Goal: Task Accomplishment & Management: Complete application form

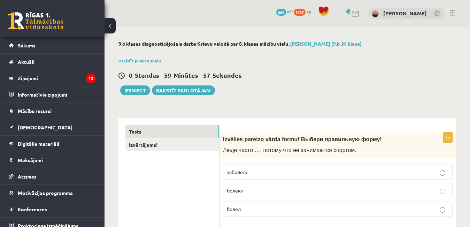
scroll to position [70, 0]
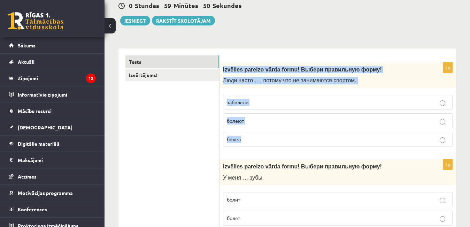
drag, startPoint x: 223, startPoint y: 70, endPoint x: 243, endPoint y: 138, distance: 70.6
click at [243, 138] on div "1p Izvēlies pareizo vārda formu! Выбери правильную форму! Люди часто …, потому …" at bounding box center [337, 107] width 236 height 90
copy div "Izvēlies pareizo vārda formu! Выбери правильную форму! Люди часто …, потому что…"
click at [273, 117] on label "болеют" at bounding box center [337, 120] width 229 height 15
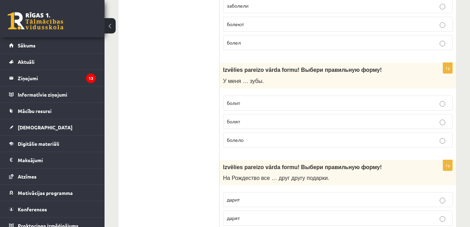
scroll to position [174, 0]
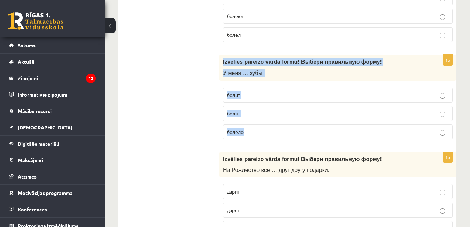
drag, startPoint x: 223, startPoint y: 61, endPoint x: 263, endPoint y: 131, distance: 79.8
click at [263, 131] on div "1p Izvēlies pareizo vārda formu! Выбери правильную форму! У меня … зубы. болит …" at bounding box center [337, 100] width 236 height 90
copy div "Izvēlies pareizo vārda formu! Выбери правильную форму! У меня … зубы. болит бол…"
click at [257, 113] on p "болят" at bounding box center [338, 113] width 222 height 7
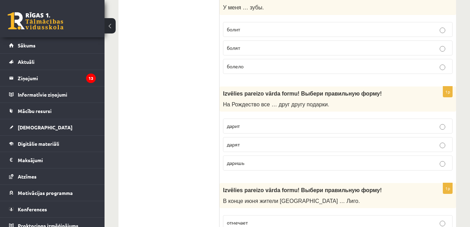
scroll to position [244, 0]
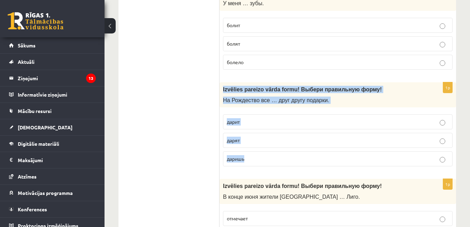
drag, startPoint x: 222, startPoint y: 88, endPoint x: 266, endPoint y: 159, distance: 82.7
click at [266, 159] on div "1p Izvēlies pareizo vārda formu! Выбери правильную форму! На Рождество все … др…" at bounding box center [337, 126] width 236 height 89
click at [279, 140] on p "дарят" at bounding box center [338, 139] width 222 height 7
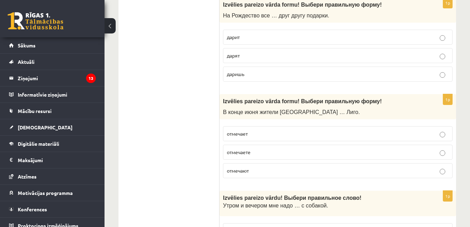
scroll to position [348, 0]
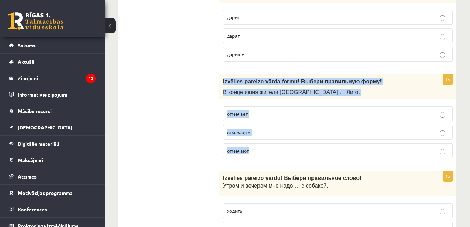
drag, startPoint x: 220, startPoint y: 80, endPoint x: 261, endPoint y: 155, distance: 85.2
click at [262, 155] on div "1p Izvēlies pareizo vārda formu! Выбери правильную форму! В конце июня жители Л…" at bounding box center [337, 118] width 236 height 89
copy div "Izvēlies pareizo vārda formu! Выбери правильную форму! В конце июня жители Латв…"
click at [258, 147] on label "отмечают" at bounding box center [337, 150] width 229 height 15
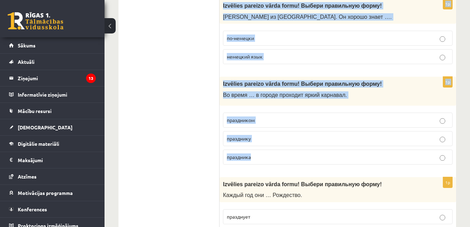
scroll to position [626, 0]
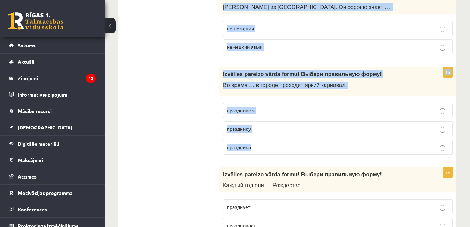
drag, startPoint x: 223, startPoint y: 74, endPoint x: 279, endPoint y: 149, distance: 93.1
copy form "Izvēlies pareizo vārdu! Выбери правильн ое слово! Утром и вечером мне надо … с …"
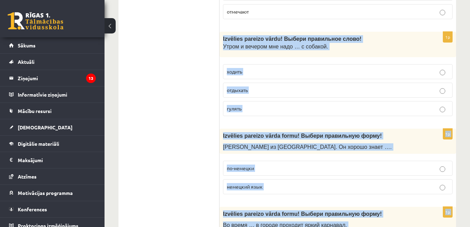
scroll to position [452, 0]
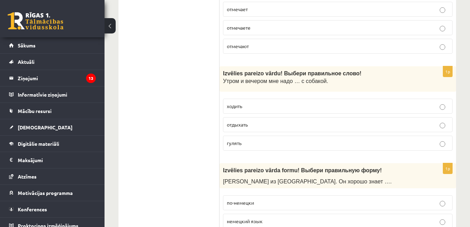
click at [239, 141] on span "гулять" at bounding box center [234, 143] width 15 height 6
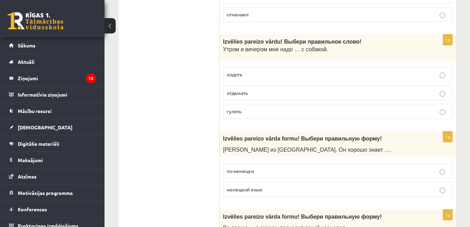
scroll to position [592, 0]
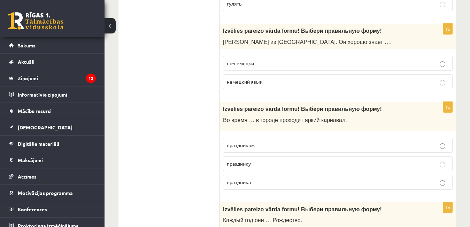
click at [260, 64] on p "по-немецки" at bounding box center [338, 63] width 222 height 7
click at [261, 186] on label "праздника" at bounding box center [337, 181] width 229 height 15
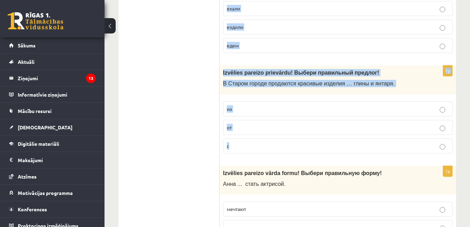
scroll to position [940, 0]
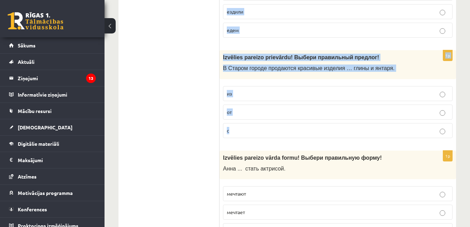
drag, startPoint x: 223, startPoint y: 71, endPoint x: 257, endPoint y: 134, distance: 72.4
copy form "Izvēlies pareizo vārda formu! Выбери правильную форму! Каждый год они … Рождест…"
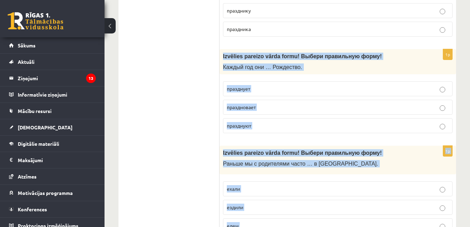
scroll to position [766, 0]
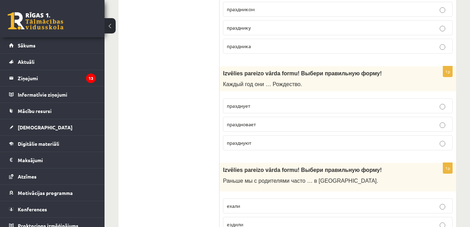
scroll to position [696, 0]
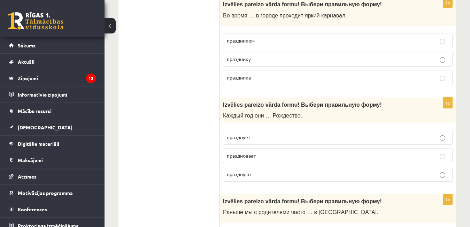
click at [245, 172] on span "празднуют" at bounding box center [239, 174] width 24 height 6
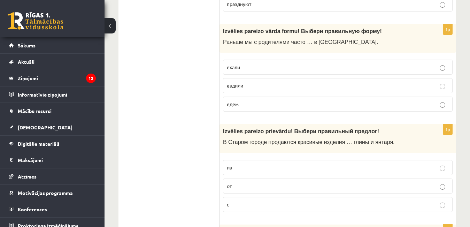
scroll to position [870, 0]
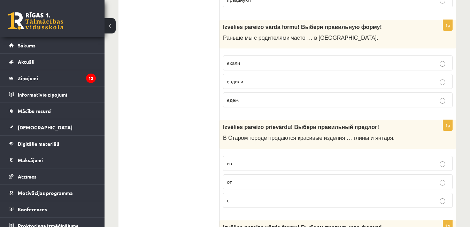
click at [272, 84] on p "ездили" at bounding box center [338, 81] width 222 height 7
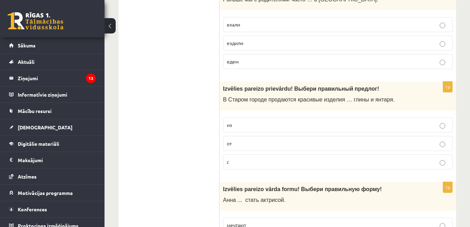
scroll to position [940, 0]
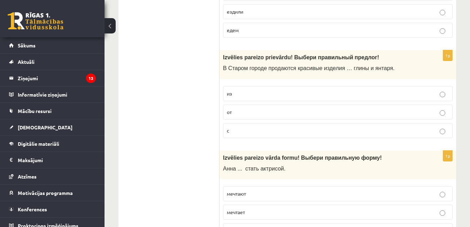
click at [257, 96] on p "из" at bounding box center [338, 93] width 222 height 7
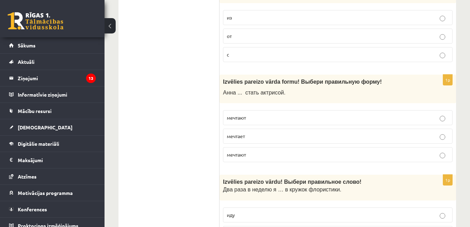
scroll to position [1044, 0]
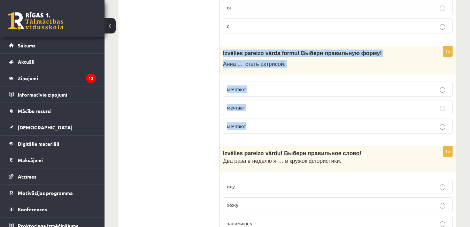
drag, startPoint x: 222, startPoint y: 53, endPoint x: 255, endPoint y: 124, distance: 78.6
click at [255, 124] on div "1p Izvēlies pareizo vārda formu! Выбери правильную форму! Анна ... стать актрис…" at bounding box center [337, 92] width 236 height 93
copy div "Izvēlies pareizo vārda formu! Выбери правильную форму! Анна ... стать актрисой.…"
click at [256, 104] on label "мечтает" at bounding box center [337, 107] width 229 height 15
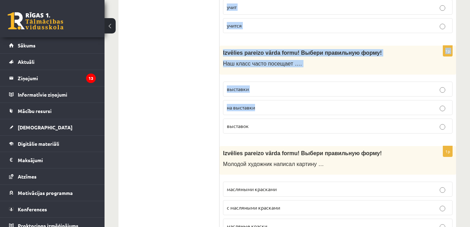
scroll to position [1357, 0]
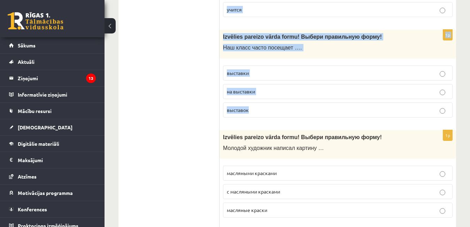
drag, startPoint x: 223, startPoint y: 49, endPoint x: 279, endPoint y: 115, distance: 86.4
click at [279, 115] on form "1p Izvēlies pareizo vārda formu! Выбери правильную форму! Люди часто …, потому …" at bounding box center [337, 169] width 222 height 2803
copy form "Izvēlies pareizo vārdu! Выбери правильн ое слово! Два раза в неделю я … в кружо…"
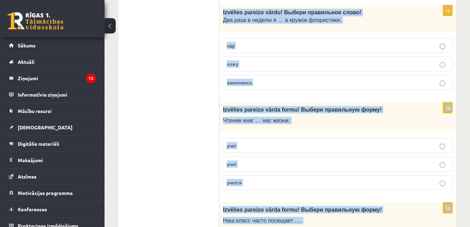
scroll to position [1183, 0]
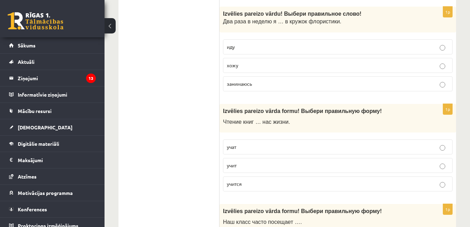
drag, startPoint x: 254, startPoint y: 64, endPoint x: 244, endPoint y: 61, distance: 10.7
click at [252, 63] on p "хожу" at bounding box center [338, 65] width 222 height 7
click at [254, 165] on p "учит" at bounding box center [338, 164] width 222 height 7
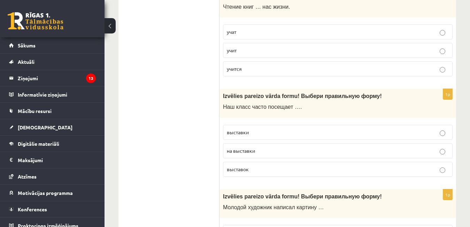
scroll to position [1323, 0]
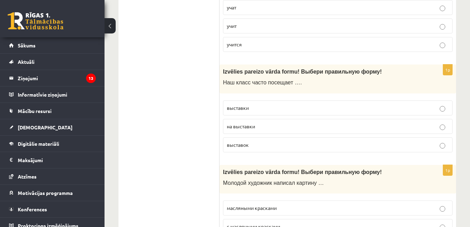
click at [242, 104] on p "выставки" at bounding box center [338, 107] width 222 height 7
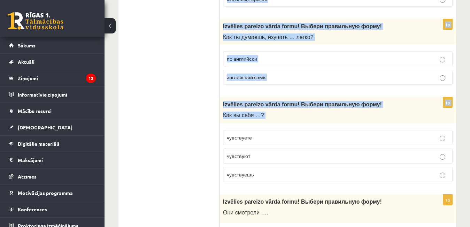
scroll to position [1601, 0]
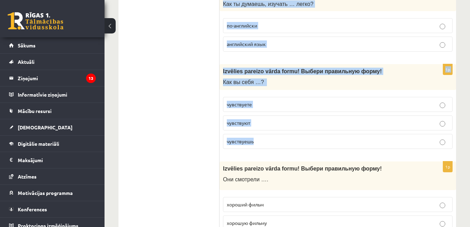
drag, startPoint x: 222, startPoint y: 67, endPoint x: 268, endPoint y: 137, distance: 83.7
copy form "Izvēlies pareizo vārda formu! Выбери правильную форму! Молодой художник написал…"
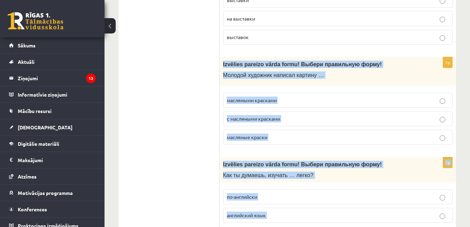
scroll to position [1427, 0]
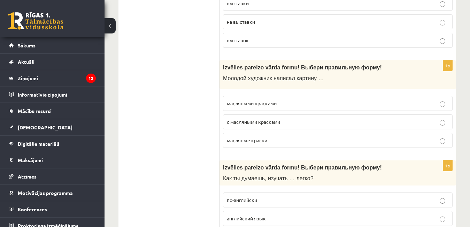
click at [160, 92] on ul "Tests Izvērtējums!" at bounding box center [172, 99] width 94 height 2803
click at [272, 102] on span "масляными красками" at bounding box center [252, 103] width 50 height 6
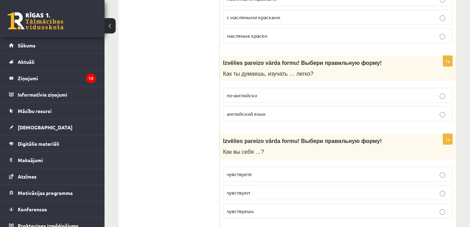
click at [267, 99] on p "по-английски" at bounding box center [338, 95] width 222 height 7
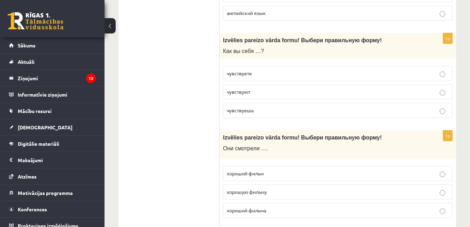
scroll to position [1636, 0]
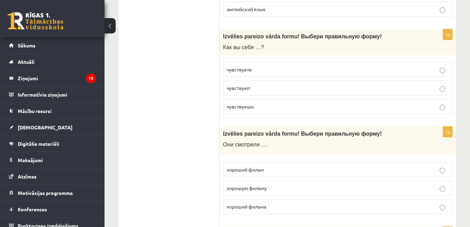
click at [274, 71] on p "чувствуете" at bounding box center [338, 69] width 222 height 7
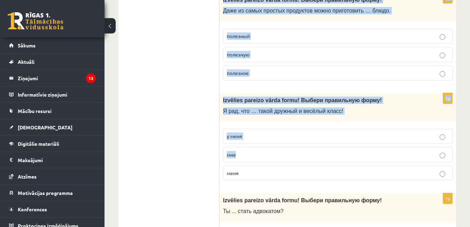
scroll to position [1879, 0]
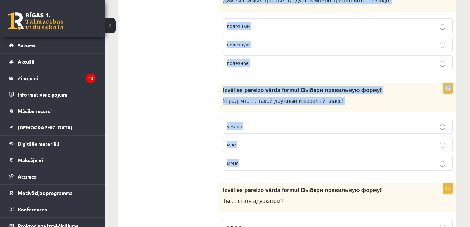
drag, startPoint x: 221, startPoint y: 63, endPoint x: 278, endPoint y: 156, distance: 108.6
copy form "Izvēlies pareizo vārda formu! Выбери правильную форму! Они смотрели …. хороший …"
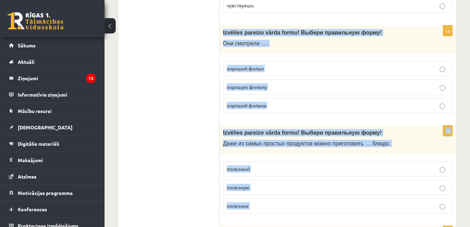
scroll to position [1740, 0]
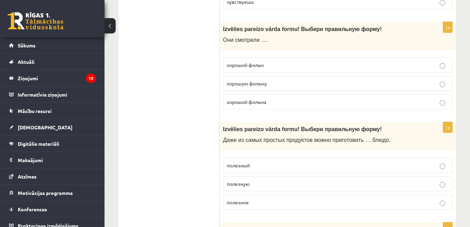
click at [274, 65] on p "хороший фильм" at bounding box center [338, 64] width 222 height 7
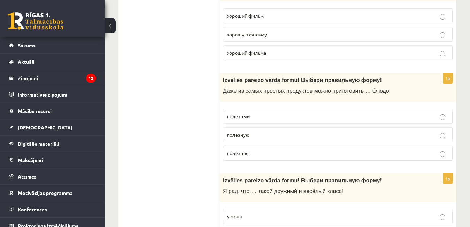
scroll to position [1810, 0]
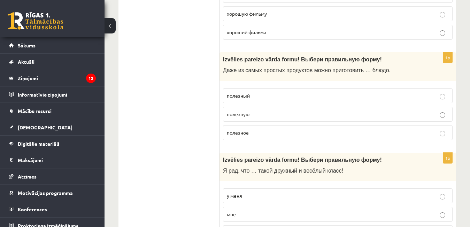
click at [255, 111] on p "полезную" at bounding box center [338, 113] width 222 height 7
click at [249, 137] on label "полезное" at bounding box center [337, 132] width 229 height 15
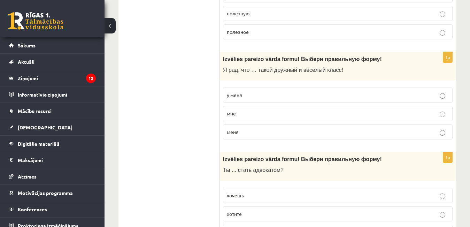
scroll to position [1914, 0]
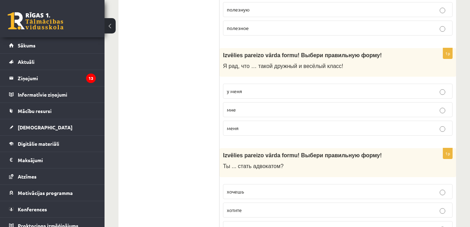
click at [245, 107] on p "мне" at bounding box center [338, 109] width 222 height 7
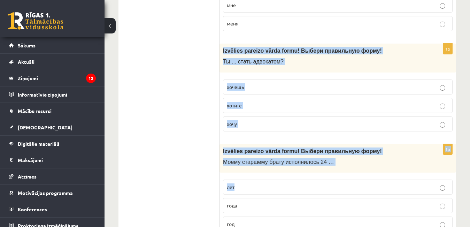
scroll to position [2053, 0]
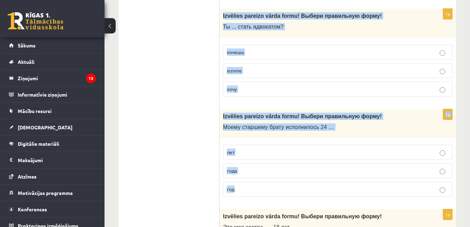
drag, startPoint x: 222, startPoint y: 50, endPoint x: 282, endPoint y: 183, distance: 145.3
copy form "Izvēlies pareizo vārda formu! Выбери правильную форму! Ты ... стать адвокатом? …"
click at [258, 52] on p "хочешь" at bounding box center [338, 51] width 222 height 7
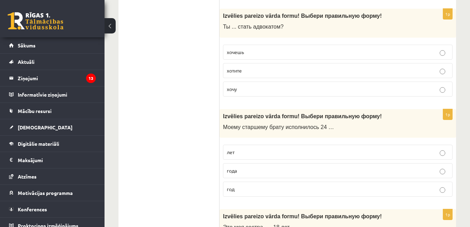
click at [243, 152] on p "лет" at bounding box center [338, 151] width 222 height 7
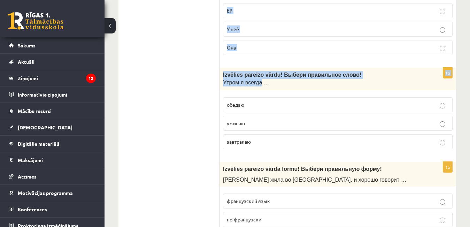
scroll to position [2297, 0]
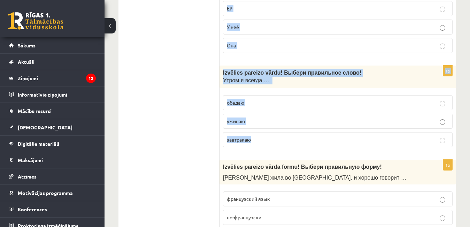
drag, startPoint x: 222, startPoint y: 44, endPoint x: 258, endPoint y: 142, distance: 105.1
click at [238, 4] on label "Ей" at bounding box center [337, 8] width 229 height 15
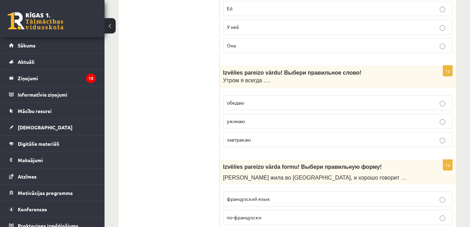
click at [259, 138] on p "завтракаю" at bounding box center [338, 139] width 222 height 7
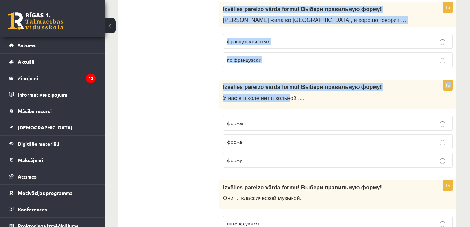
scroll to position [2471, 0]
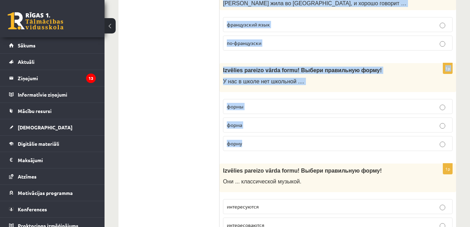
drag, startPoint x: 223, startPoint y: 27, endPoint x: 282, endPoint y: 146, distance: 133.1
click at [253, 44] on span "по-французски" at bounding box center [244, 43] width 34 height 6
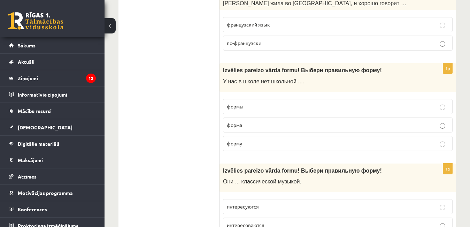
click at [273, 22] on p "французский язык" at bounding box center [338, 24] width 222 height 7
click at [293, 124] on p "форма" at bounding box center [338, 124] width 222 height 7
click at [285, 110] on p "формы" at bounding box center [338, 106] width 222 height 7
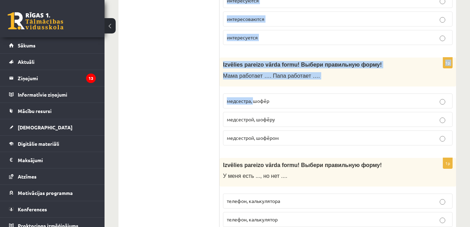
scroll to position [2722, 0]
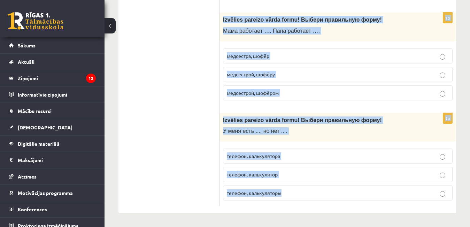
drag, startPoint x: 224, startPoint y: 33, endPoint x: 300, endPoint y: 191, distance: 175.3
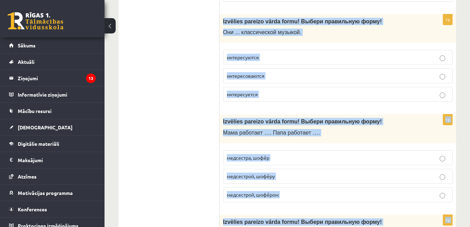
scroll to position [2618, 0]
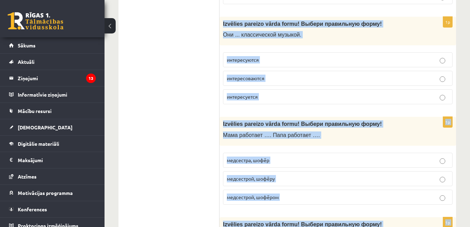
click at [250, 97] on span "интересуется" at bounding box center [242, 96] width 31 height 6
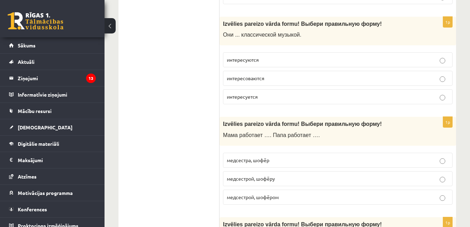
click at [256, 57] on span "интересуются" at bounding box center [243, 59] width 32 height 6
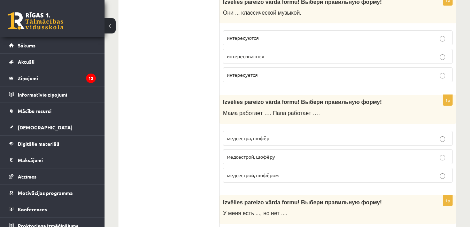
scroll to position [2687, 0]
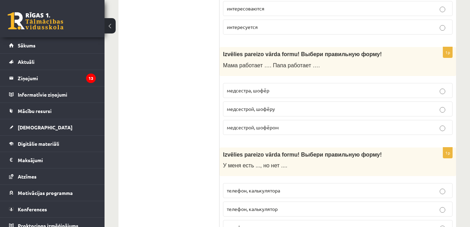
click at [244, 112] on p "медсестрой, шофёру" at bounding box center [338, 108] width 222 height 7
click at [275, 130] on p "медсестрой, шофёром" at bounding box center [338, 127] width 222 height 7
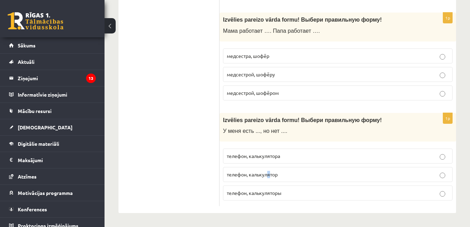
click at [269, 173] on span "телефон, калькулятор" at bounding box center [252, 174] width 51 height 6
click at [307, 171] on p "телефон, калькулятор" at bounding box center [338, 174] width 222 height 7
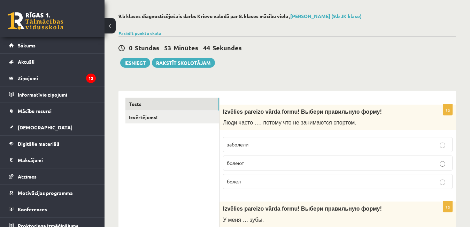
scroll to position [0, 0]
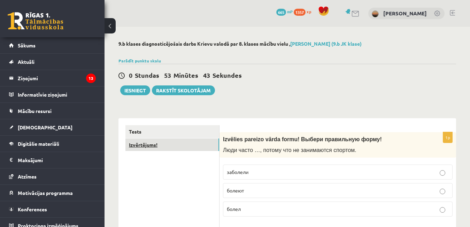
click at [144, 147] on link "Izvērtējums!" at bounding box center [172, 144] width 94 height 13
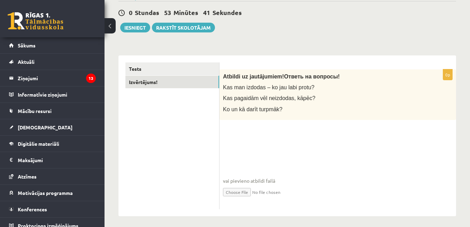
scroll to position [66, 0]
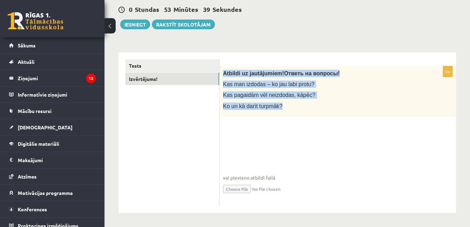
drag, startPoint x: 226, startPoint y: 72, endPoint x: 282, endPoint y: 109, distance: 66.8
click at [282, 109] on div "Atbildi uz jautājumiem! Ответь на вопросы! Kas man izdodas – ko jau labi protu?…" at bounding box center [337, 91] width 236 height 50
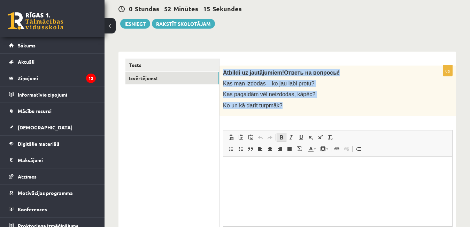
scroll to position [0, 0]
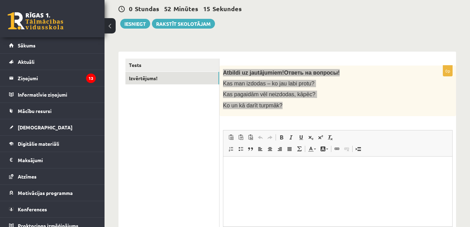
click at [270, 169] on p "Bagātinātā teksta redaktors, wiswyg-editor-user-answer-47433885913520" at bounding box center [337, 166] width 215 height 7
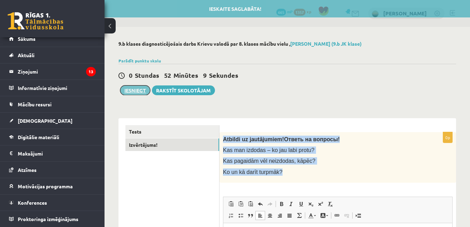
click at [137, 91] on button "Iesniegt" at bounding box center [135, 90] width 30 height 10
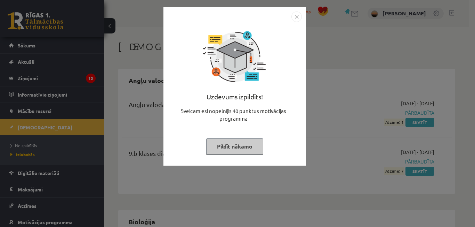
click at [297, 15] on img "Close" at bounding box center [297, 16] width 10 height 10
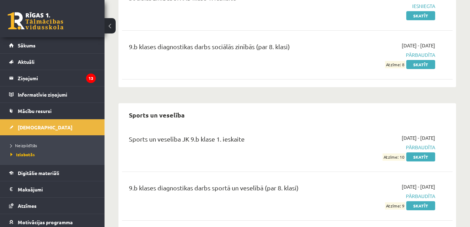
scroll to position [1350, 0]
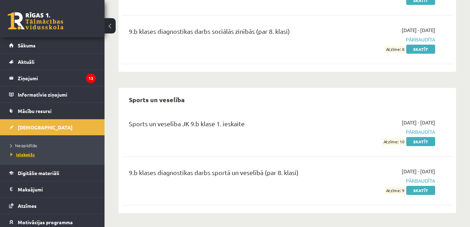
click at [26, 155] on span "Izlabotās" at bounding box center [22, 154] width 24 height 6
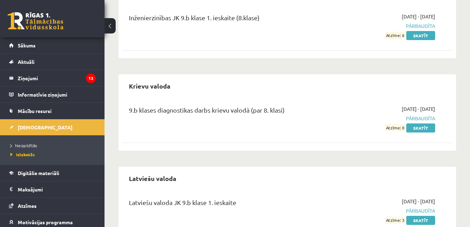
scroll to position [766, 0]
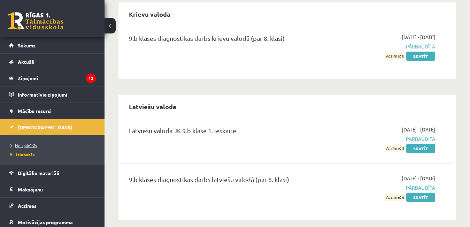
click at [20, 143] on span "Neizpildītās" at bounding box center [23, 145] width 26 height 6
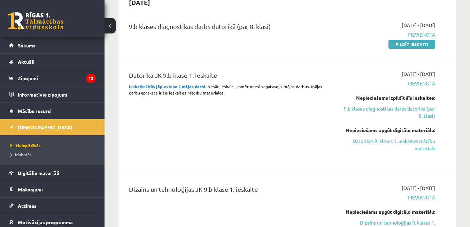
scroll to position [174, 0]
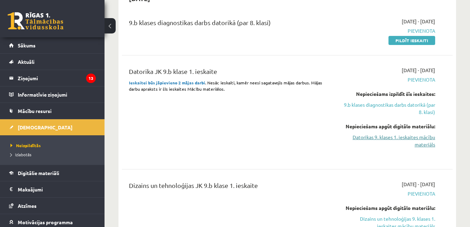
click at [378, 133] on link "Datorikas 9. klases 1. ieskaites mācību materiāls" at bounding box center [387, 140] width 95 height 15
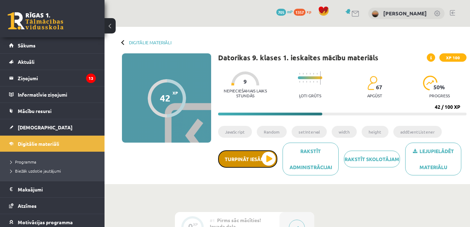
click at [250, 157] on button "Turpināt iesākto" at bounding box center [247, 158] width 59 height 17
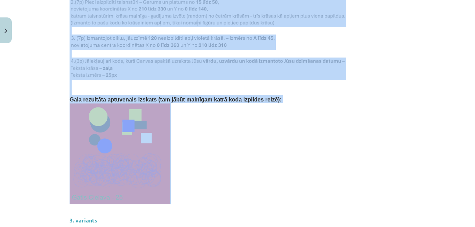
scroll to position [1114, 0]
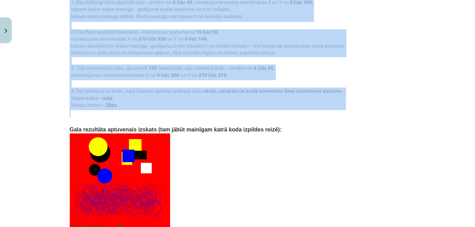
drag, startPoint x: 67, startPoint y: 51, endPoint x: 201, endPoint y: 102, distance: 143.9
copy div "2. var. - Ja Tev uzvārds sākas ar burtiem H,I,Ī,J,K,Ķ,L,Ļ,M,N,Ņ tad izveidojiet…"
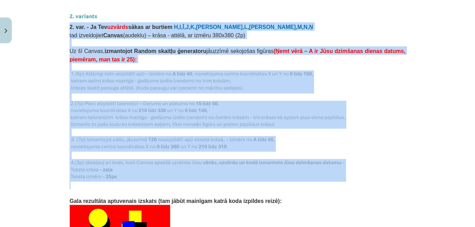
scroll to position [1009, 0]
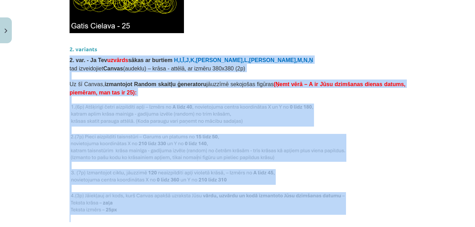
click at [330, 104] on p at bounding box center [238, 114] width 336 height 23
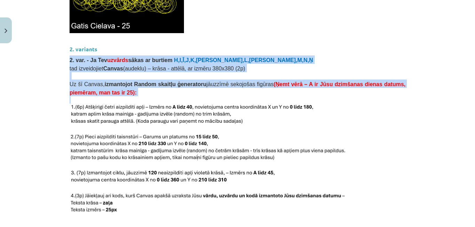
scroll to position [1079, 0]
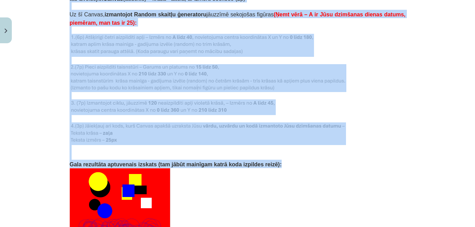
drag, startPoint x: 66, startPoint y: 50, endPoint x: 251, endPoint y: 158, distance: 214.0
copy div "2. var. - Ja Tev uzvārds sākas ar burtiem H,I,Ī,J,K,Ķ,L,Ļ,M,N,Ņ tad izveidojiet…"
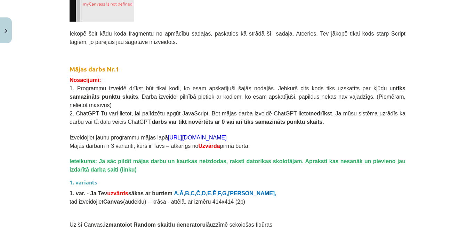
scroll to position [557, 0]
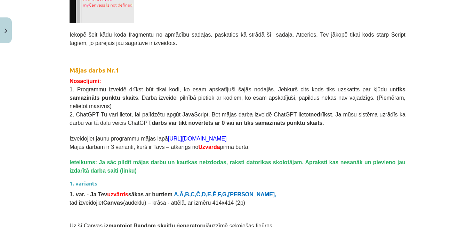
click at [174, 79] on p "Nosacījumi:" at bounding box center [238, 80] width 336 height 8
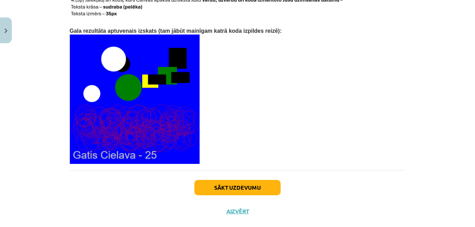
scroll to position [1512, 0]
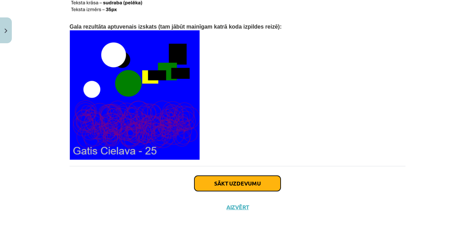
click at [236, 175] on button "Sākt uzdevumu" at bounding box center [238, 182] width 86 height 15
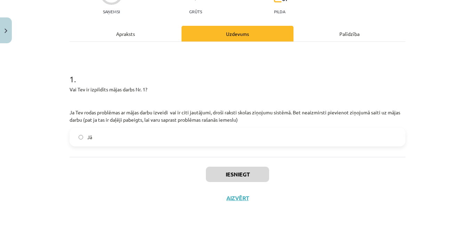
scroll to position [77, 0]
click at [113, 134] on label "Jā" at bounding box center [237, 136] width 335 height 17
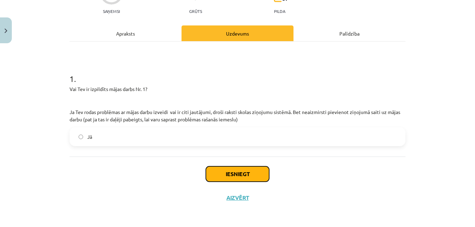
click at [252, 171] on button "Iesniegt" at bounding box center [237, 173] width 63 height 15
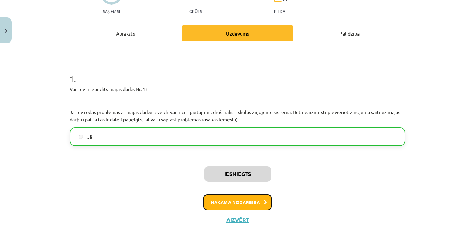
click at [228, 197] on button "Nākamā nodarbība" at bounding box center [238, 202] width 68 height 16
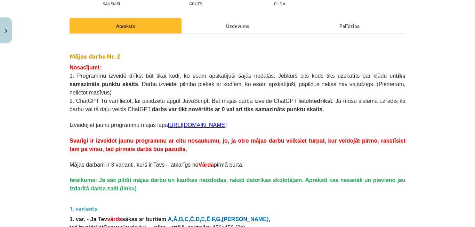
scroll to position [87, 0]
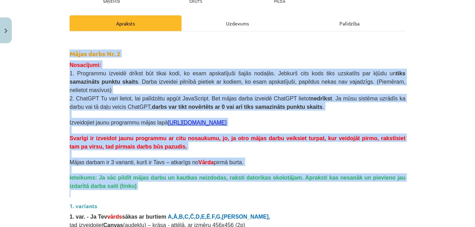
drag, startPoint x: 68, startPoint y: 52, endPoint x: 133, endPoint y: 182, distance: 146.0
copy div "Mājas darbs Nr. 2 Nosacījumi: 1. Programmu izveidē drīkst būt tikai kodi, ko es…"
click at [384, 48] on h2 "Mājas darbs Nr. 2" at bounding box center [238, 48] width 336 height 21
click at [97, 72] on span "1. Programmu izveidē drīkst būt tikai kodi, ko esam apskatījuši šajās nodaļās. …" at bounding box center [238, 81] width 336 height 23
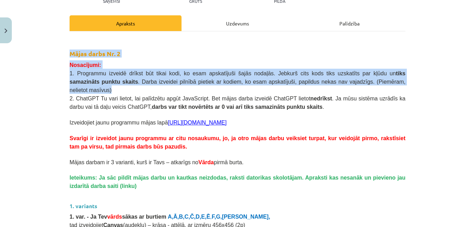
drag, startPoint x: 66, startPoint y: 52, endPoint x: 368, endPoint y: 79, distance: 302.7
copy div "Mājas darbs Nr. 2 Nosacījumi: 1. Programmu izveidē drīkst būt tikai kodi, ko es…"
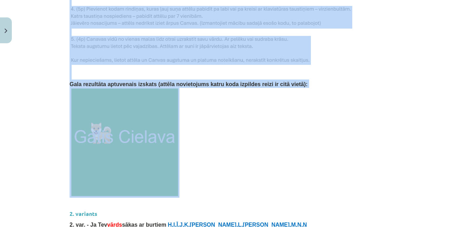
scroll to position [435, 0]
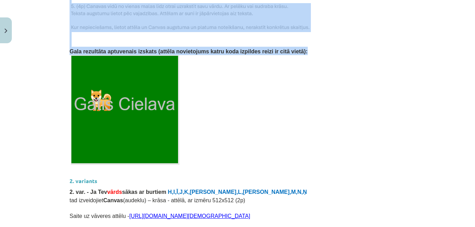
drag, startPoint x: 67, startPoint y: 33, endPoint x: 285, endPoint y: 33, distance: 217.9
copy div "1. var. - Ja Tev vārds sākas ar burtiem A,Ā,B,C,Č,D,E,Ē , F,G,Ģ, tad izveidojie…"
click at [112, 120] on img at bounding box center [125, 110] width 109 height 110
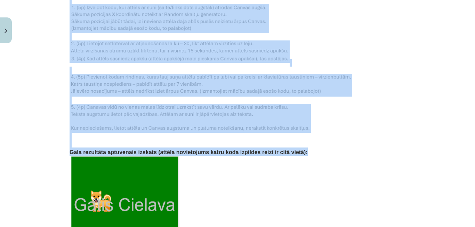
scroll to position [331, 0]
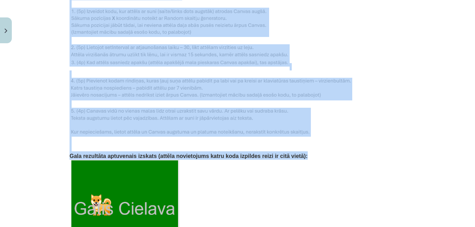
click at [118, 70] on p at bounding box center [238, 73] width 336 height 7
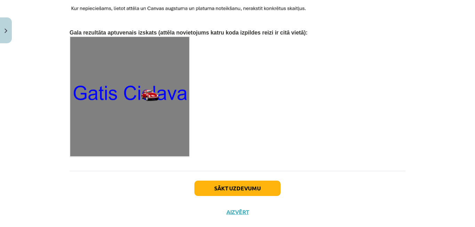
scroll to position [1123, 0]
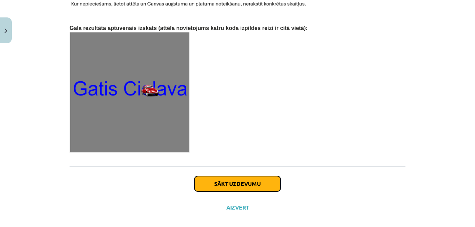
click at [254, 176] on button "Sākt uzdevumu" at bounding box center [238, 183] width 86 height 15
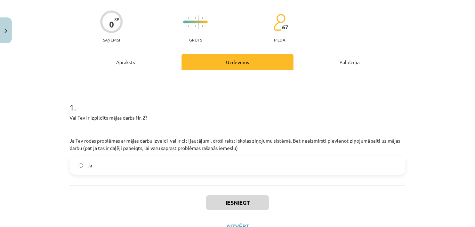
scroll to position [77, 0]
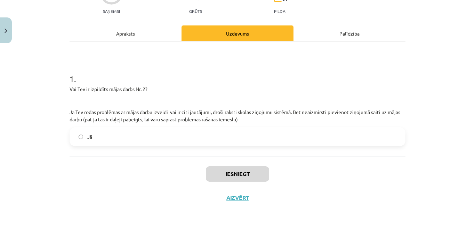
click at [145, 132] on label "Jā" at bounding box center [237, 136] width 335 height 17
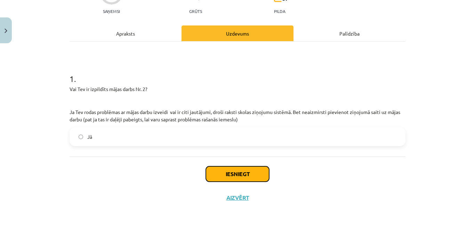
click at [255, 172] on button "Iesniegt" at bounding box center [237, 173] width 63 height 15
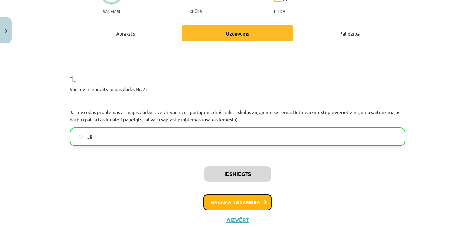
click at [234, 203] on button "Nākamā nodarbība" at bounding box center [238, 202] width 68 height 16
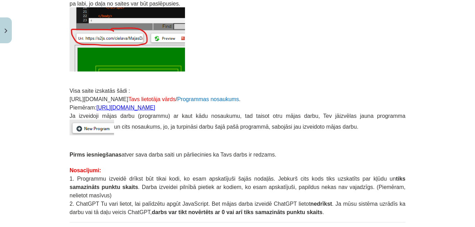
scroll to position [122, 0]
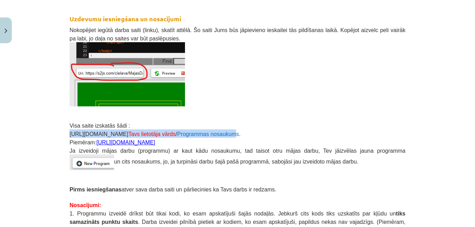
drag, startPoint x: 67, startPoint y: 134, endPoint x: 204, endPoint y: 135, distance: 136.8
click at [204, 135] on span "https://s2js.com/ Tavs lietotāja vārds / Programmas nosaukums ." at bounding box center [155, 134] width 171 height 6
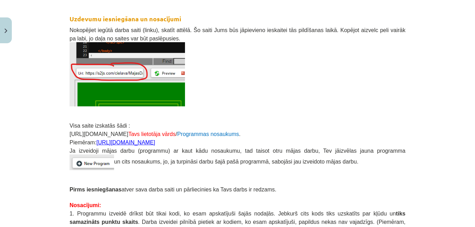
click at [213, 133] on p "https://s2js.com/ Tavs lietotāja vārds / Programmas nosaukums ." at bounding box center [238, 133] width 336 height 8
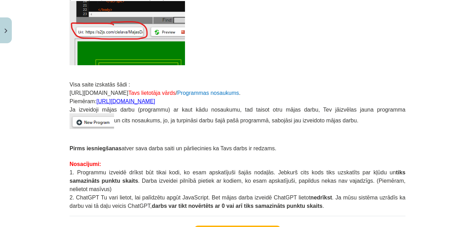
scroll to position [214, 0]
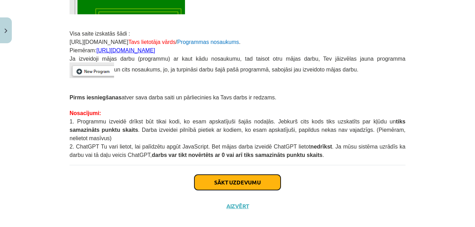
click at [234, 174] on button "Sākt uzdevumu" at bounding box center [238, 181] width 86 height 15
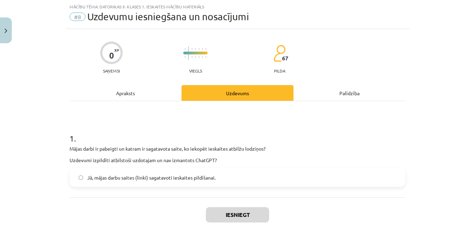
scroll to position [52, 0]
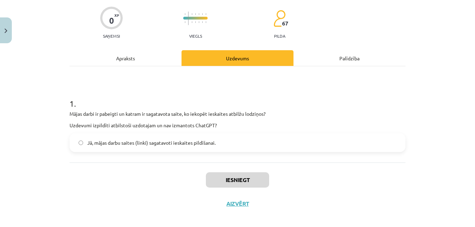
click at [189, 144] on span "Jā, mājas darbu saites (linki) sagatavoti ieskaites pildīšanai." at bounding box center [151, 142] width 128 height 7
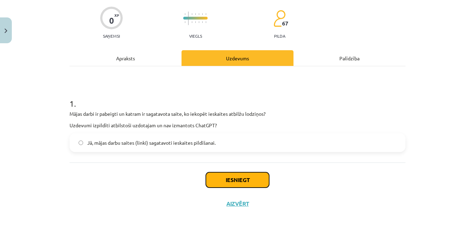
click at [222, 174] on button "Iesniegt" at bounding box center [237, 179] width 63 height 15
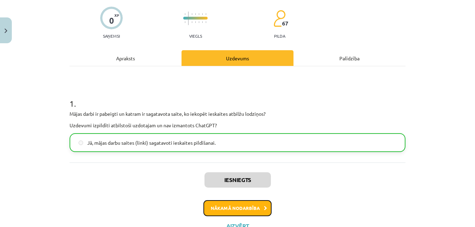
click at [236, 208] on button "Nākamā nodarbība" at bounding box center [238, 208] width 68 height 16
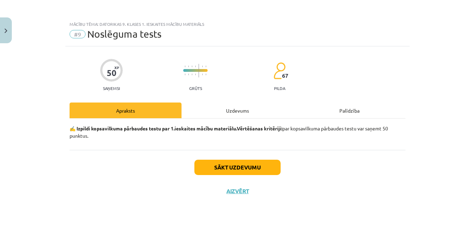
scroll to position [0, 0]
drag, startPoint x: 71, startPoint y: 129, endPoint x: 90, endPoint y: 136, distance: 19.8
click at [90, 137] on div "50 XP Saņemsi Grūts 67 pilda Apraksts Uzdevums Palīdzība ✍️ Izpildi kopsavilkum…" at bounding box center [237, 127] width 345 height 163
copy p "✍️ Izpildi kopsavilkuma pārbaudes testu par 1.ieskaites mācību materiālu. Vērtē…"
click at [210, 168] on button "Sākt uzdevumu" at bounding box center [238, 166] width 86 height 15
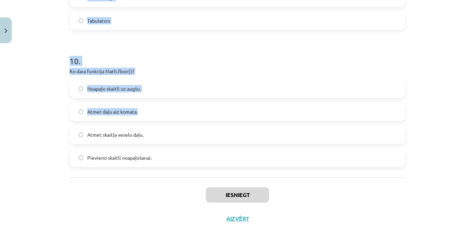
scroll to position [1377, 0]
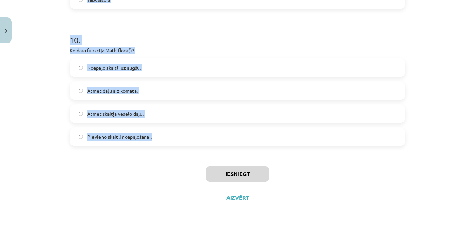
drag, startPoint x: 66, startPoint y: 17, endPoint x: 180, endPoint y: 144, distance: 170.3
copy form "1 . Kura koda rindiņa uzģnerēs Random skaitli no 0 līdz 1? Math.random() Math.r…"
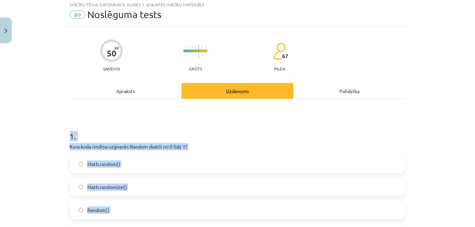
scroll to position [0, 0]
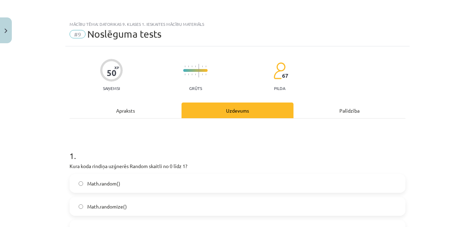
click at [60, 104] on div "Mācību tēma: Datorikas 9. klases 1. ieskaites mācību materiāls #9 Noslēguma tes…" at bounding box center [237, 113] width 475 height 227
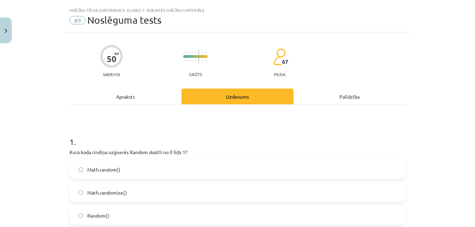
scroll to position [104, 0]
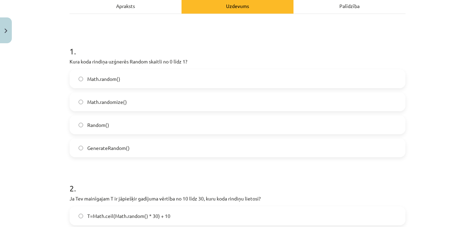
click at [116, 83] on label "Math.random()" at bounding box center [237, 78] width 335 height 17
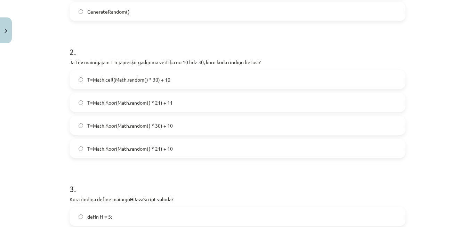
scroll to position [244, 0]
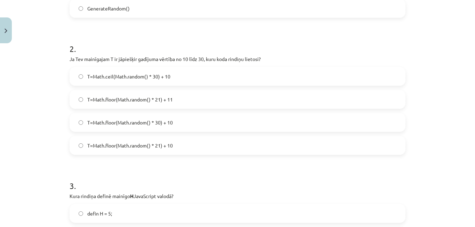
click at [133, 97] on span "T=Math.floor(Math.random() * 21) + 11" at bounding box center [130, 99] width 86 height 7
click at [174, 99] on label "T=Math.floor(Math.random() * 21) + 11" at bounding box center [237, 98] width 335 height 17
click at [112, 146] on span "T=Math.floor(Math.random() * 21) + 10" at bounding box center [130, 145] width 86 height 7
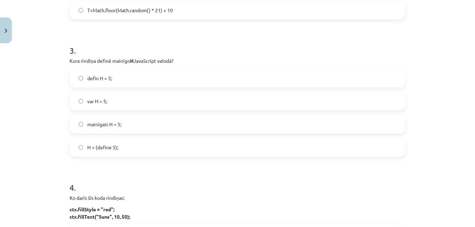
scroll to position [383, 0]
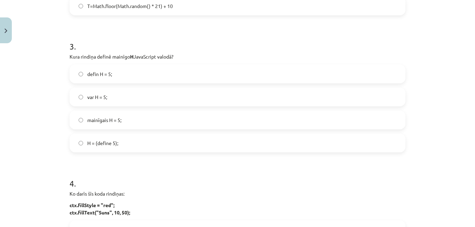
click at [117, 101] on label "var H = 5;" at bounding box center [237, 96] width 335 height 17
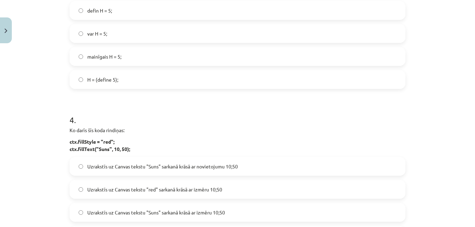
scroll to position [522, 0]
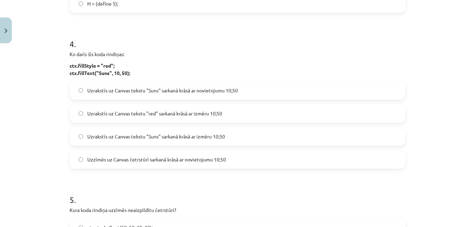
click at [147, 82] on label "Uzrakstīs uz Canvas tekstu "Suns" sarkanā krāsā ar novietojumu 10;50" at bounding box center [237, 89] width 335 height 17
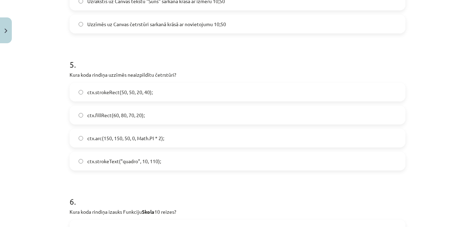
scroll to position [661, 0]
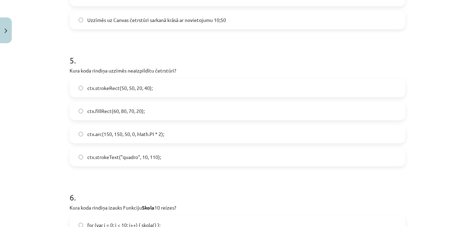
click at [149, 87] on span "ctx.strokeRect(50, 50, 20, 40);" at bounding box center [119, 87] width 65 height 7
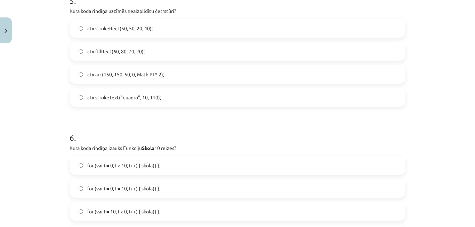
scroll to position [766, 0]
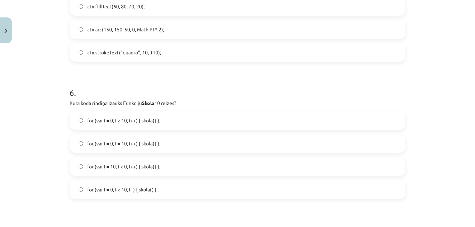
click at [149, 163] on span "for (var i = 10; i < 0; i++) { skola() };" at bounding box center [123, 166] width 73 height 7
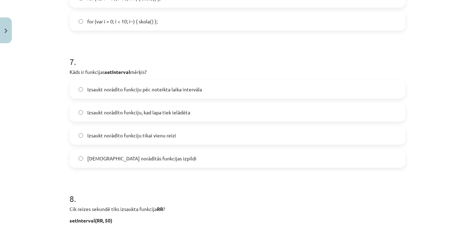
scroll to position [975, 0]
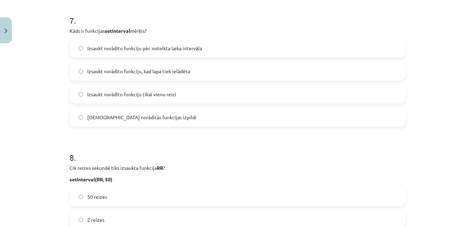
click at [123, 72] on span "Izsaukt norādīto funkciju, kad lapa tiek ielādēta" at bounding box center [138, 71] width 103 height 7
click at [147, 55] on label "Izsaukt norādīto funkciju pēc noteikta laika intervāla" at bounding box center [237, 47] width 335 height 17
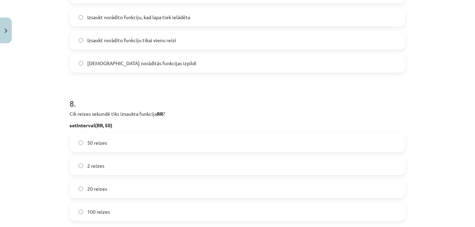
scroll to position [1079, 0]
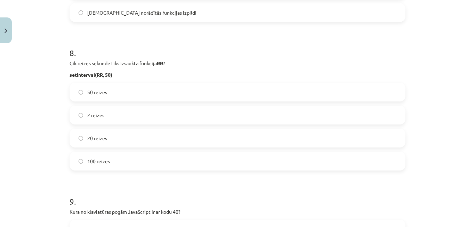
click at [112, 96] on label "50 reizes" at bounding box center [237, 91] width 335 height 17
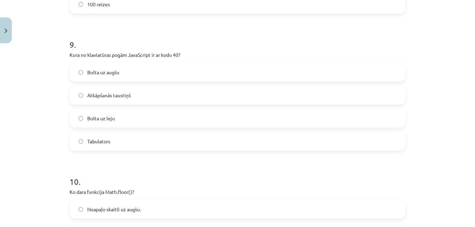
scroll to position [1253, 0]
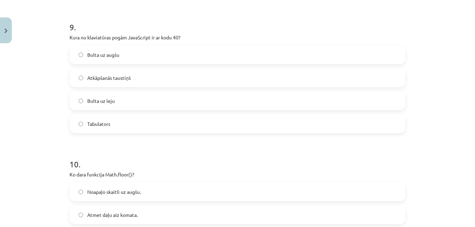
click at [103, 102] on span "Bulta uz leju" at bounding box center [100, 100] width 27 height 7
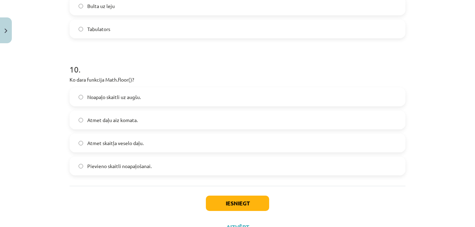
scroll to position [1357, 0]
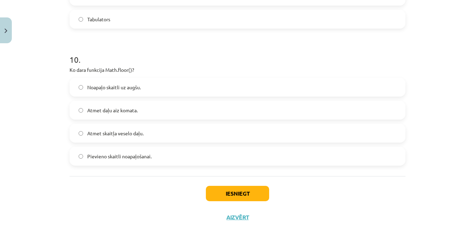
click at [141, 109] on label "Atmet daļu aiz komata." at bounding box center [237, 109] width 335 height 17
click at [233, 191] on button "Iesniegt" at bounding box center [237, 193] width 63 height 15
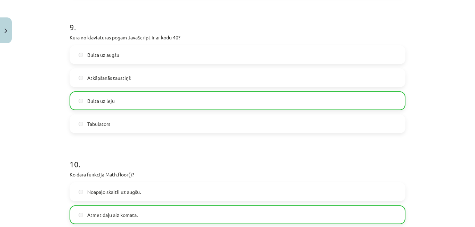
scroll to position [1399, 0]
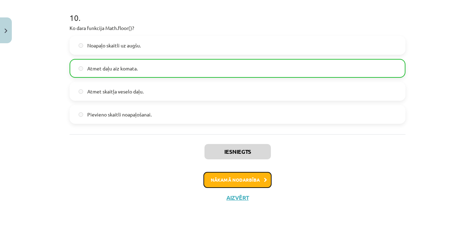
click at [236, 177] on button "Nākamā nodarbība" at bounding box center [238, 180] width 68 height 16
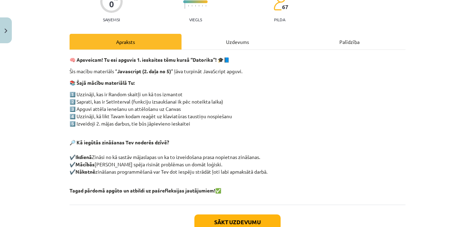
scroll to position [117, 0]
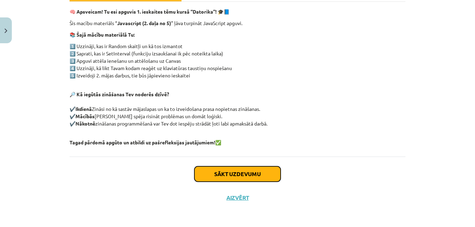
click at [220, 175] on button "Sākt uzdevumu" at bounding box center [238, 173] width 86 height 15
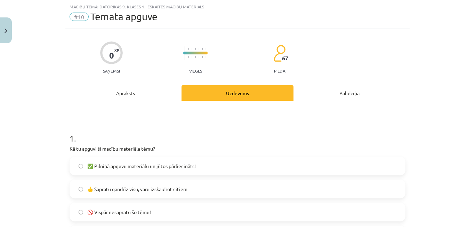
scroll to position [52, 0]
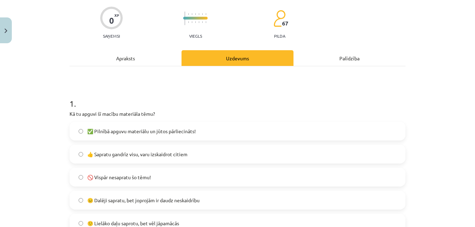
click at [144, 156] on span "👍 Sapratu gandrīz visu, varu izskaidrot citiem" at bounding box center [137, 153] width 100 height 7
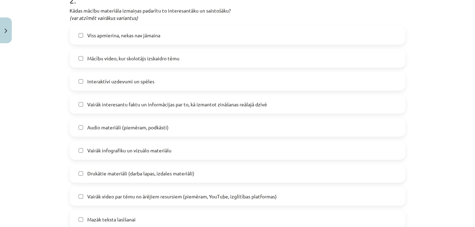
scroll to position [331, 0]
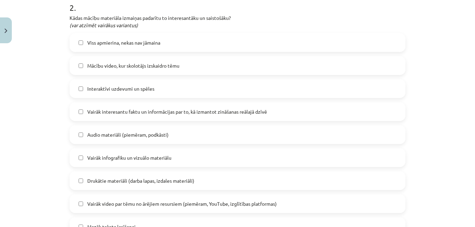
click at [135, 43] on span "Viss apmierina, nekas nav jāmaina" at bounding box center [123, 42] width 73 height 7
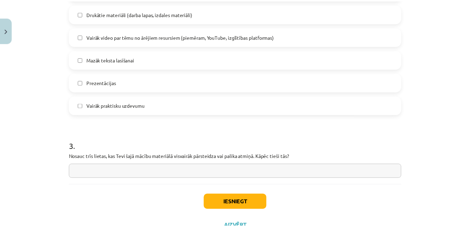
scroll to position [505, 0]
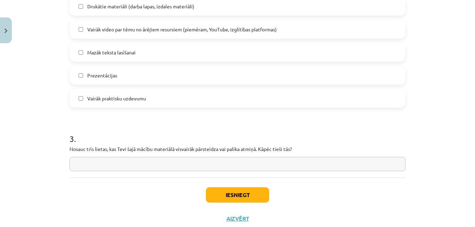
click at [239, 165] on input "text" at bounding box center [238, 164] width 336 height 14
type input "*"
click at [230, 188] on button "Iesniegt" at bounding box center [237, 194] width 63 height 15
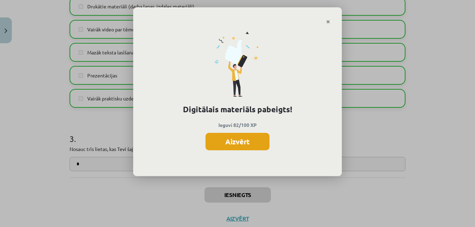
click at [234, 133] on button "Aizvērt" at bounding box center [238, 141] width 64 height 17
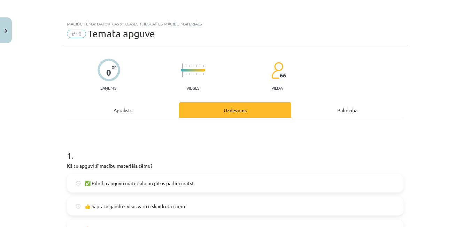
scroll to position [0, 0]
click at [11, 28] on button "Close" at bounding box center [6, 30] width 12 height 26
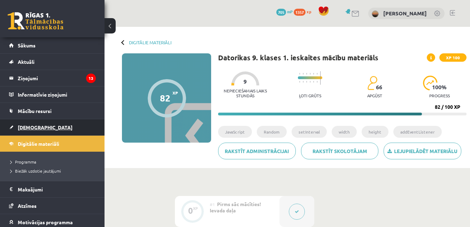
click at [29, 126] on span "[DEMOGRAPHIC_DATA]" at bounding box center [45, 127] width 55 height 6
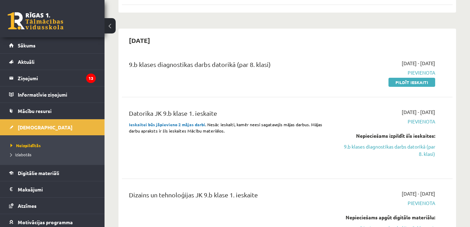
scroll to position [139, 0]
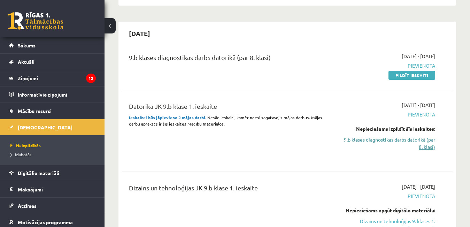
click at [400, 141] on link "9.b klases diagnostikas darbs datorikā (par 8. klasi)" at bounding box center [387, 143] width 95 height 15
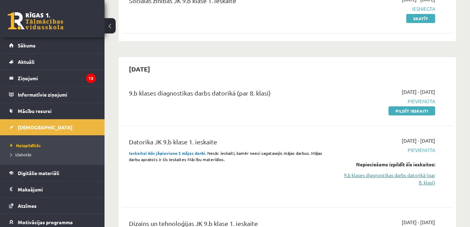
scroll to position [80, 0]
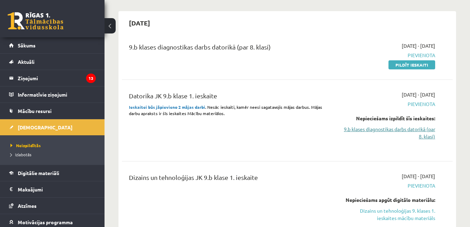
click at [411, 127] on link "9.b klases diagnostikas darbs datorikā (par 8. klasi)" at bounding box center [387, 132] width 95 height 15
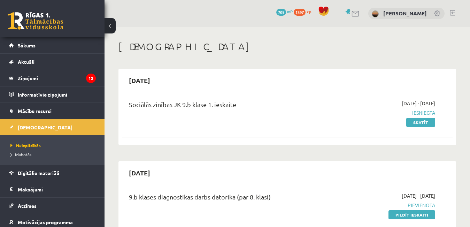
scroll to position [184, 0]
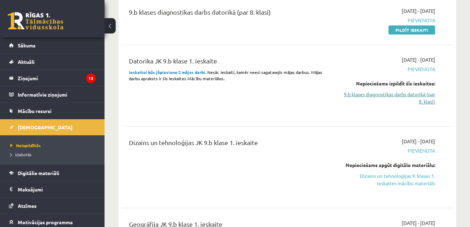
click at [395, 100] on link "9.b klases diagnostikas darbs datorikā (par 8. klasi)" at bounding box center [387, 97] width 95 height 15
click at [403, 97] on link "9.b klases diagnostikas darbs datorikā (par 8. klasi)" at bounding box center [387, 97] width 95 height 15
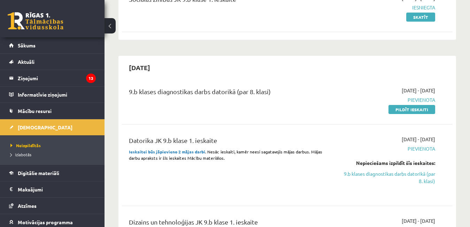
scroll to position [115, 0]
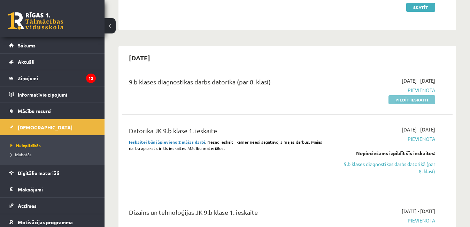
click at [393, 97] on link "Pildīt ieskaiti" at bounding box center [411, 99] width 47 height 9
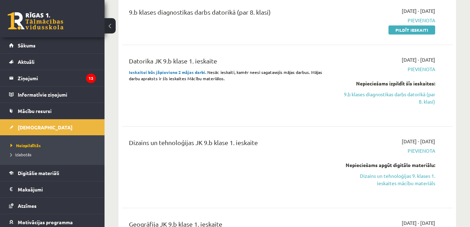
scroll to position [184, 0]
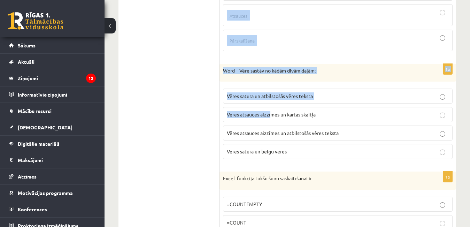
scroll to position [418, 0]
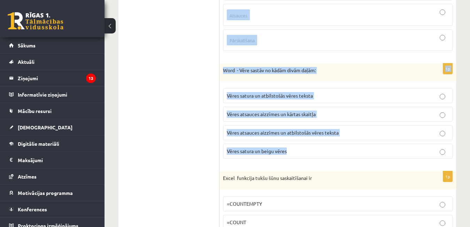
drag, startPoint x: 223, startPoint y: 68, endPoint x: 285, endPoint y: 149, distance: 102.3
copy form "Kurš interneta ātrums ir vismazākais? 10 kilobiti sekundē 5 kilobaiti sekundē 5…"
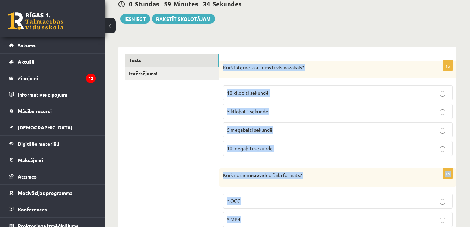
scroll to position [70, 0]
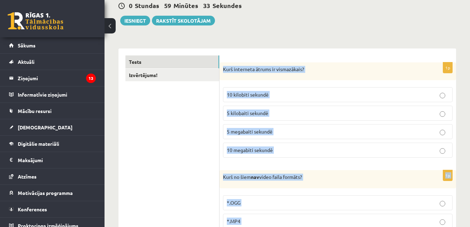
click at [255, 94] on span "10 kilobiti sekundē" at bounding box center [248, 94] width 42 height 6
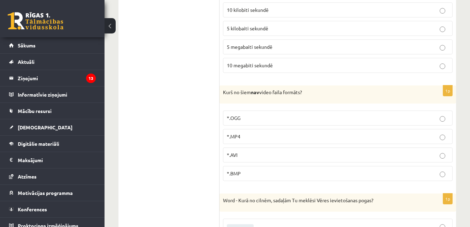
scroll to position [174, 0]
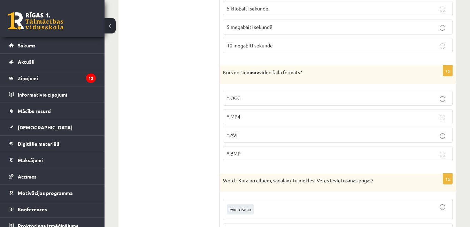
click at [250, 155] on p "*.BMP" at bounding box center [338, 153] width 222 height 7
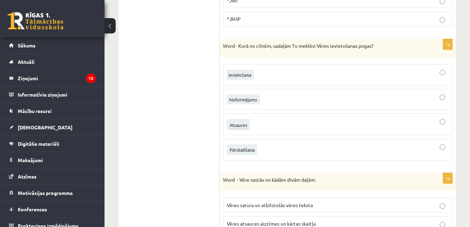
scroll to position [278, 0]
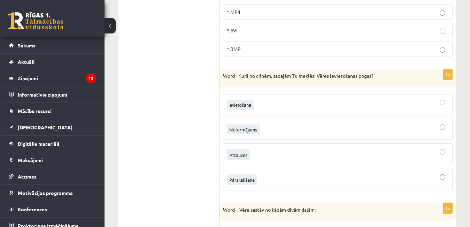
click at [254, 152] on div at bounding box center [338, 154] width 222 height 14
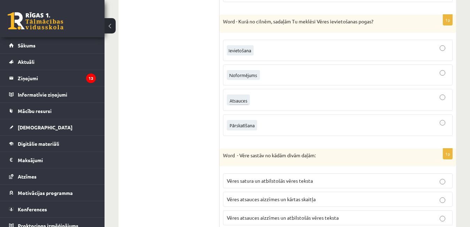
scroll to position [383, 0]
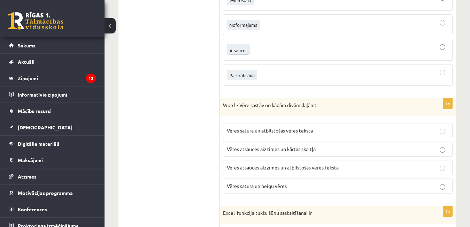
click at [262, 147] on span "Vēres atsauces aizzīmes un kārtas skaitļa" at bounding box center [271, 148] width 89 height 6
click at [329, 126] on label "Vēres satura un atbilstošās vēres teksta" at bounding box center [337, 130] width 229 height 15
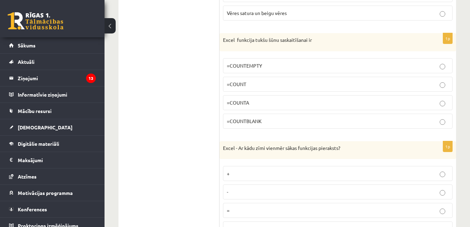
scroll to position [557, 0]
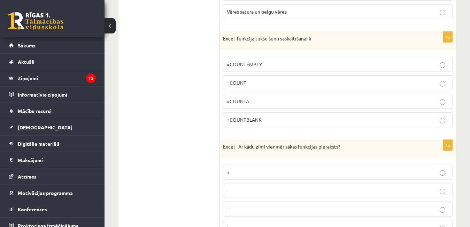
click at [265, 63] on p "=COUNTEMPTY" at bounding box center [338, 64] width 222 height 7
click at [261, 84] on p "=COUNT" at bounding box center [338, 82] width 222 height 7
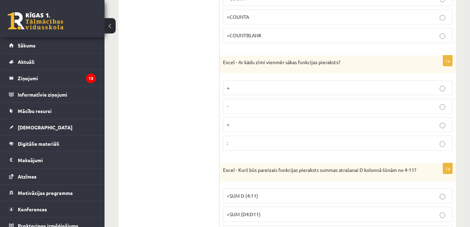
scroll to position [661, 0]
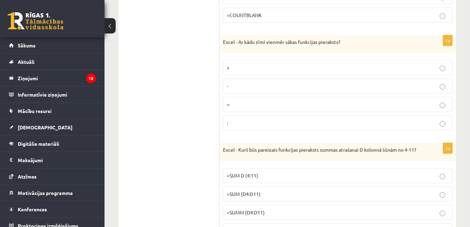
click at [249, 104] on p "=" at bounding box center [338, 104] width 222 height 7
click at [253, 124] on p ":" at bounding box center [338, 122] width 222 height 7
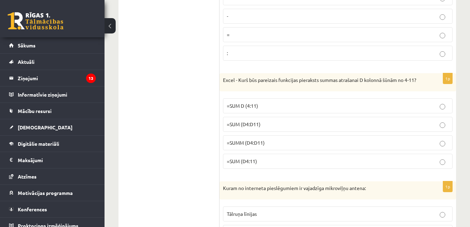
scroll to position [696, 0]
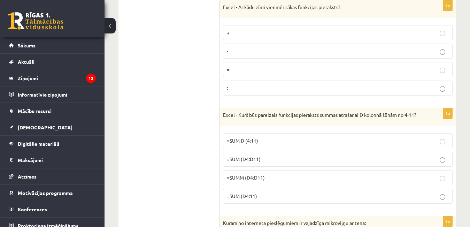
click at [240, 53] on p "-" at bounding box center [338, 50] width 222 height 7
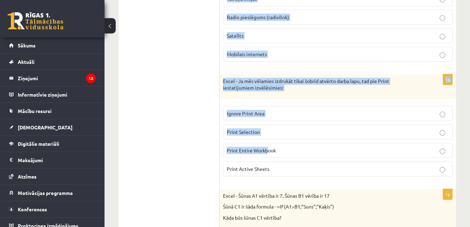
scroll to position [948, 0]
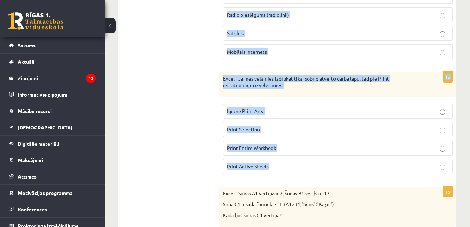
drag, startPoint x: 224, startPoint y: 46, endPoint x: 268, endPoint y: 179, distance: 140.8
copy form "Excel - Kurš būs pareizais funkcijas pieraksts summas atrašanai D kolonnā šūnām…"
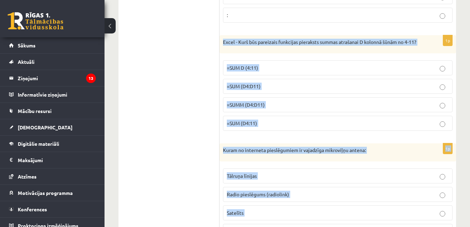
scroll to position [704, 0]
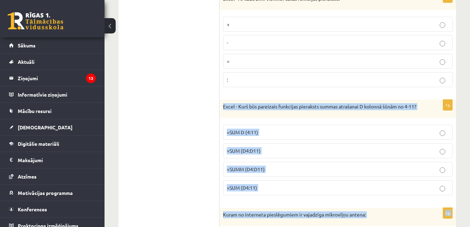
click at [287, 136] on p "=SUM D (4:11)" at bounding box center [338, 131] width 222 height 7
click at [286, 191] on p "=SUM (D4:11)" at bounding box center [338, 187] width 222 height 7
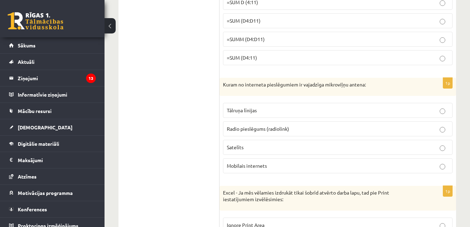
scroll to position [844, 0]
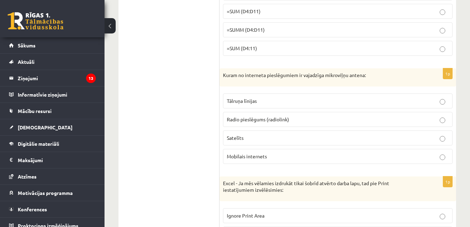
click at [277, 122] on span "Radio pieslēgums (radiolink)" at bounding box center [258, 119] width 62 height 6
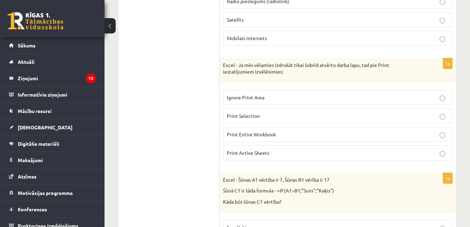
scroll to position [983, 0]
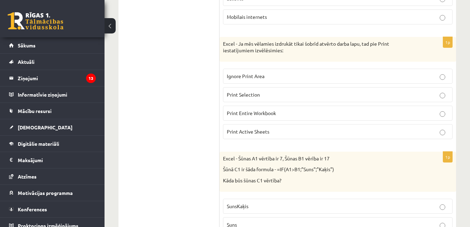
click at [259, 79] on span "Ignore Print Area" at bounding box center [246, 76] width 38 height 6
click at [264, 134] on span "Print Active Sheets" at bounding box center [248, 131] width 42 height 6
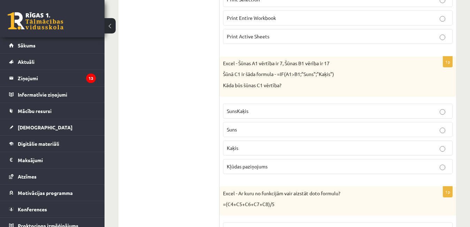
scroll to position [1087, 0]
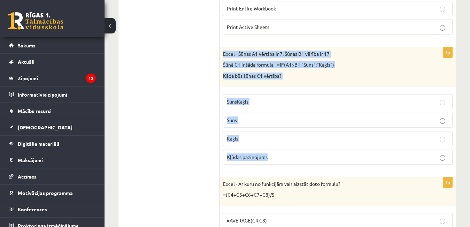
drag, startPoint x: 223, startPoint y: 61, endPoint x: 299, endPoint y: 162, distance: 126.3
click at [299, 162] on div "1p Excel - Šūnas A1 vērtība ir 7, Šūnas B1 vērība ir 17 Šūnā C1 ir šāda formula…" at bounding box center [337, 108] width 236 height 123
copy div "Excel - Šūnas A1 vērtība ir 7, Šūnas B1 vērība ir 17 Šūnā C1 ir šāda formula - …"
click at [242, 142] on p "Kaķis" at bounding box center [338, 138] width 222 height 7
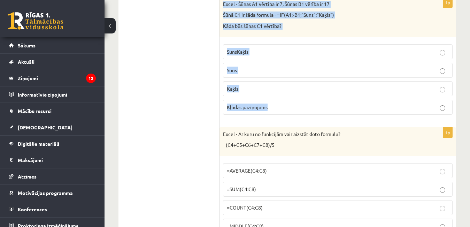
scroll to position [1192, 0]
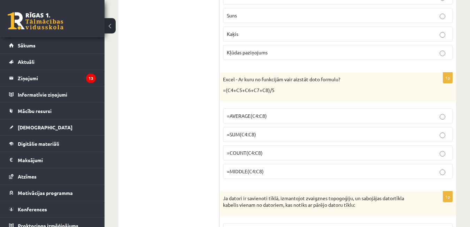
click at [224, 141] on label "=SUM(C4:C8)" at bounding box center [337, 134] width 229 height 15
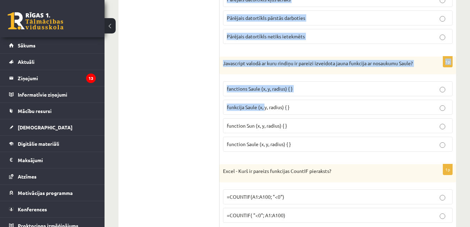
scroll to position [1470, 0]
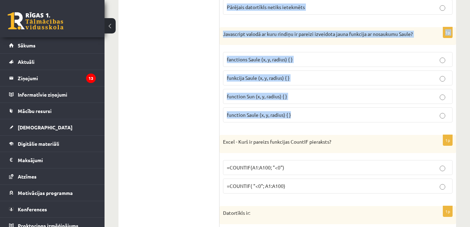
drag, startPoint x: 224, startPoint y: 87, endPoint x: 309, endPoint y: 129, distance: 94.3
copy form "Excel - Ar kuru no funkcijām vair aizstāt doto formulu? =(C4+C5+C6+C7+C8)/5 =AV…"
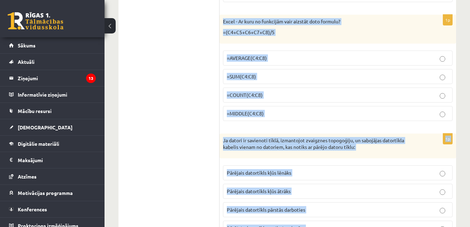
scroll to position [1226, 0]
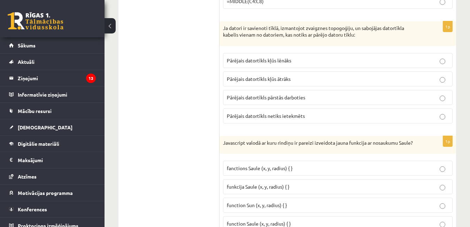
scroll to position [1366, 0]
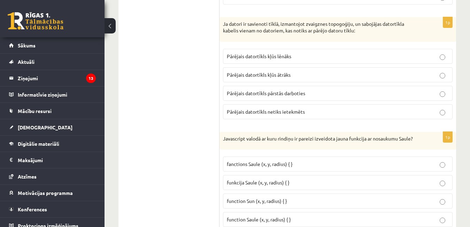
click at [300, 115] on span "Pārējais datortīkls netiks ietekmēts" at bounding box center [266, 111] width 78 height 6
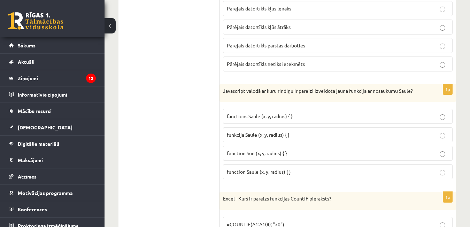
scroll to position [1435, 0]
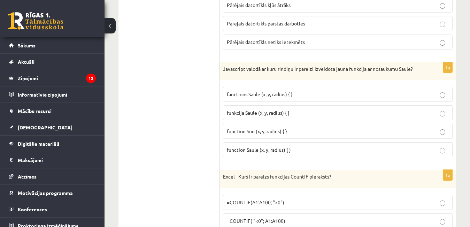
click at [261, 134] on span "function Sun (x, y, radius) { }" at bounding box center [257, 131] width 60 height 6
click at [280, 152] on span "function Saule (x, y, radius) { }" at bounding box center [259, 149] width 64 height 6
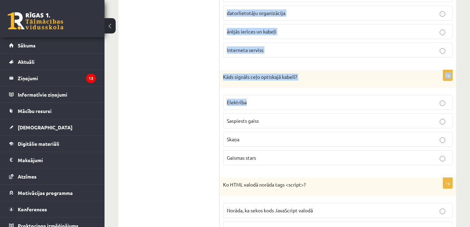
scroll to position [1749, 0]
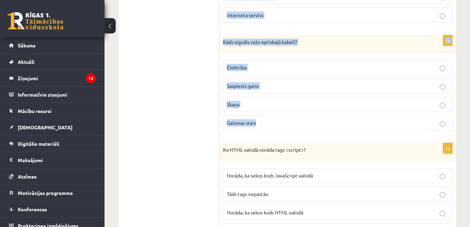
drag, startPoint x: 223, startPoint y: 44, endPoint x: 267, endPoint y: 132, distance: 98.1
click at [267, 132] on form "1p Kurš interneta ātrums ir vismazākais? 10 kilobiti sekundē 5 kilobaiti sekund…" at bounding box center [337, 43] width 222 height 3335
copy form "Excel - Kurš ir pareizs funkcijas CountIF pieraksts? =COUNTIF(A1:A100; "<0") =C…"
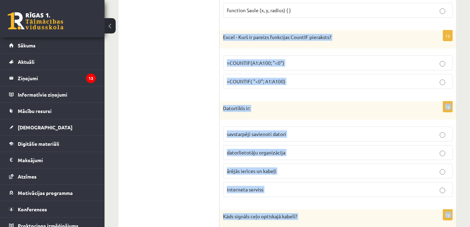
scroll to position [1540, 0]
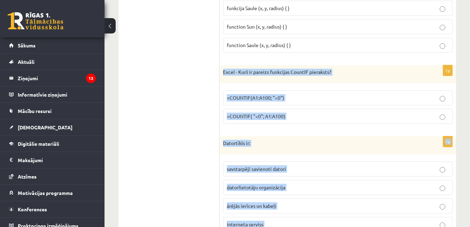
click at [260, 101] on span "=COUNTIF(A1:A100; "<0")" at bounding box center [255, 97] width 57 height 6
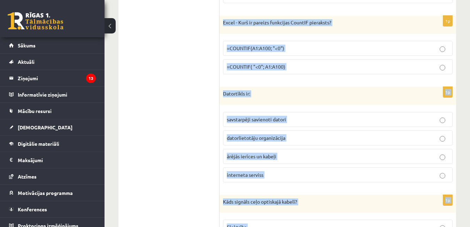
scroll to position [1609, 0]
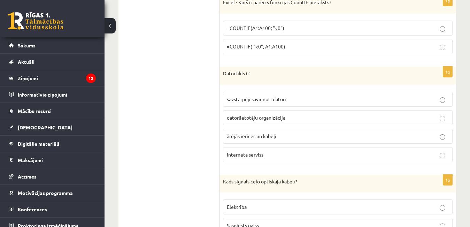
click at [131, 111] on ul "Tests Izvērtējums!" at bounding box center [172, 183] width 94 height 3335
click at [258, 102] on span "savstarpēji savienoti datori" at bounding box center [256, 99] width 59 height 6
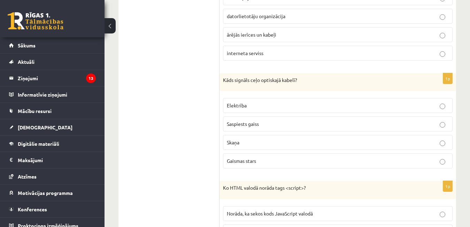
scroll to position [1714, 0]
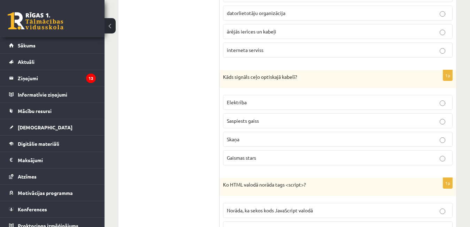
click at [260, 106] on p "Elektrība" at bounding box center [338, 101] width 222 height 7
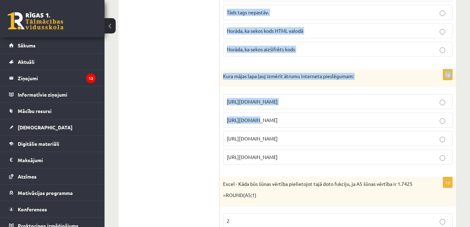
scroll to position [1957, 0]
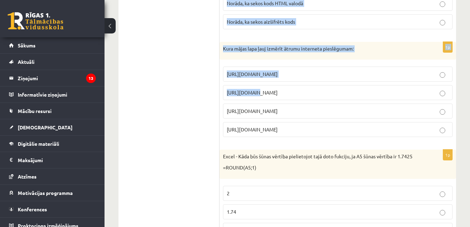
drag, startPoint x: 221, startPoint y: 86, endPoint x: 302, endPoint y: 139, distance: 96.8
copy form "Ko HTML valodā norāda tags <script>? Norāda, ka sekos kods JavaScript valodā Tā…"
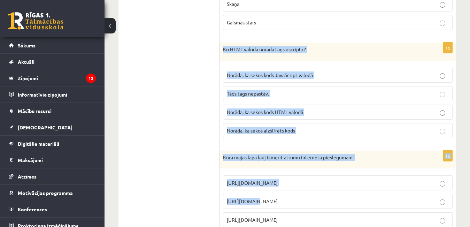
scroll to position [1853, 0]
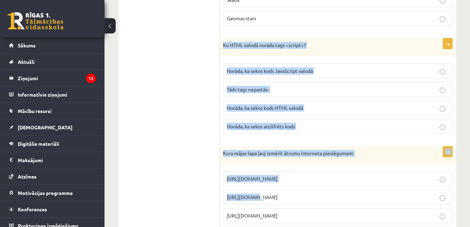
click at [303, 111] on span "Norāda, ka sekos kods HTML valodā" at bounding box center [265, 107] width 76 height 6
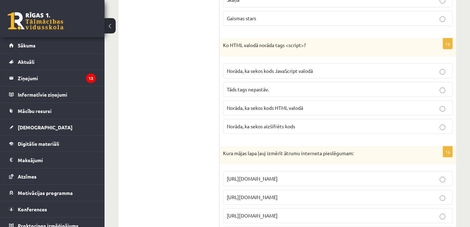
click at [307, 74] on span "Norāda, ka sekos kods JavaScript valodā" at bounding box center [270, 71] width 86 height 6
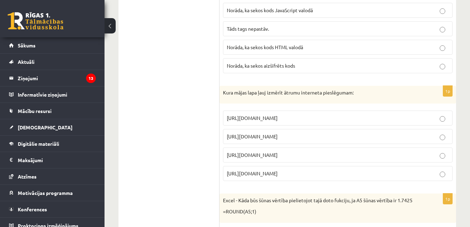
scroll to position [1923, 0]
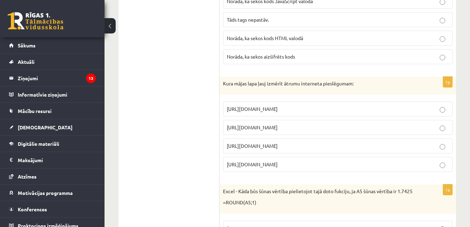
click at [268, 130] on span "https://www.speedtest.net" at bounding box center [252, 127] width 51 height 6
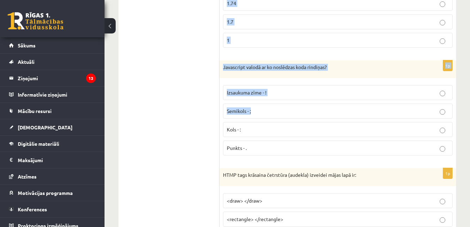
scroll to position [2166, 0]
drag, startPoint x: 222, startPoint y: 58, endPoint x: 270, endPoint y: 151, distance: 105.1
copy form "Excel - Kāda būs šūnas vērtība pielietojot tajā doto fukciju, ja A5 šūnas vērtī…"
click at [250, 24] on label "1.7" at bounding box center [337, 21] width 229 height 15
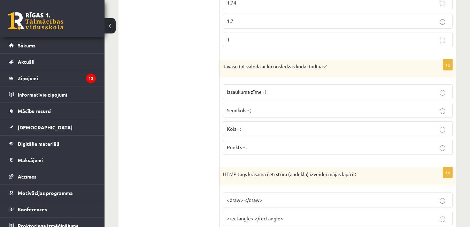
click at [260, 114] on p "Semikols - ;" at bounding box center [338, 109] width 222 height 7
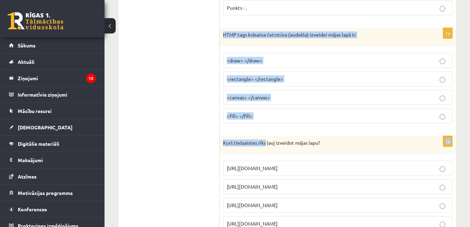
scroll to position [2375, 0]
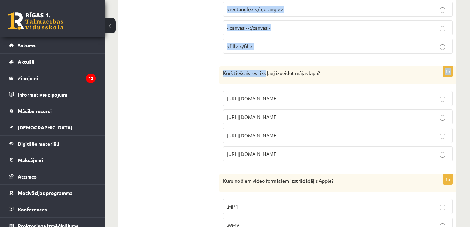
drag, startPoint x: 223, startPoint y: 113, endPoint x: 288, endPoint y: 158, distance: 79.0
copy form "HTMP tags krāsaina četrstūra (audekla) izveidei mājas lapā ir: <draw> </draw> <…"
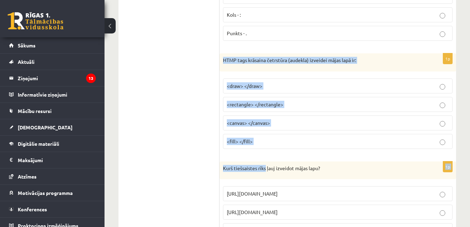
scroll to position [2271, 0]
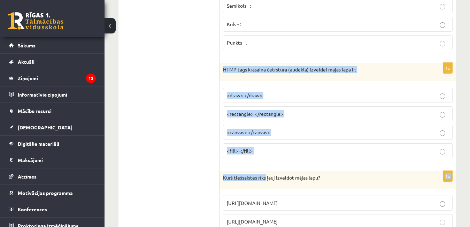
click at [265, 135] on span "<canvas> </canvas>" at bounding box center [248, 132] width 43 height 6
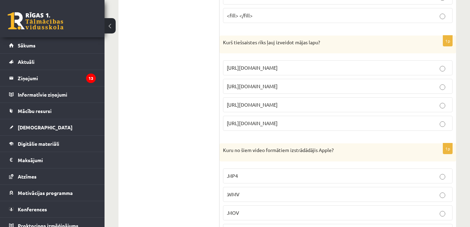
scroll to position [2410, 0]
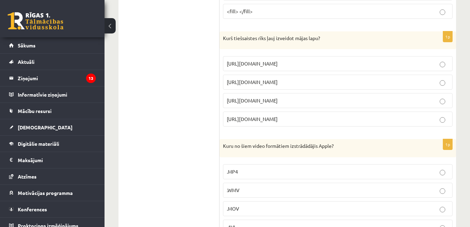
click at [275, 103] on span "https://www.mozello.lv" at bounding box center [252, 100] width 51 height 6
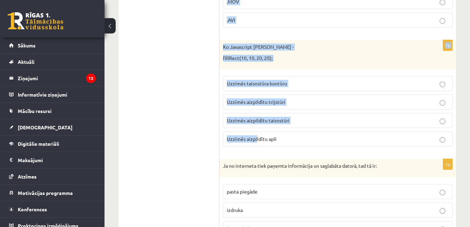
scroll to position [2619, 0]
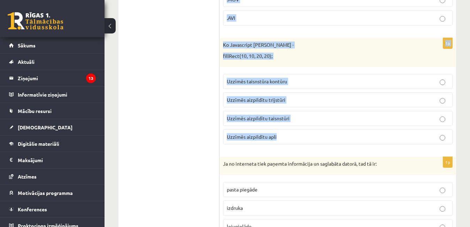
drag, startPoint x: 223, startPoint y: 119, endPoint x: 281, endPoint y: 144, distance: 63.3
copy form "Kuru no šiem video formātiem izstrādādājis Apple? .MP4 .WMV .MOV .AVI 1p Ko Jav…"
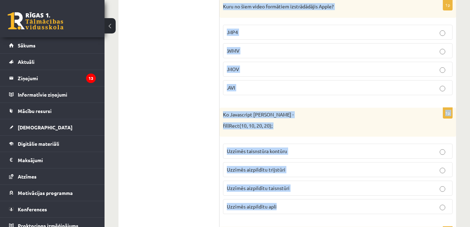
click at [237, 72] on span ".MOV" at bounding box center [233, 69] width 12 height 6
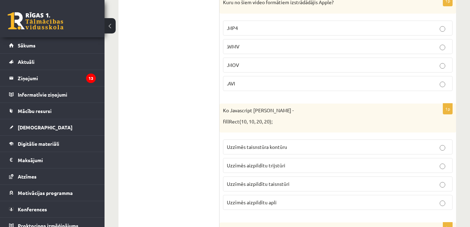
scroll to position [2549, 0]
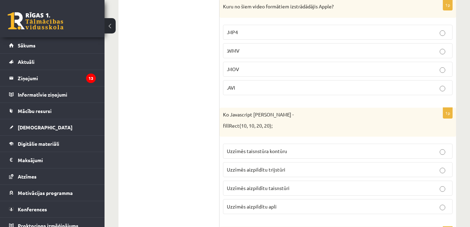
click at [262, 34] on label ".MP4" at bounding box center [337, 32] width 229 height 15
click at [248, 70] on label ".MOV" at bounding box center [337, 69] width 229 height 15
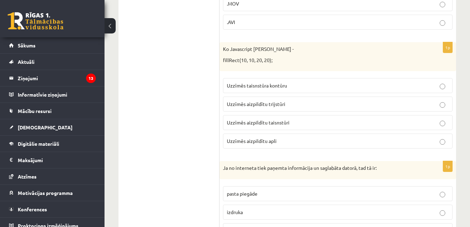
scroll to position [2619, 0]
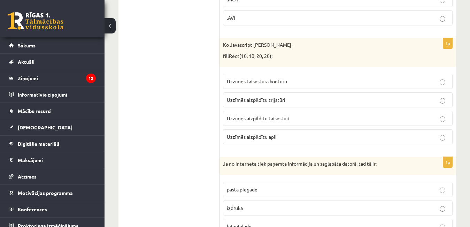
click at [265, 121] on span "Uzzīmēs aizpildītu taisnstūri" at bounding box center [258, 118] width 63 height 6
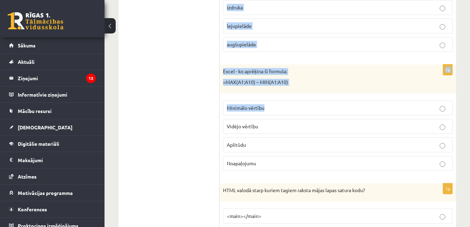
scroll to position [2827, 0]
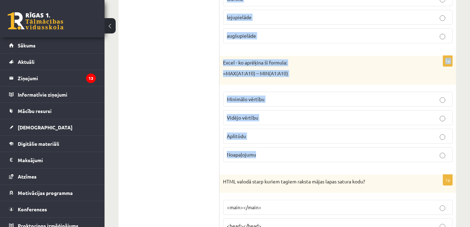
drag, startPoint x: 223, startPoint y: 65, endPoint x: 274, endPoint y: 161, distance: 108.8
copy form "Ja no interneta tiek paņemta informācija un saglabāta datorā, tad tā ir: pasta …"
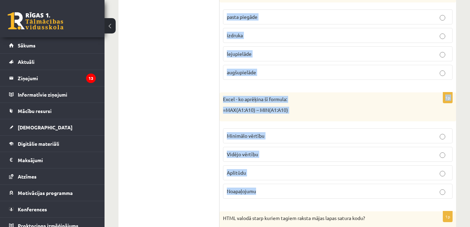
scroll to position [2723, 0]
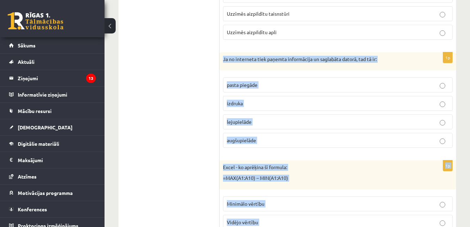
click at [248, 124] on label "lejupielāde" at bounding box center [337, 121] width 229 height 15
click at [276, 125] on p "lejupielāde" at bounding box center [338, 121] width 222 height 7
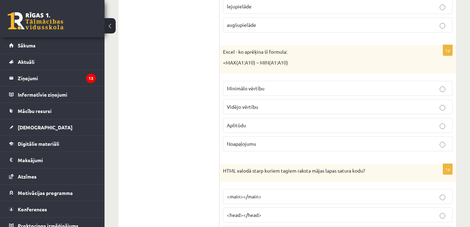
scroll to position [2862, 0]
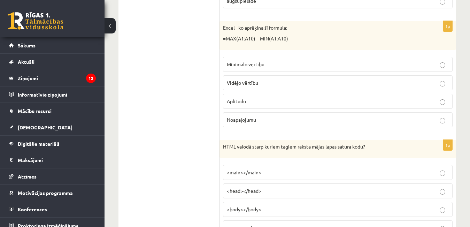
click at [246, 105] on p "Aplitūdu" at bounding box center [338, 100] width 222 height 7
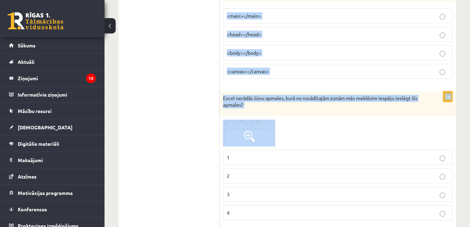
scroll to position [3036, 0]
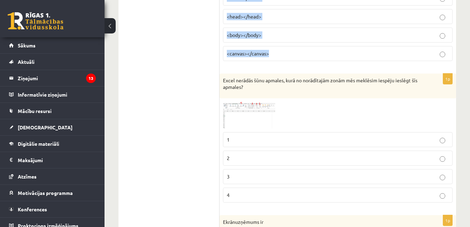
drag, startPoint x: 222, startPoint y: 83, endPoint x: 276, endPoint y: 68, distance: 56.0
click at [276, 66] on div "1p HTML valodā starp kuriem tagiem raksta mājas lapas satura kodu? <main></main…" at bounding box center [337, 16] width 236 height 101
click at [257, 38] on span "<body></body>" at bounding box center [244, 35] width 34 height 6
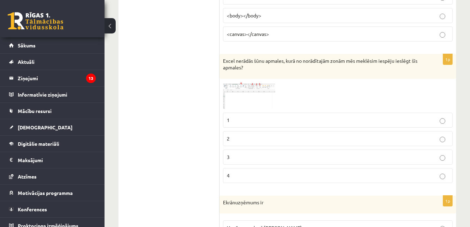
scroll to position [3106, 0]
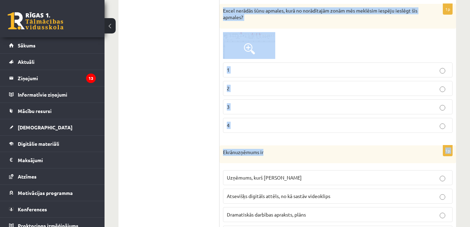
drag, startPoint x: 223, startPoint y: 19, endPoint x: 262, endPoint y: 161, distance: 147.2
click at [247, 59] on img at bounding box center [249, 45] width 52 height 27
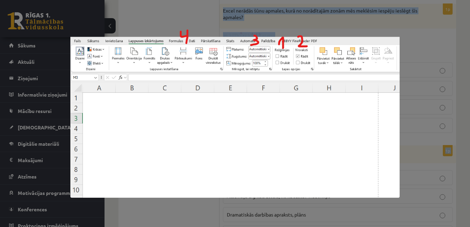
drag, startPoint x: 197, startPoint y: 206, endPoint x: 199, endPoint y: 203, distance: 3.9
click at [197, 206] on div at bounding box center [235, 113] width 470 height 227
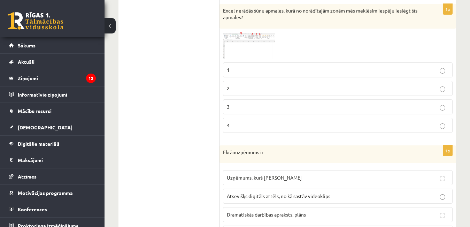
click at [256, 55] on img at bounding box center [249, 45] width 52 height 27
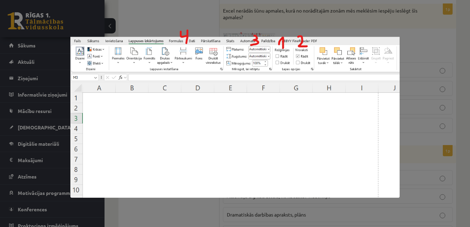
click at [177, 218] on div at bounding box center [235, 113] width 470 height 227
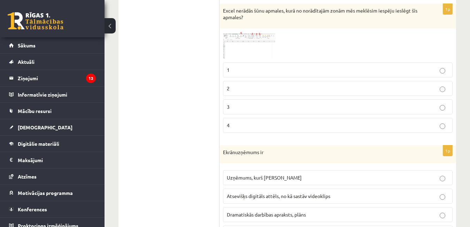
click at [243, 69] on fieldset "1 2 3 4" at bounding box center [337, 97] width 229 height 76
click at [243, 73] on p "1" at bounding box center [338, 69] width 222 height 7
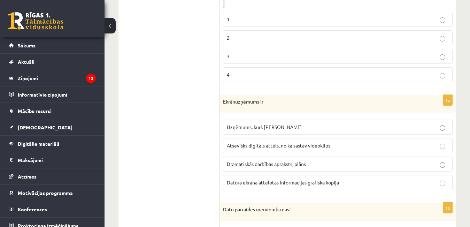
scroll to position [3210, 0]
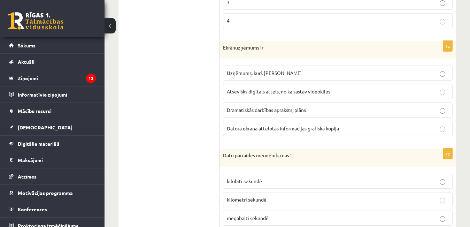
click at [223, 51] on p "Ekrānuzņēmums ir" at bounding box center [320, 47] width 195 height 7
click at [276, 94] on span "Atsevišķs digitāls attēls, no kā sastāv videoklips" at bounding box center [278, 91] width 103 height 6
click at [270, 131] on span "Datora ekrānā attēlotās informācijas grafiskā kopija" at bounding box center [283, 128] width 112 height 6
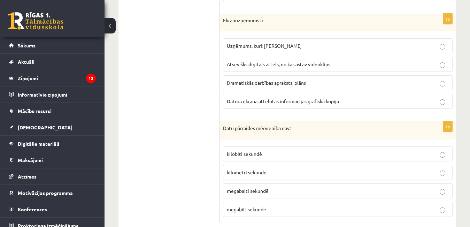
scroll to position [3261, 0]
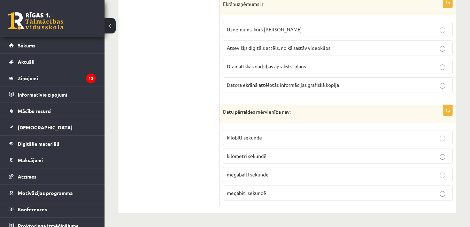
click at [247, 190] on span "megabiti sekundē" at bounding box center [246, 192] width 39 height 6
click at [232, 138] on span "kilobiti sekundē" at bounding box center [244, 137] width 35 height 6
click at [236, 153] on span "kilometri sekundē" at bounding box center [247, 155] width 40 height 6
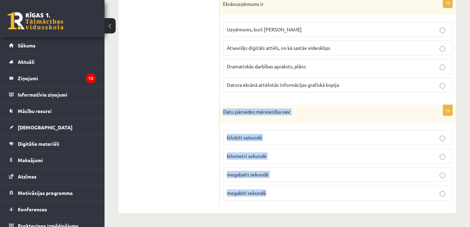
drag, startPoint x: 223, startPoint y: 112, endPoint x: 265, endPoint y: 195, distance: 92.5
click at [267, 197] on div "1p Datu pārraides mērvienība nav: kilobiti sekundē kilometri sekundē megabaiti …" at bounding box center [337, 155] width 236 height 101
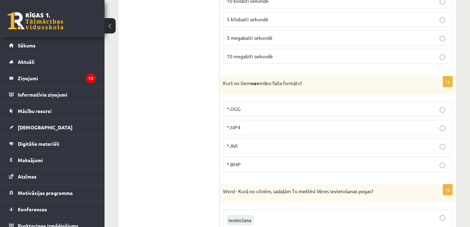
scroll to position [0, 0]
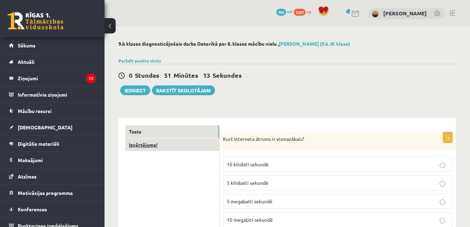
click at [167, 144] on link "Izvērtējums!" at bounding box center [172, 144] width 94 height 13
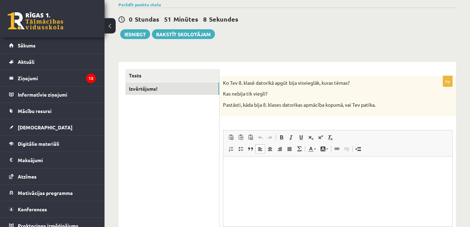
click at [238, 158] on html at bounding box center [337, 166] width 229 height 21
click at [128, 32] on button "Iesniegt" at bounding box center [135, 34] width 30 height 10
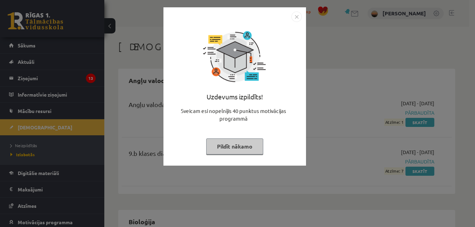
click at [294, 13] on img "Close" at bounding box center [297, 16] width 10 height 10
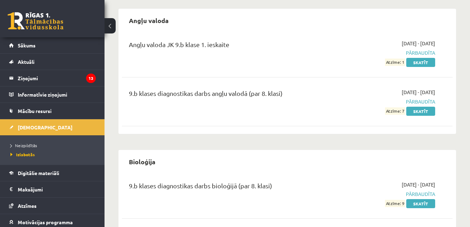
scroll to position [104, 0]
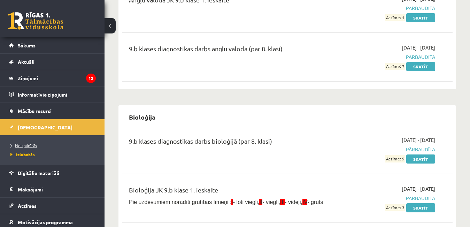
click at [30, 144] on span "Neizpildītās" at bounding box center [23, 145] width 26 height 6
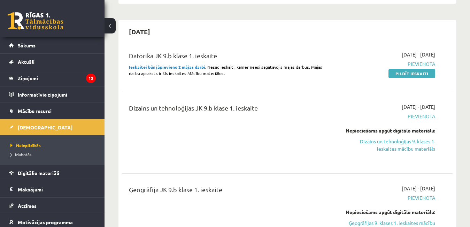
scroll to position [174, 0]
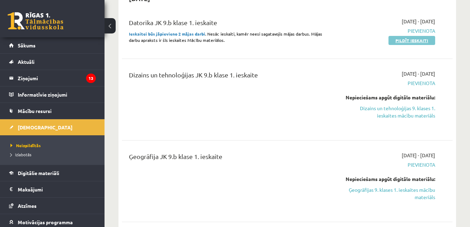
click at [397, 37] on link "Pildīt ieskaiti" at bounding box center [411, 40] width 47 height 9
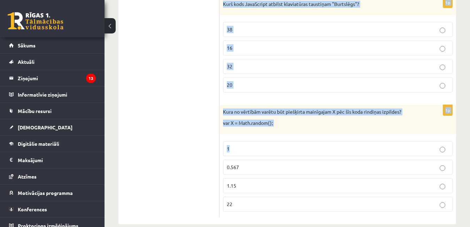
scroll to position [649, 0]
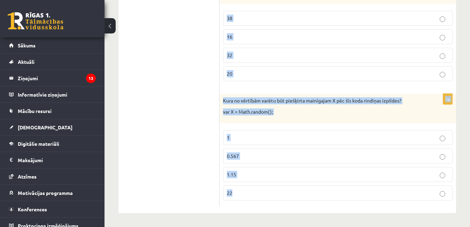
drag, startPoint x: 223, startPoint y: 44, endPoint x: 275, endPoint y: 194, distance: 158.6
copy form "Lore Ipsumdol (Sitam) cons adipisc elit sedd eiusmod? temPorinCididunt("utlabor…"
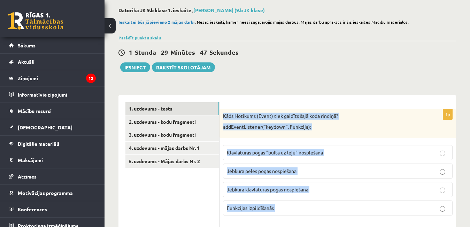
scroll to position [0, 0]
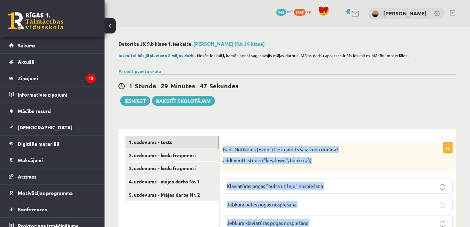
click at [265, 94] on div "1 Stunda 29 Minūtes 47 Sekundes Iesniegt Rakstīt skolotājam" at bounding box center [286, 89] width 337 height 31
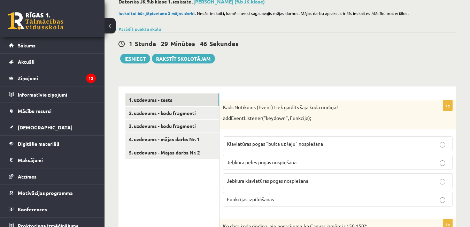
scroll to position [104, 0]
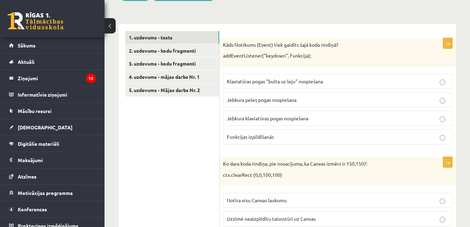
click at [281, 116] on span "Jebkura klaviatūras pogas nospiešana" at bounding box center [267, 118] width 81 height 6
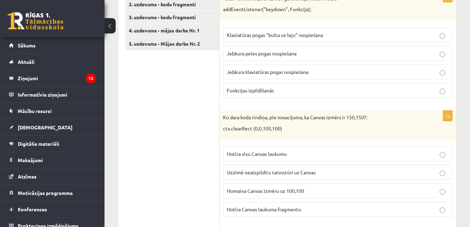
scroll to position [174, 0]
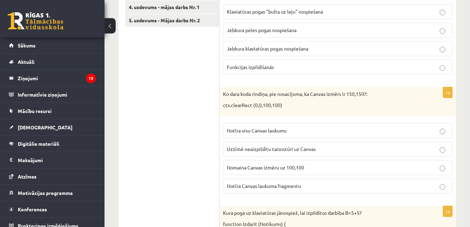
click at [264, 187] on span "Notīra Canvas laukuma fragmentu" at bounding box center [264, 185] width 74 height 6
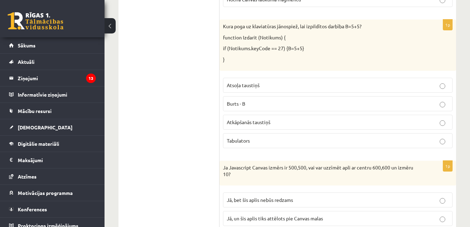
scroll to position [383, 0]
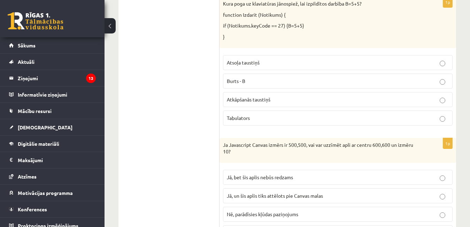
click at [260, 101] on span "Atkāpšanās taustiņš" at bounding box center [249, 99] width 44 height 6
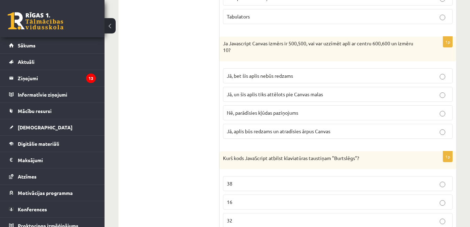
scroll to position [487, 0]
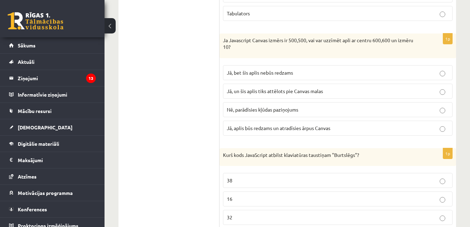
click at [267, 75] on span "Jā, bet šis aplis nebūs redzams" at bounding box center [260, 72] width 66 height 6
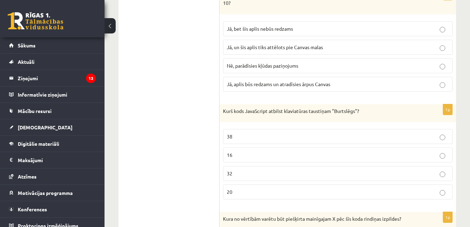
scroll to position [557, 0]
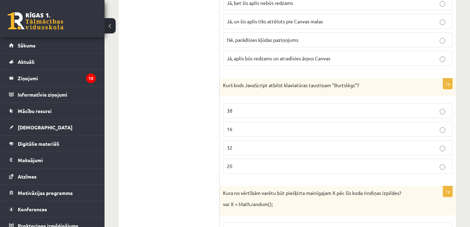
click at [256, 131] on p "16" at bounding box center [338, 128] width 222 height 7
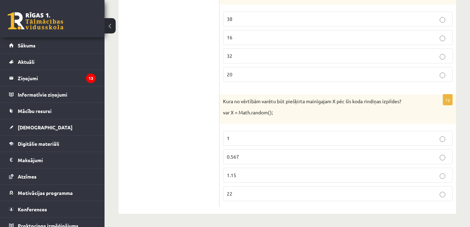
scroll to position [649, 0]
click at [243, 157] on p "0.567" at bounding box center [338, 155] width 222 height 7
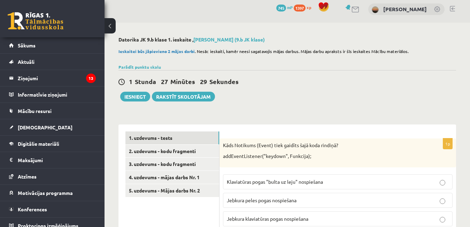
scroll to position [0, 0]
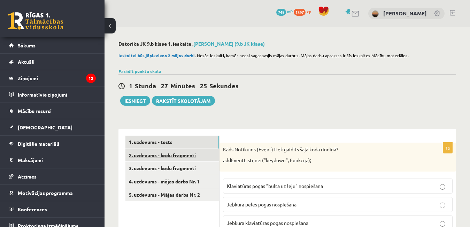
click at [163, 158] on link "2. uzdevums - kodu fragmenti" at bounding box center [172, 155] width 94 height 13
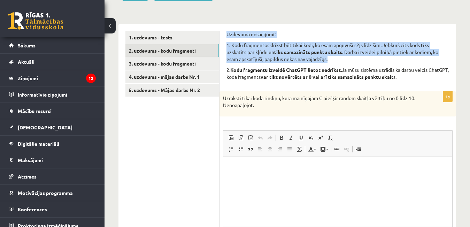
drag, startPoint x: 227, startPoint y: 35, endPoint x: 344, endPoint y: 62, distance: 120.7
click at [344, 62] on div "Uzdevuma nosacījumi: 1. Kodu fragmentos drīkst būt tikai kodi, ko esam apguvuši…" at bounding box center [337, 58] width 222 height 54
copy div "Uzdevuma nosacījumi: 1. Kodu fragmentos drīkst būt tikai kodi, ko esam apguvuši…"
click at [337, 37] on p "Uzdevuma nosacījumi:" at bounding box center [337, 34] width 222 height 7
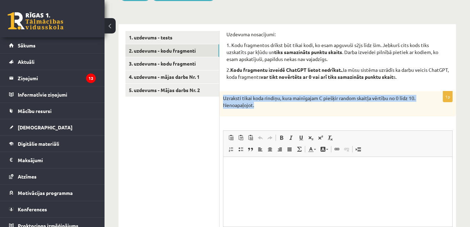
drag, startPoint x: 222, startPoint y: 98, endPoint x: 255, endPoint y: 108, distance: 34.8
click at [255, 108] on div "Uzraksti tikai koda rindiņu, kura mainīgajam C piešķir random skaitļa vērtību n…" at bounding box center [337, 103] width 236 height 25
copy p "Uzraksti tikai koda rindiņu, kura mainīgajam C piešķir random skaitļa vērtību n…"
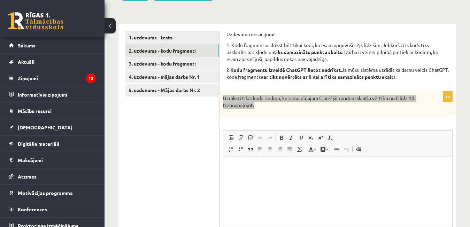
click at [271, 161] on html at bounding box center [337, 166] width 229 height 21
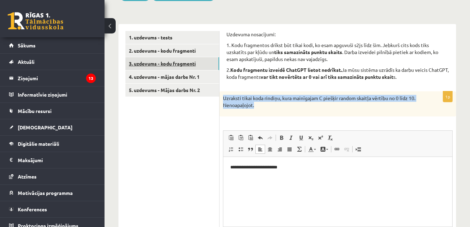
click at [152, 61] on link "3. uzdevums - kodu fragmenti" at bounding box center [172, 63] width 94 height 13
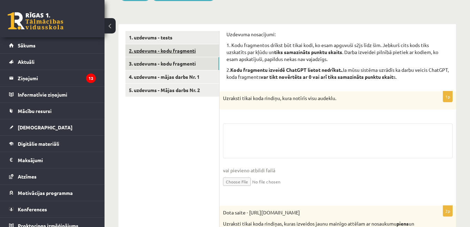
click at [167, 50] on link "2. uzdevums - kodu fragmenti" at bounding box center [172, 50] width 94 height 13
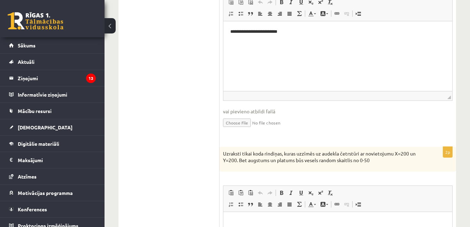
scroll to position [244, 0]
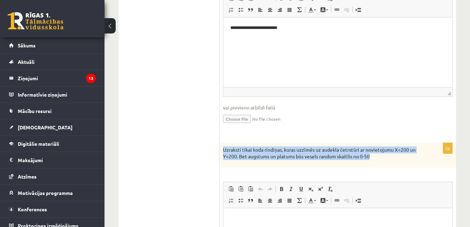
drag, startPoint x: 223, startPoint y: 151, endPoint x: 374, endPoint y: 158, distance: 151.6
click at [374, 158] on p "Uzraksti tikai koda rindiņas, kuras uzzīmēs uz audekla četrstūri ar novietojumu…" at bounding box center [320, 153] width 195 height 14
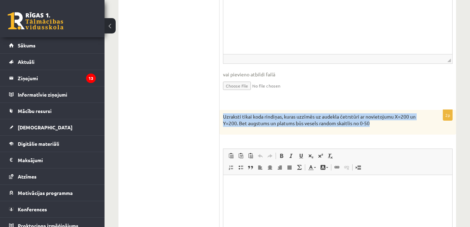
scroll to position [278, 0]
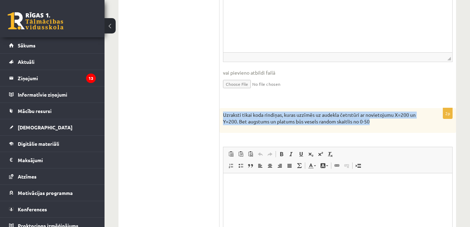
copy p "Uzraksti tikai koda rindiņas, kuras uzzīmēs uz audekla četrstūri ar novietojumu…"
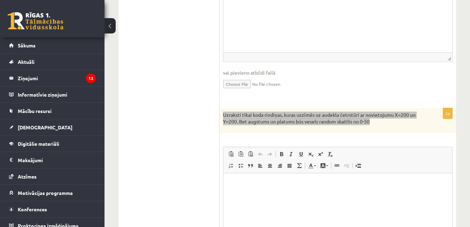
click at [260, 176] on html at bounding box center [337, 183] width 229 height 21
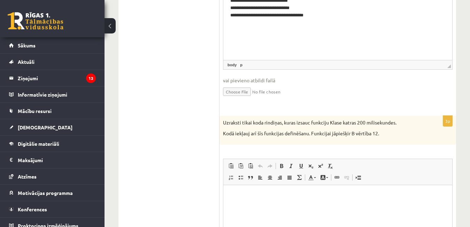
scroll to position [487, 0]
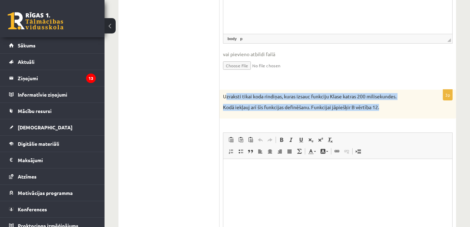
drag, startPoint x: 225, startPoint y: 96, endPoint x: 399, endPoint y: 113, distance: 175.2
click at [399, 113] on div "Uzraksti tikai koda rindiņas, kuras izsauc funkciju Klase katras 200 milisekund…" at bounding box center [337, 103] width 236 height 29
copy div "zraksti tikai koda rindiņas, kuras izsauc funkciju Klase katras 200 milisekunde…"
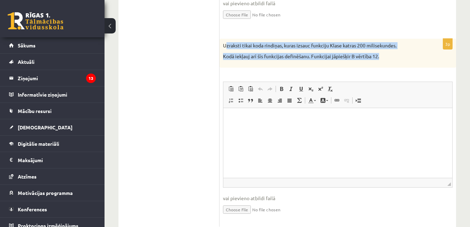
scroll to position [559, 0]
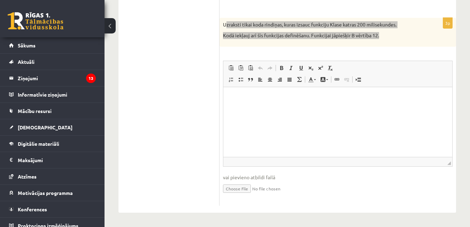
click at [286, 97] on p "Bagātinātā teksta redaktors, wiswyg-editor-user-answer-47433887979800" at bounding box center [337, 97] width 215 height 7
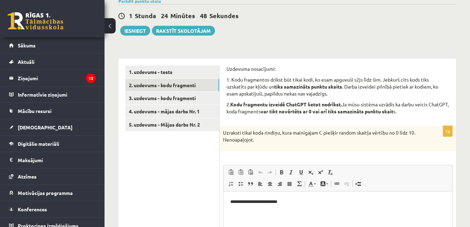
scroll to position [37, 0]
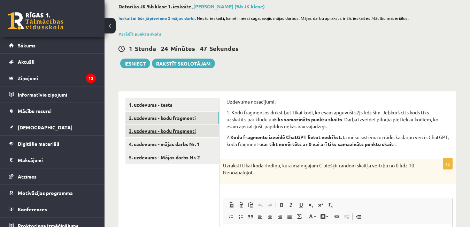
click at [167, 132] on link "3. uzdevums - kodu fragmenti" at bounding box center [172, 130] width 94 height 13
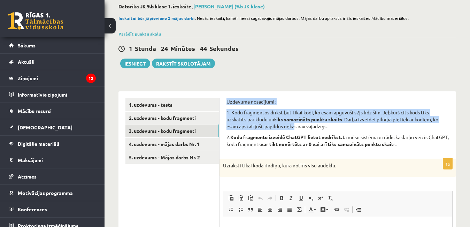
scroll to position [0, 0]
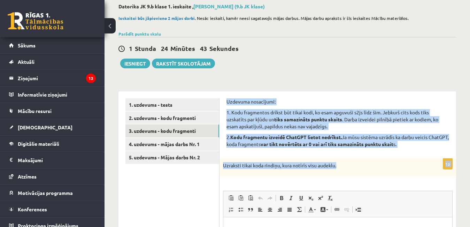
drag, startPoint x: 227, startPoint y: 102, endPoint x: 341, endPoint y: 166, distance: 130.6
click at [345, 168] on p "Uzraksti tikai koda rindiņu, kura notīrīs visu audeklu." at bounding box center [320, 165] width 195 height 7
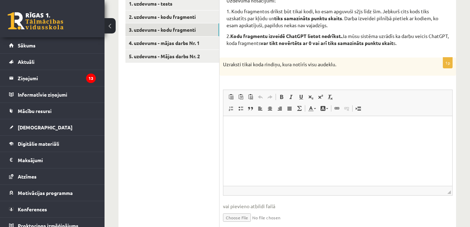
scroll to position [142, 0]
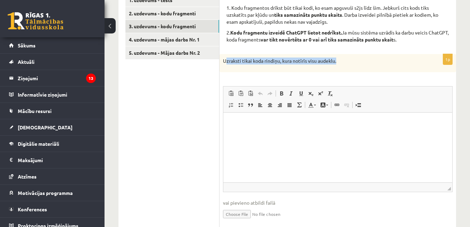
drag, startPoint x: 226, startPoint y: 61, endPoint x: 338, endPoint y: 61, distance: 112.1
click at [339, 62] on p "Uzraksti tikai koda rindiņu, kura notīrīs visu audeklu." at bounding box center [320, 60] width 195 height 7
click at [284, 64] on div "Uzraksti tikai koda rindiņu, kura notīrīs visu audeklu." at bounding box center [337, 63] width 236 height 18
click at [244, 59] on p "Uzraksti tikai koda rindiņu, kura notīrīs visu audeklu." at bounding box center [320, 60] width 195 height 7
drag, startPoint x: 223, startPoint y: 61, endPoint x: 347, endPoint y: 63, distance: 124.6
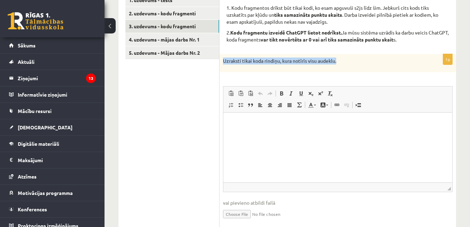
click at [347, 63] on p "Uzraksti tikai koda rindiņu, kura notīrīs visu audeklu." at bounding box center [320, 60] width 195 height 7
copy p "Uzraksti tikai koda rindiņu, kura notīrīs visu audeklu."
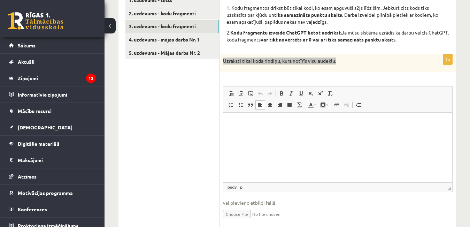
click at [267, 123] on p "Bagātinātā teksta redaktors, wiswyg-editor-user-answer-47433778623080" at bounding box center [337, 122] width 215 height 7
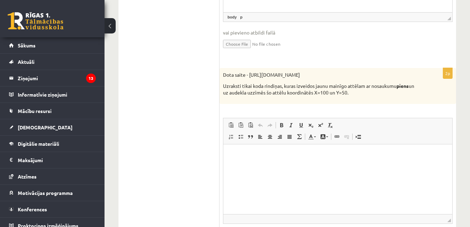
scroll to position [316, 0]
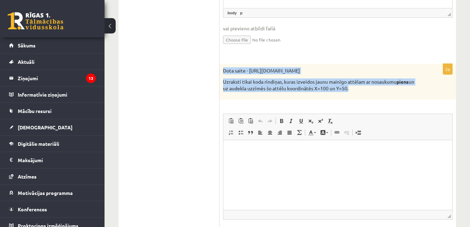
drag, startPoint x: 222, startPoint y: 71, endPoint x: 370, endPoint y: 96, distance: 150.4
click at [370, 96] on div "Dota saite - https://clipart4school.com/wp-content/uploads/2018/03/free-milk-cl…" at bounding box center [337, 82] width 236 height 36
copy div "Dota saite - https://clipart4school.com/wp-content/uploads/2018/03/free-milk-cl…"
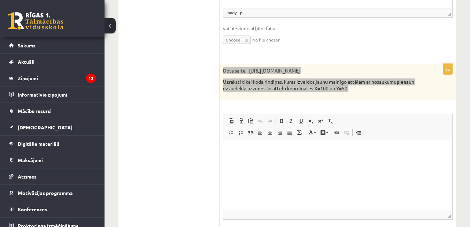
click at [283, 141] on html at bounding box center [337, 150] width 229 height 21
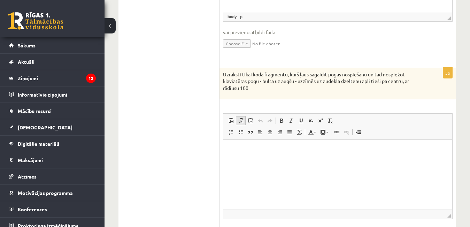
scroll to position [524, 0]
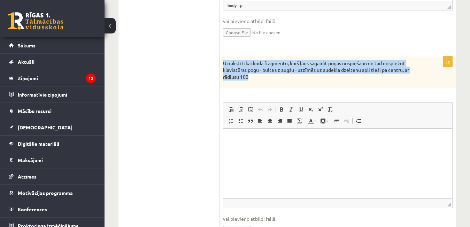
drag, startPoint x: 221, startPoint y: 71, endPoint x: 264, endPoint y: 87, distance: 45.6
click at [264, 87] on div "Uzraksti tikai koda fragmentu, kurš ļaus sagaidīt pogas nospiešanu un tad nospi…" at bounding box center [337, 72] width 236 height 32
copy p "Uzraksti tikai koda fragmentu, kurš ļaus sagaidīt pogas nospiešanu un tad nospi…"
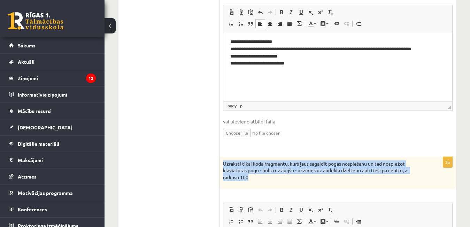
scroll to position [420, 0]
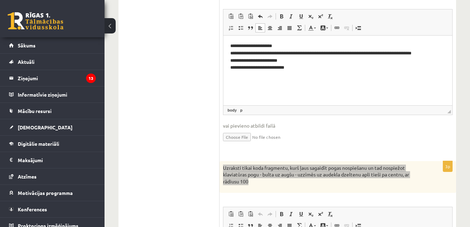
click at [240, 54] on p "**********" at bounding box center [337, 56] width 215 height 29
click at [240, 55] on p "**********" at bounding box center [337, 56] width 215 height 29
click at [235, 53] on p "**********" at bounding box center [337, 56] width 215 height 29
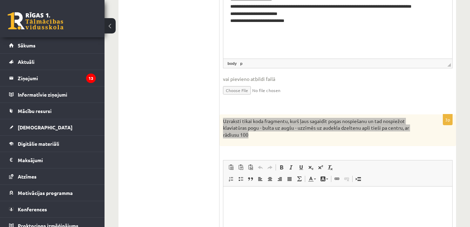
scroll to position [524, 0]
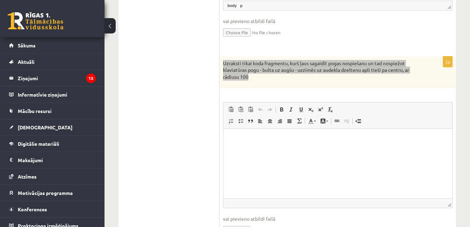
click at [277, 139] on p "Bagātinātā teksta redaktors, wiswyg-editor-user-answer-47433778439940" at bounding box center [337, 138] width 215 height 7
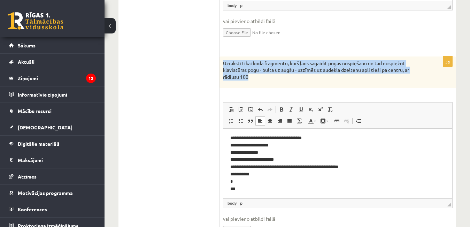
click at [297, 71] on p "Uzraksti tikai koda fragmentu, kurš ļaus sagaidīt pogas nospiešanu un tad nospi…" at bounding box center [320, 70] width 195 height 21
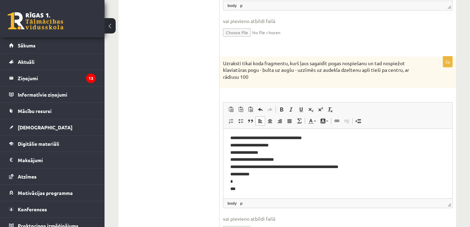
scroll to position [573, 0]
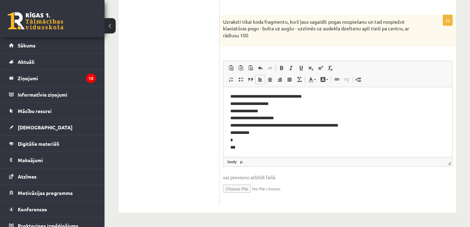
click at [248, 148] on p "**********" at bounding box center [334, 125] width 209 height 65
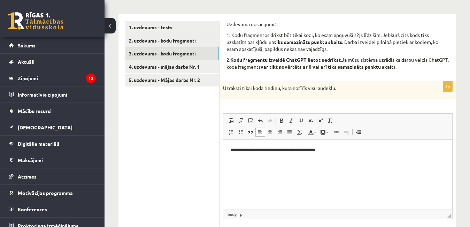
scroll to position [51, 0]
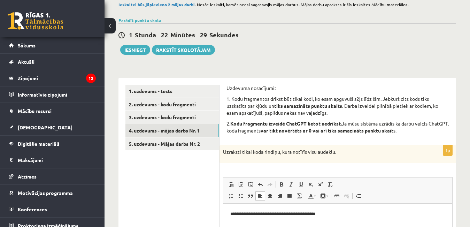
click at [169, 127] on link "4. uzdevums - mājas darbs Nr. 1" at bounding box center [172, 130] width 94 height 13
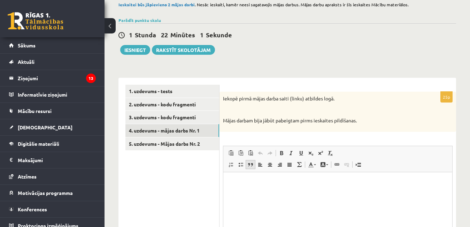
scroll to position [0, 0]
click at [246, 176] on html at bounding box center [337, 182] width 229 height 21
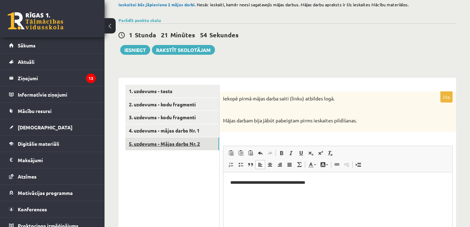
click at [164, 141] on link "5. uzdevums - Mājas darbs Nr. 2" at bounding box center [172, 143] width 94 height 13
click at [277, 175] on html at bounding box center [337, 182] width 229 height 21
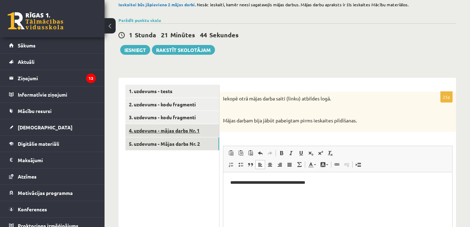
click at [189, 129] on link "4. uzdevums - mājas darbs Nr. 1" at bounding box center [172, 130] width 94 height 13
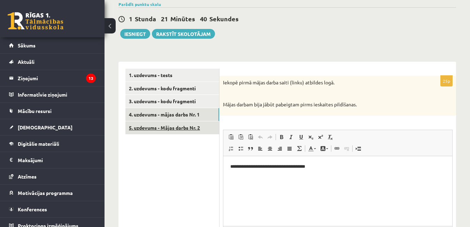
click at [180, 125] on link "5. uzdevums - Mājas darbs Nr. 2" at bounding box center [172, 127] width 94 height 13
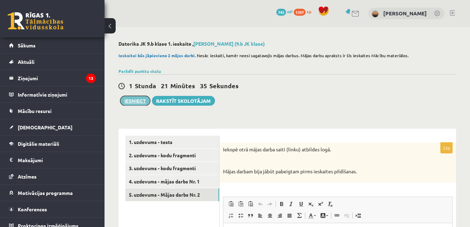
click at [139, 101] on button "Iesniegt" at bounding box center [135, 101] width 30 height 10
click at [142, 99] on button "Iesniegt" at bounding box center [135, 101] width 30 height 10
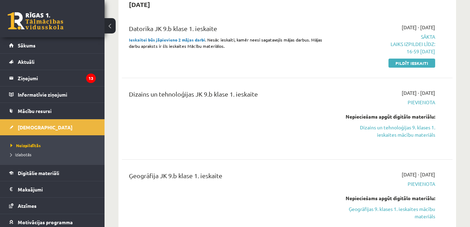
scroll to position [174, 0]
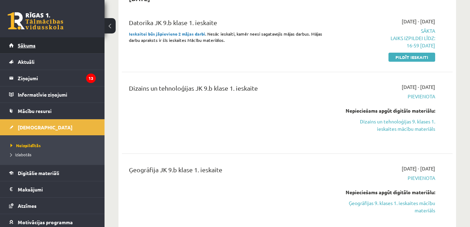
click at [23, 47] on span "Sākums" at bounding box center [27, 45] width 18 height 6
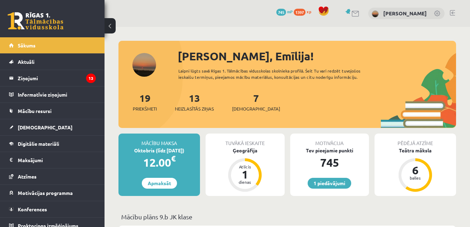
click at [29, 126] on span "[DEMOGRAPHIC_DATA]" at bounding box center [45, 127] width 55 height 6
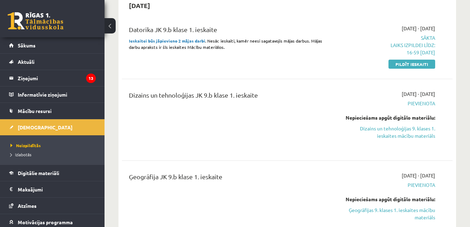
scroll to position [174, 0]
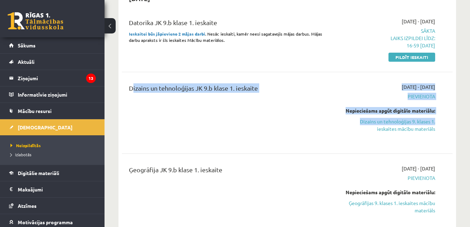
drag, startPoint x: 129, startPoint y: 88, endPoint x: 473, endPoint y: 124, distance: 345.4
click at [219, 103] on div "Dizains un tehnoloģijas JK 9.b klase 1. ieskaite" at bounding box center [229, 112] width 211 height 59
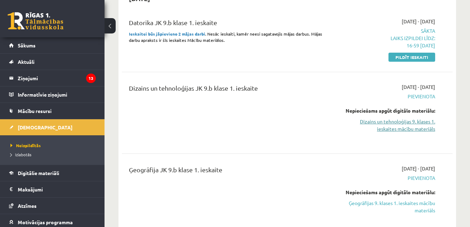
click at [415, 125] on link "Dizains un tehnoloģijas 9. klases 1. ieskaites mācību materiāls" at bounding box center [387, 125] width 95 height 15
click at [388, 121] on link "Dizains un tehnoloģijas 9. klases 1. ieskaites mācību materiāls" at bounding box center [387, 125] width 95 height 15
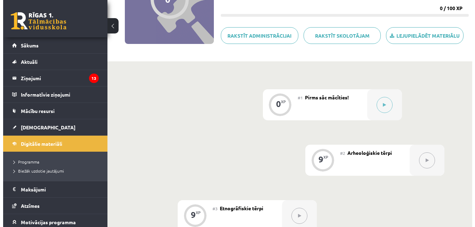
scroll to position [104, 0]
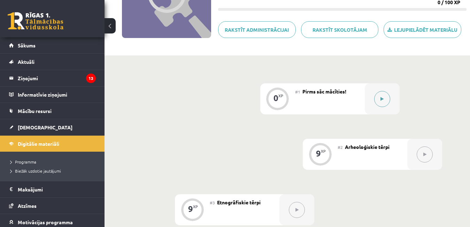
click at [379, 95] on button at bounding box center [382, 99] width 16 height 16
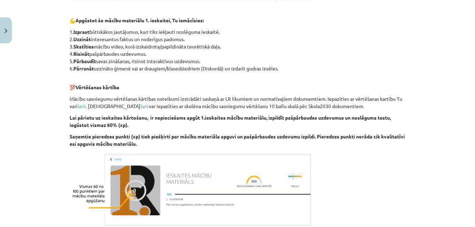
scroll to position [445, 0]
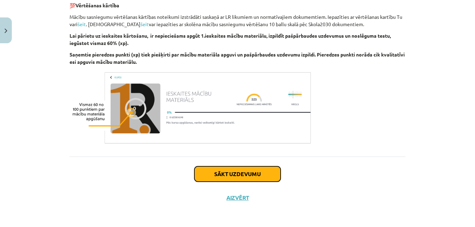
click at [226, 172] on button "Sākt uzdevumu" at bounding box center [238, 173] width 86 height 15
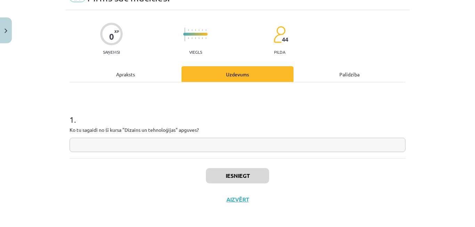
scroll to position [17, 0]
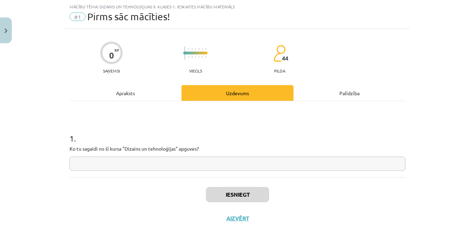
click at [107, 163] on input "text" at bounding box center [238, 163] width 336 height 14
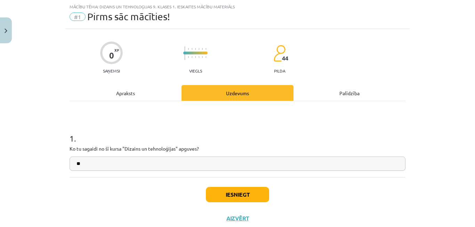
type input "**"
click at [222, 189] on button "Iesniegt" at bounding box center [237, 194] width 63 height 15
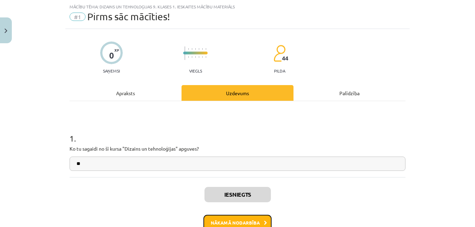
click at [239, 217] on button "Nākamā nodarbība" at bounding box center [238, 222] width 68 height 16
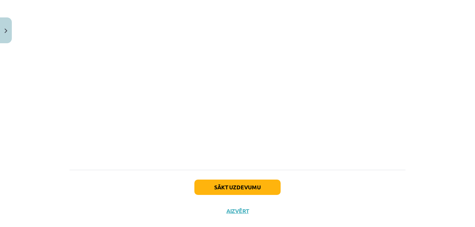
scroll to position [619, 0]
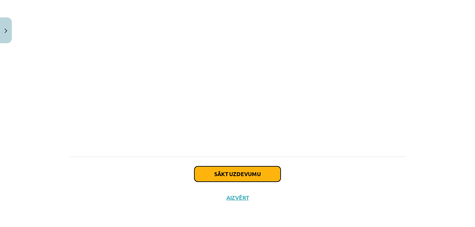
click at [223, 171] on button "Sākt uzdevumu" at bounding box center [238, 173] width 86 height 15
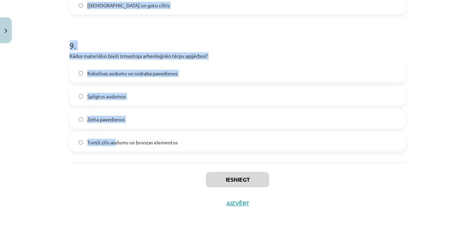
scroll to position [1210, 0]
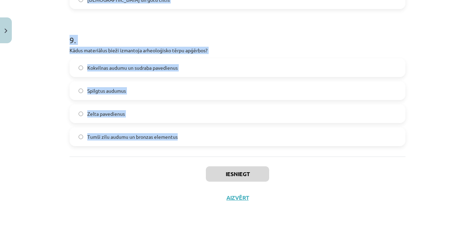
drag, startPoint x: 66, startPoint y: 136, endPoint x: 180, endPoint y: 145, distance: 114.5
copy form "5 . Lo ipsu dolorsit am consec adipiscingeli seddo? 76.-27. eiusmodt 10.-24. in…"
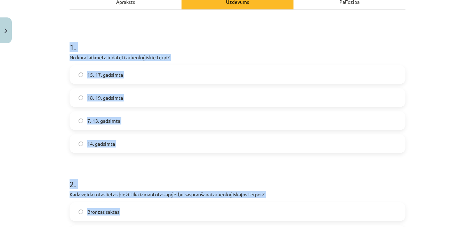
scroll to position [131, 0]
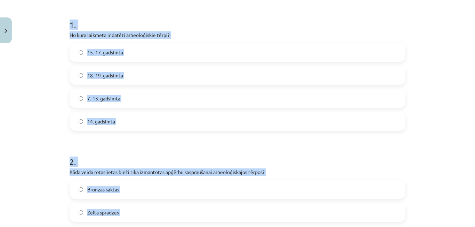
click at [125, 99] on label "7.-13. gadsimta" at bounding box center [237, 97] width 335 height 17
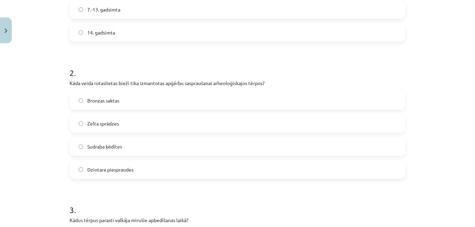
scroll to position [270, 0]
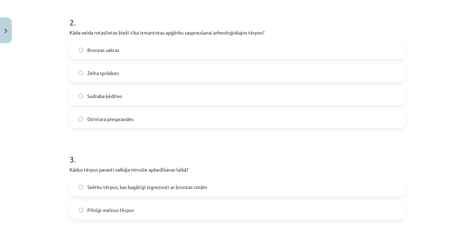
click at [113, 53] on span "Bronzas saktas" at bounding box center [103, 49] width 32 height 7
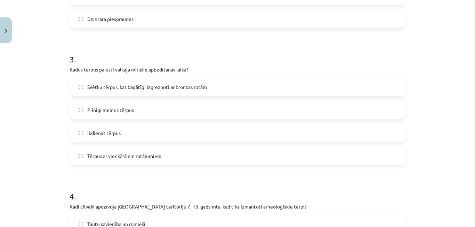
scroll to position [374, 0]
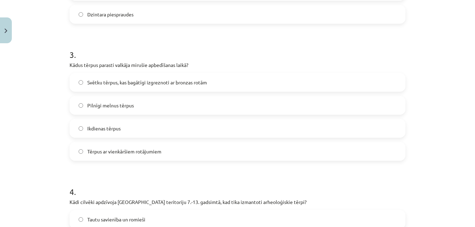
click at [123, 85] on span "Svētku tērpus, kas bagātīgi izgreznoti ar bronzas rotām" at bounding box center [147, 82] width 120 height 7
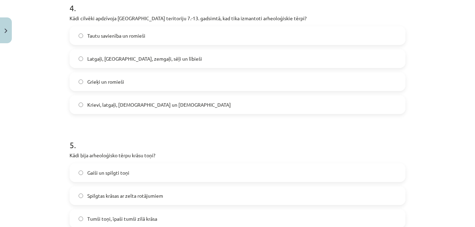
scroll to position [549, 0]
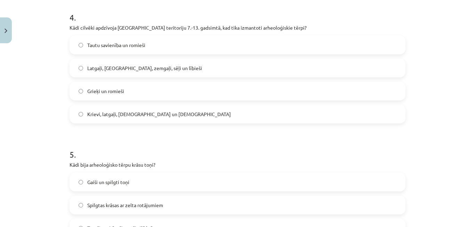
click at [128, 65] on span "Latgaļi, [GEOGRAPHIC_DATA], zemgaļi, sēļi un lībieši" at bounding box center [144, 67] width 115 height 7
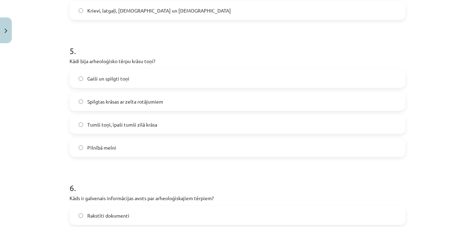
scroll to position [653, 0]
click at [109, 126] on span "Tumši toņi, īpaši tumši zilā krāsa" at bounding box center [122, 123] width 70 height 7
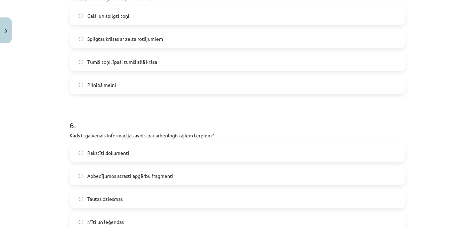
scroll to position [757, 0]
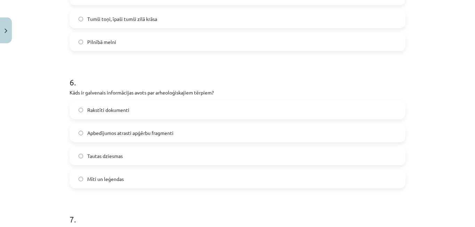
click at [134, 129] on span "Apbedījumos atrasti apģērbu fragmenti" at bounding box center [130, 132] width 86 height 7
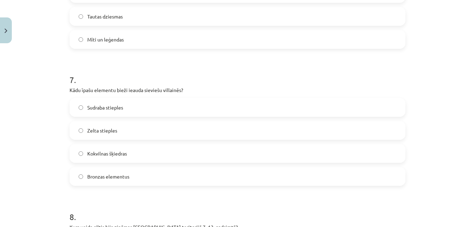
click at [106, 175] on span "Bronzas elementus" at bounding box center [108, 176] width 42 height 7
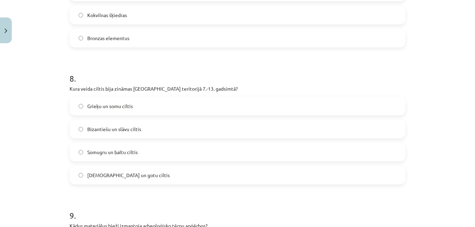
scroll to position [1036, 0]
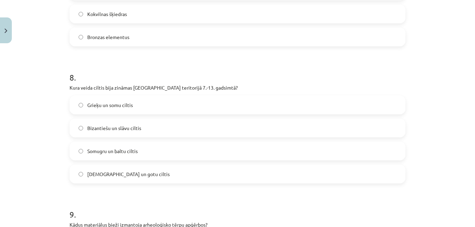
click at [125, 150] on span "Somugru un baltu ciltis" at bounding box center [112, 150] width 50 height 7
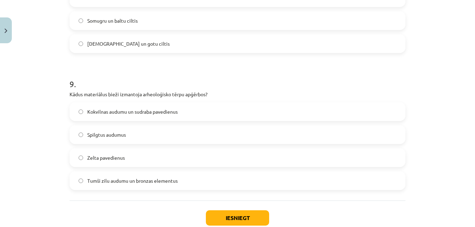
scroll to position [1175, 0]
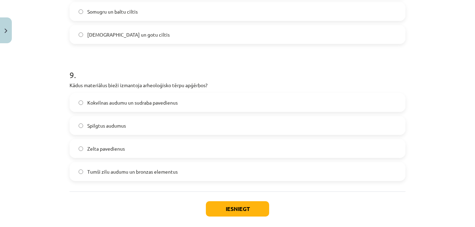
click at [129, 146] on label "Zelta pavedienus" at bounding box center [237, 148] width 335 height 17
click at [222, 205] on button "Iesniegt" at bounding box center [237, 208] width 63 height 15
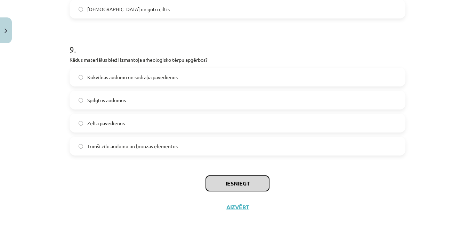
scroll to position [1210, 0]
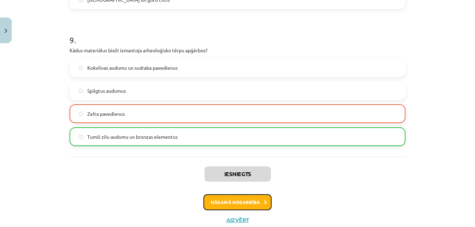
click at [217, 196] on button "Nākamā nodarbība" at bounding box center [238, 202] width 68 height 16
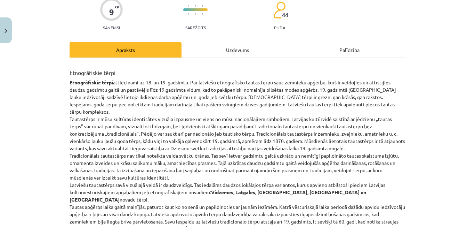
scroll to position [17, 0]
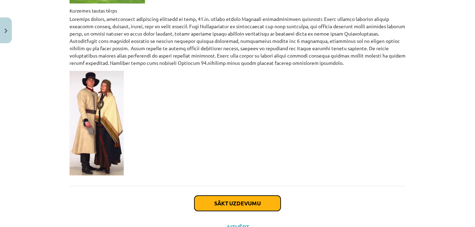
click at [220, 195] on button "Sākt uzdevumu" at bounding box center [238, 202] width 86 height 15
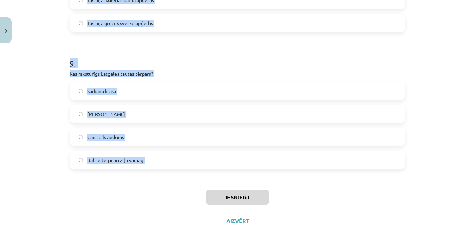
scroll to position [1201, 0]
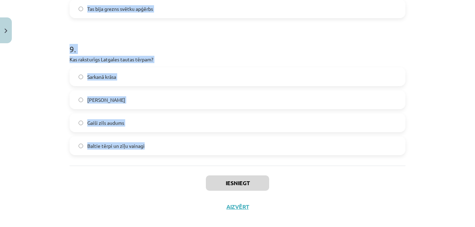
drag, startPoint x: 67, startPoint y: 138, endPoint x: 142, endPoint y: 150, distance: 75.4
copy form "8 . Lore ipsumdolo sitam consectet Adipisci elitseddoei temporin? Utlabor Etdol…"
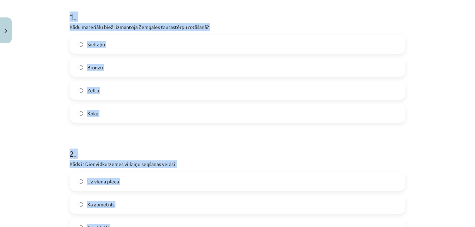
scroll to position [122, 0]
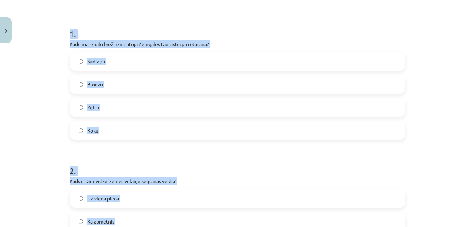
click at [102, 87] on label "Bronzu" at bounding box center [237, 84] width 335 height 17
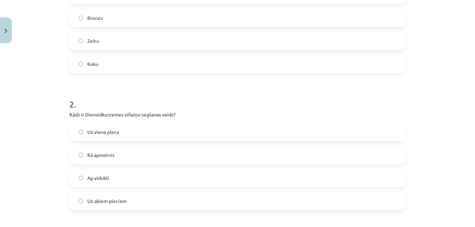
scroll to position [226, 0]
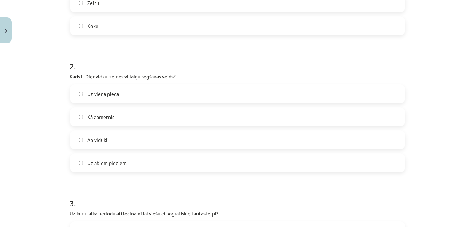
click at [123, 95] on label "Uz viena pleca" at bounding box center [237, 93] width 335 height 17
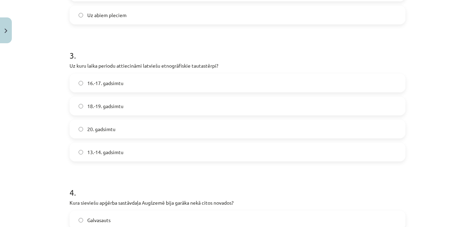
scroll to position [400, 0]
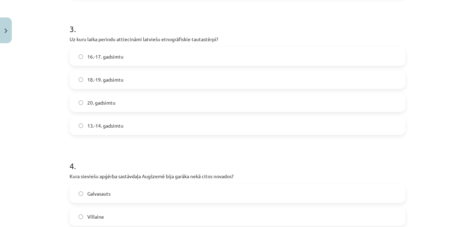
click at [111, 79] on span "18.-19. gadsimtu" at bounding box center [105, 79] width 36 height 7
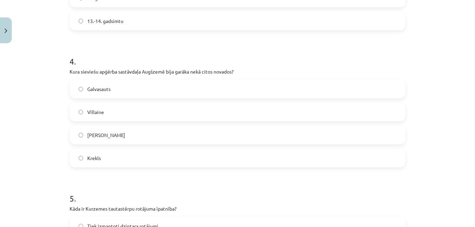
click at [113, 158] on label "Krekls" at bounding box center [237, 157] width 335 height 17
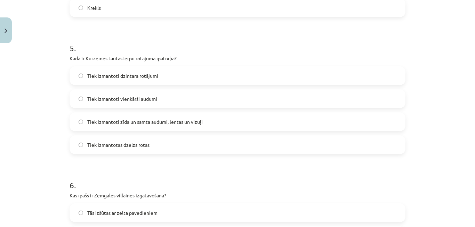
scroll to position [679, 0]
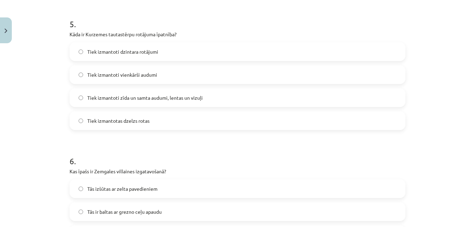
click at [131, 92] on label "Tiek izmantoti zīda un samta audumi, lentas un vizuļi" at bounding box center [237, 97] width 335 height 17
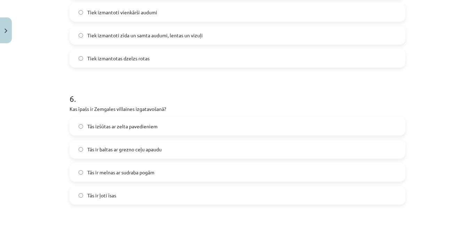
scroll to position [783, 0]
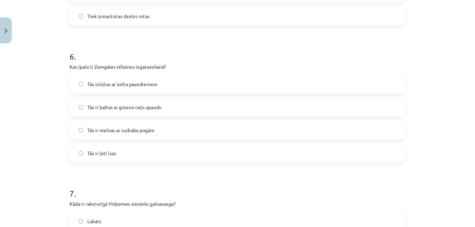
click at [125, 110] on span "Tās ir baltas ar grezno ceļu apaudu" at bounding box center [124, 106] width 74 height 7
click at [129, 132] on span "Tās ir melnas ar sudraba pogām" at bounding box center [120, 129] width 67 height 7
click at [175, 82] on label "Tās izšūtas ar zelta pavedieniem" at bounding box center [237, 83] width 335 height 17
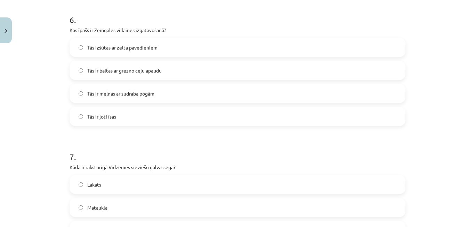
scroll to position [887, 0]
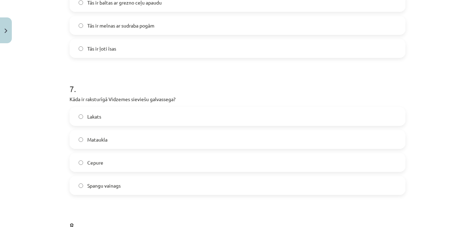
click at [122, 188] on label "Spangu vainags" at bounding box center [237, 184] width 335 height 17
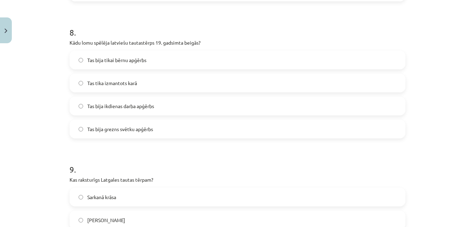
scroll to position [1096, 0]
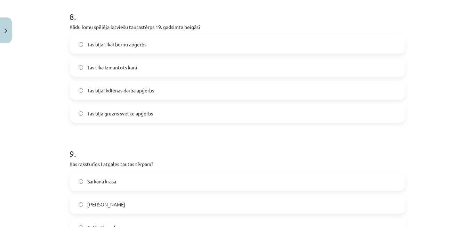
drag, startPoint x: 138, startPoint y: 114, endPoint x: 142, endPoint y: 123, distance: 9.5
click at [138, 114] on span "Tas bija grezns svētku apģērbs" at bounding box center [120, 113] width 66 height 7
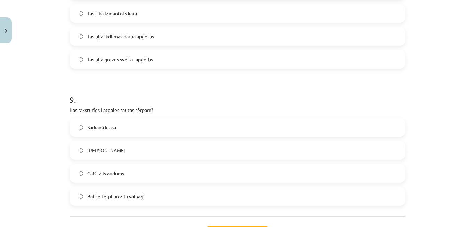
scroll to position [1201, 0]
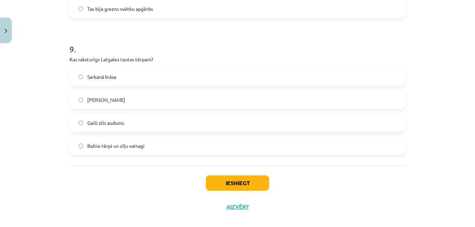
click at [126, 143] on span "Baltie tērpi un zīļu vainagi" at bounding box center [115, 145] width 57 height 7
click at [217, 182] on button "Iesniegt" at bounding box center [237, 182] width 63 height 15
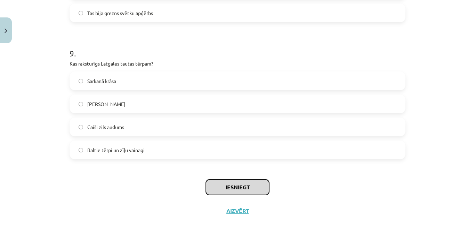
scroll to position [1210, 0]
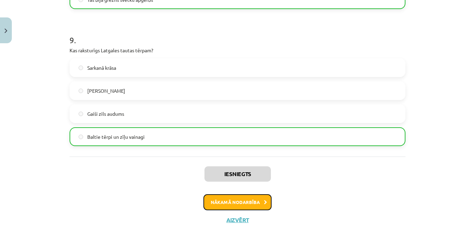
click at [219, 200] on button "Nākamā nodarbība" at bounding box center [238, 202] width 68 height 16
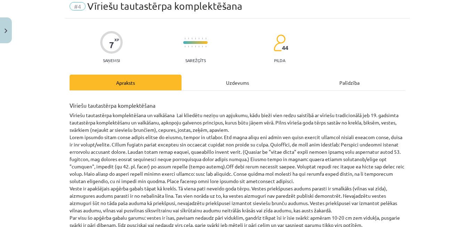
scroll to position [17, 0]
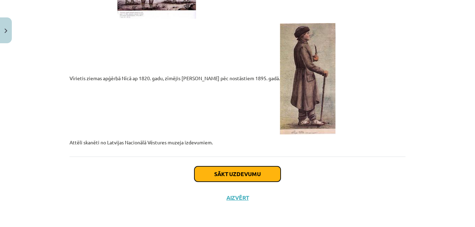
click at [222, 168] on button "Sākt uzdevumu" at bounding box center [238, 173] width 86 height 15
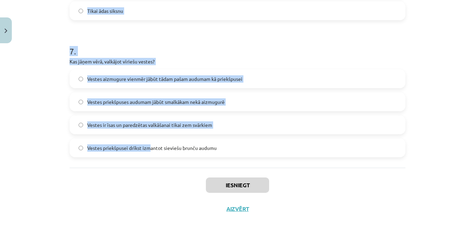
scroll to position [936, 0]
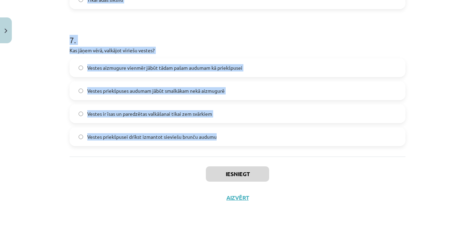
drag, startPoint x: 68, startPoint y: 137, endPoint x: 278, endPoint y: 141, distance: 210.3
copy form "4 . Lorem ipsumdo sitam co adip el seddo eiusmod temp incid? Utlabo, etdol, mag…"
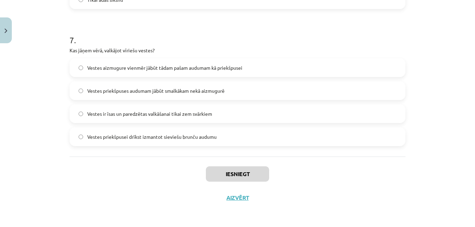
click at [189, 194] on div "Iesniegt Aizvērt" at bounding box center [238, 180] width 336 height 49
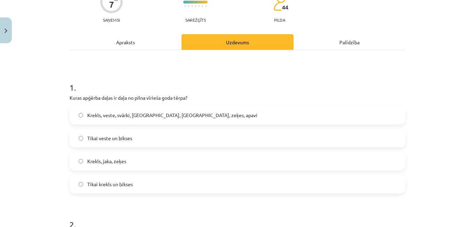
scroll to position [66, 0]
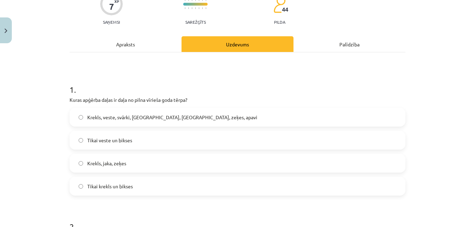
click at [110, 118] on span "Krekls, veste, svārki, [GEOGRAPHIC_DATA], [GEOGRAPHIC_DATA], zeķes, apavi" at bounding box center [172, 116] width 170 height 7
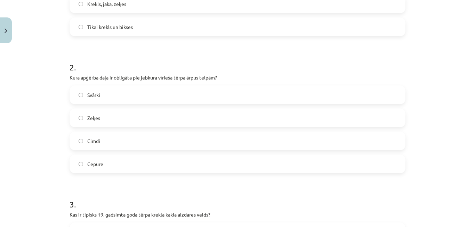
scroll to position [275, 0]
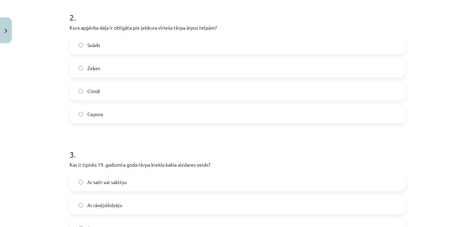
click at [123, 111] on label "Cepure" at bounding box center [237, 113] width 335 height 17
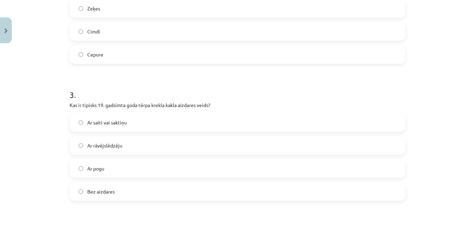
scroll to position [379, 0]
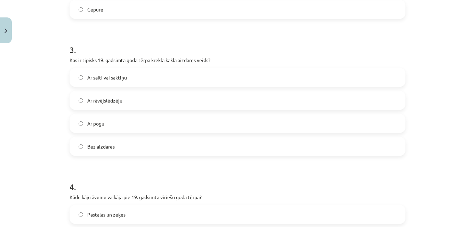
click at [123, 84] on label "Ar saiti vai saktiņu" at bounding box center [237, 77] width 335 height 17
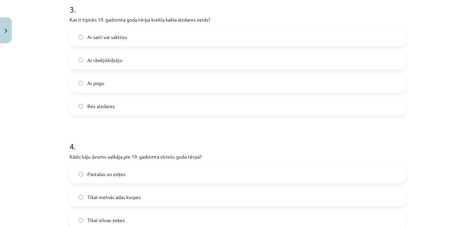
scroll to position [519, 0]
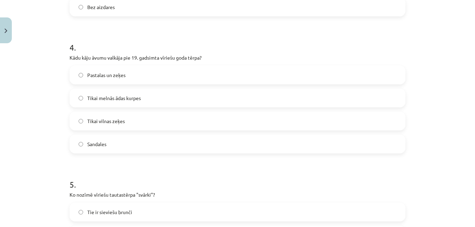
click at [125, 75] on label "Pastalas un zeķes" at bounding box center [237, 74] width 335 height 17
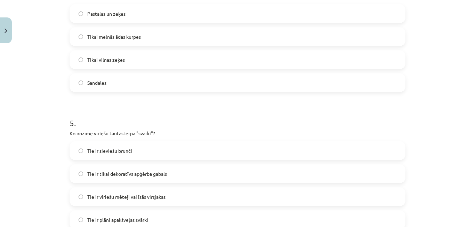
scroll to position [623, 0]
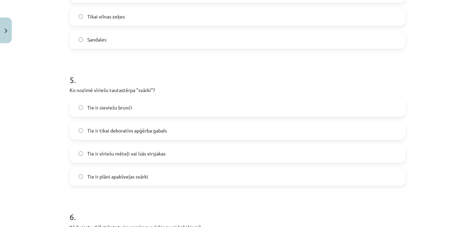
click at [127, 151] on span "Tie ir vīriešu mēteļi vai īsās virsjakas" at bounding box center [126, 153] width 78 height 7
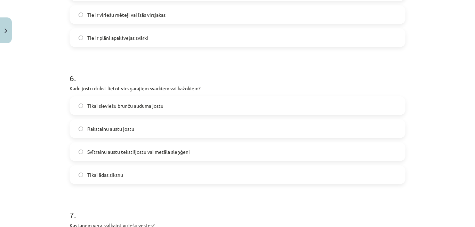
scroll to position [762, 0]
click at [186, 145] on label "Svītrainu austu tekstiljostu vai metāla sleņģeni" at bounding box center [237, 150] width 335 height 17
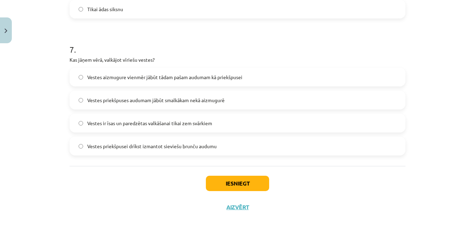
scroll to position [936, 0]
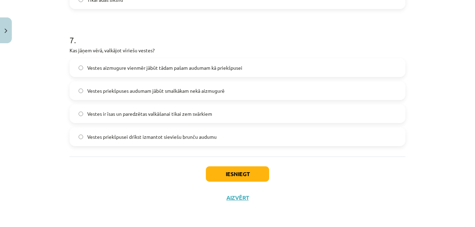
click at [184, 91] on span "Vestes priekšpuses audumam jābūt smalkākam nekā aizmugurē" at bounding box center [155, 90] width 137 height 7
click at [226, 174] on button "Iesniegt" at bounding box center [237, 173] width 63 height 15
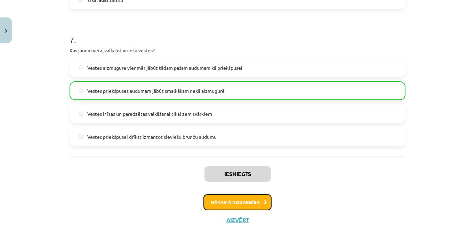
click at [219, 197] on button "Nākamā nodarbība" at bounding box center [238, 202] width 68 height 16
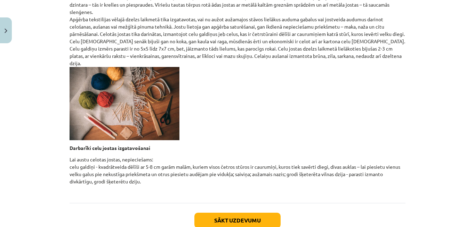
scroll to position [301, 0]
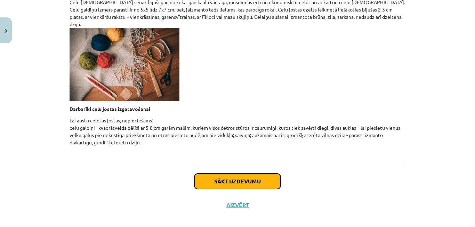
click at [218, 173] on button "Sākt uzdevumu" at bounding box center [238, 180] width 86 height 15
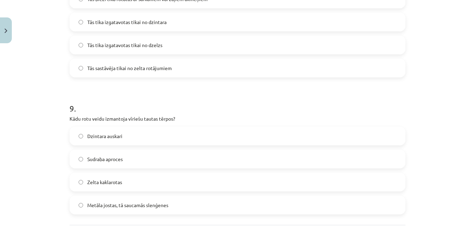
scroll to position [1183, 0]
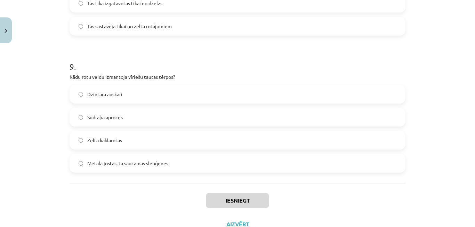
click at [111, 77] on p "Kādu rotu veidu izmantoja vīriešu tautas tērpos?" at bounding box center [238, 76] width 336 height 7
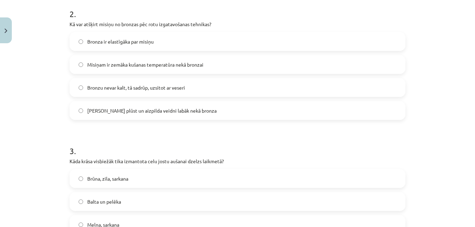
click at [56, 90] on div "Mācību tēma: Dizains un tehnoloģijas 9. klases 1. ieskaites mācību materiāls #5…" at bounding box center [237, 113] width 475 height 227
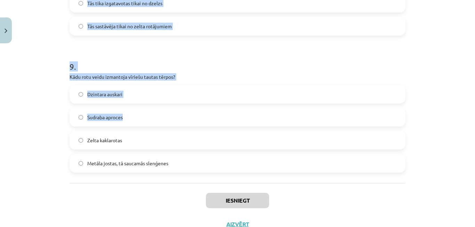
scroll to position [1210, 0]
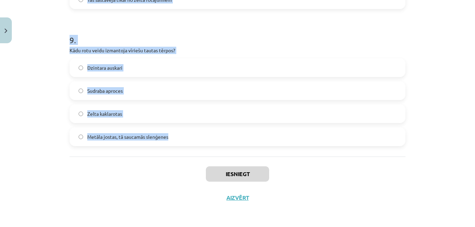
drag, startPoint x: 67, startPoint y: 50, endPoint x: 211, endPoint y: 133, distance: 166.5
copy form "9 . Lore ipsumdolo si ametconsecte adip elitse doeiusmodtemp? Incid utlab et do…"
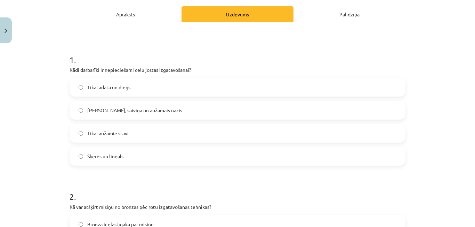
scroll to position [61, 0]
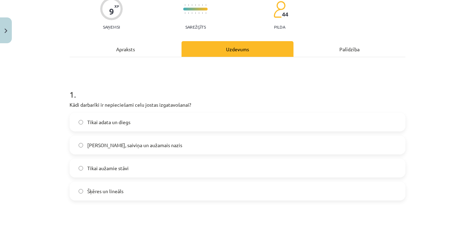
click at [115, 143] on span "[PERSON_NAME], saiviņa un aužamais nazis" at bounding box center [134, 144] width 95 height 7
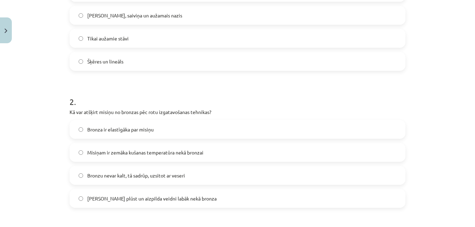
scroll to position [200, 0]
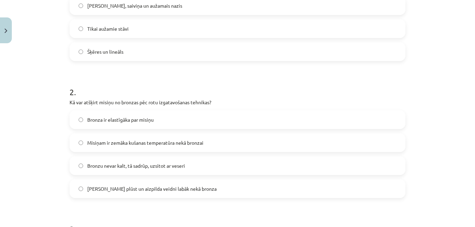
click at [116, 136] on label "Misiņam ir zemāka kušanas temperatūra nekā bronzai" at bounding box center [237, 142] width 335 height 17
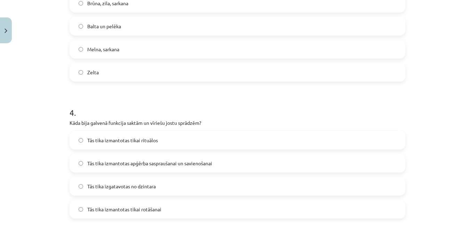
scroll to position [444, 0]
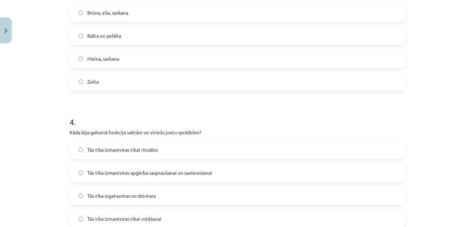
click at [125, 7] on label "Brūna, zila, sarkana" at bounding box center [237, 12] width 335 height 17
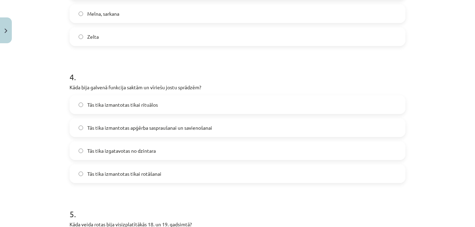
scroll to position [514, 0]
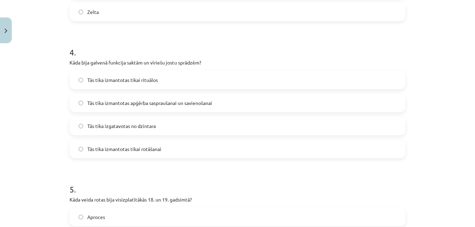
click at [120, 102] on span "Tās tika izmantotas apģērba saspraušanai un savienošanai" at bounding box center [149, 102] width 125 height 7
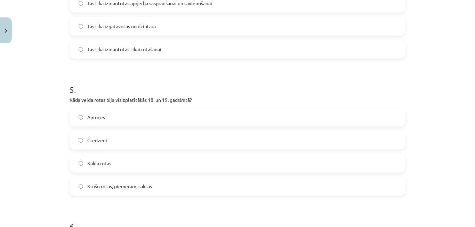
scroll to position [618, 0]
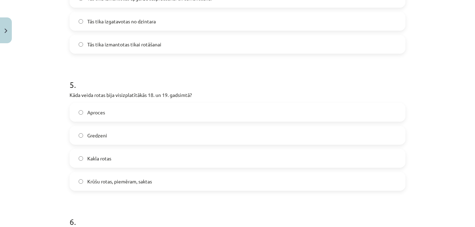
click at [120, 182] on span "Krūšu rotas, piemēram, saktas" at bounding box center [119, 180] width 65 height 7
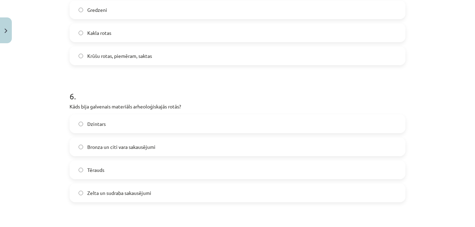
scroll to position [792, 0]
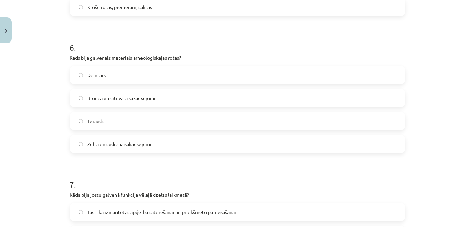
click at [109, 102] on label "Bronza un citi vara sakausējumi" at bounding box center [237, 97] width 335 height 17
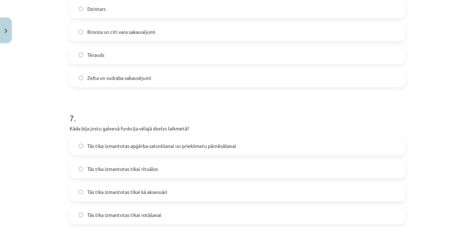
scroll to position [897, 0]
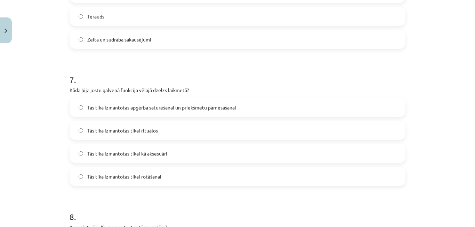
click at [139, 105] on span "Tās tika izmantotas apģērba saturēšanai un priekšmetu pārnēsāšanai" at bounding box center [161, 107] width 149 height 7
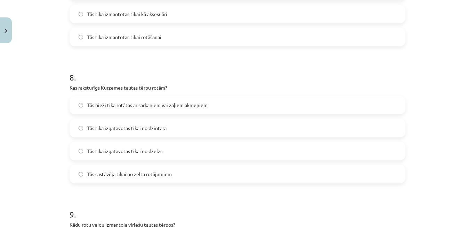
click at [155, 107] on span "Tās bieži tika rotātas ar sarkaniem vai zaļiem akmeņiem" at bounding box center [147, 104] width 120 height 7
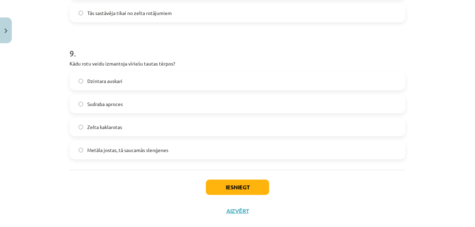
scroll to position [1210, 0]
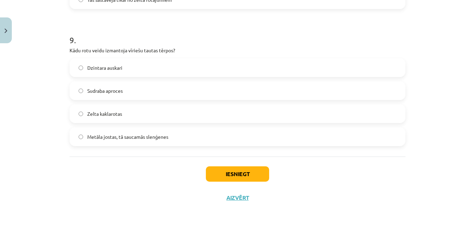
click at [148, 129] on label "Metāla jostas, tā saucamās slenģenes" at bounding box center [237, 136] width 335 height 17
click at [254, 176] on button "Iesniegt" at bounding box center [237, 173] width 63 height 15
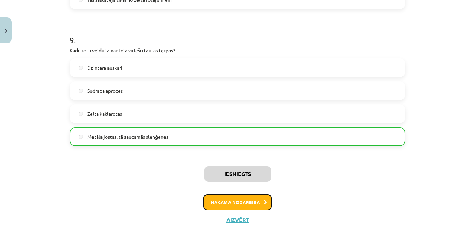
click at [249, 208] on button "Nākamā nodarbība" at bounding box center [238, 202] width 68 height 16
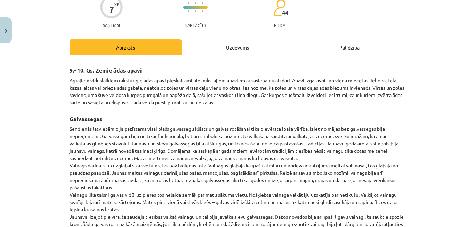
scroll to position [0, 0]
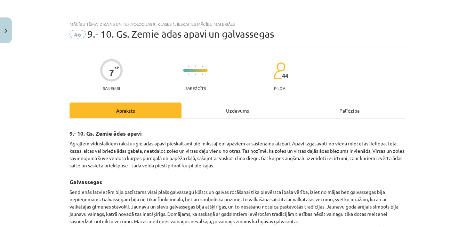
click at [217, 109] on div "Uzdevums" at bounding box center [238, 110] width 112 height 16
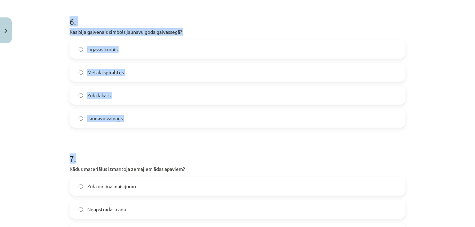
scroll to position [936, 0]
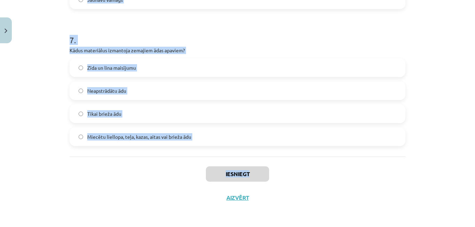
drag, startPoint x: 68, startPoint y: 34, endPoint x: 239, endPoint y: 151, distance: 207.9
copy form "4 . Lore ipsum dolorsi ametcon Adipisci elitsedd eiusmo 47. temporin? Utla etdo…"
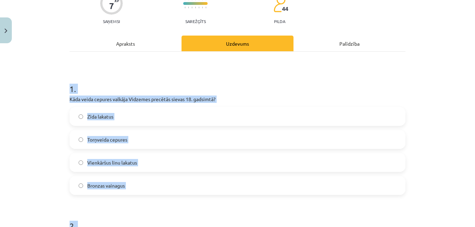
scroll to position [66, 0]
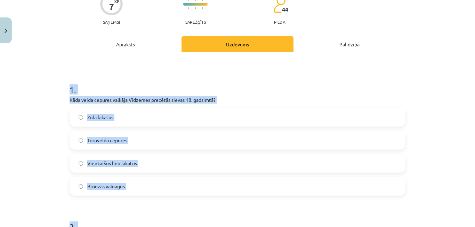
click at [121, 137] on span "Torņveida cepures" at bounding box center [107, 139] width 40 height 7
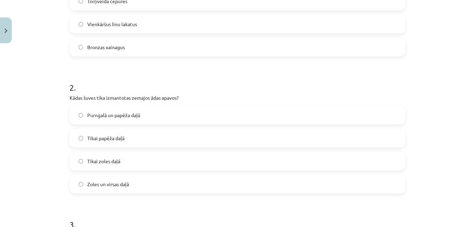
scroll to position [240, 0]
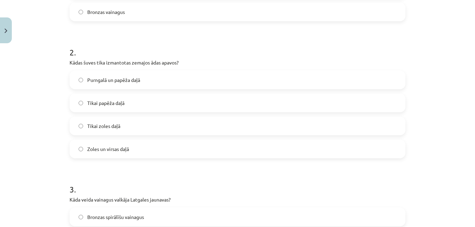
click at [130, 80] on span "Purngalā un papēža daļā" at bounding box center [113, 79] width 53 height 7
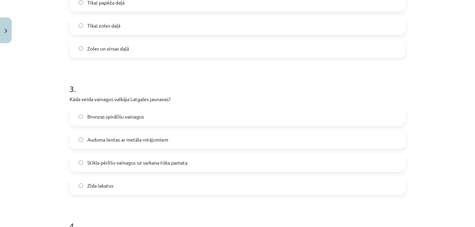
scroll to position [345, 0]
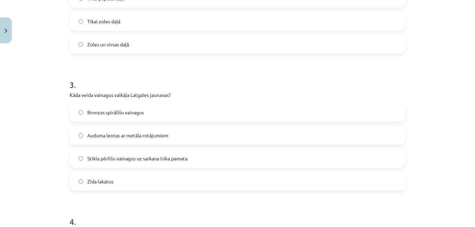
click at [135, 159] on span "Stikla pērlīšu vainagus uz sarkana tūka pamata" at bounding box center [137, 158] width 100 height 7
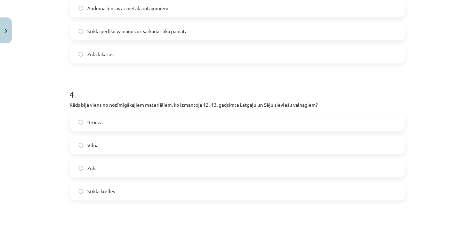
scroll to position [519, 0]
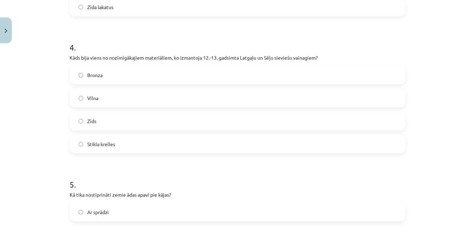
click at [129, 81] on label "Bronza" at bounding box center [237, 74] width 335 height 17
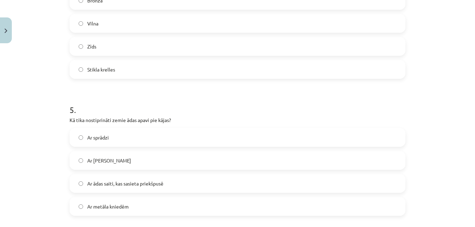
scroll to position [623, 0]
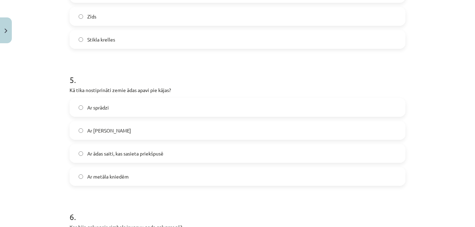
click at [125, 160] on label "Ar ādas saiti, kas sasieta priekšpusē" at bounding box center [237, 152] width 335 height 17
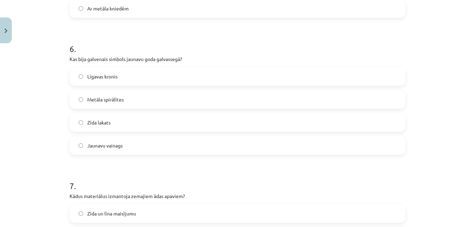
scroll to position [797, 0]
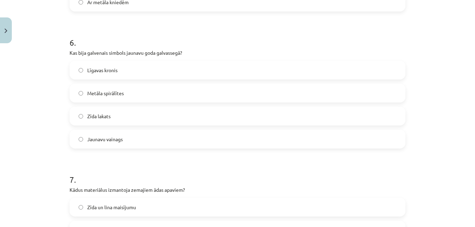
click at [125, 97] on label "Metāla spirālītes" at bounding box center [237, 92] width 335 height 17
click at [123, 143] on label "Jaunavu vainags" at bounding box center [237, 138] width 335 height 17
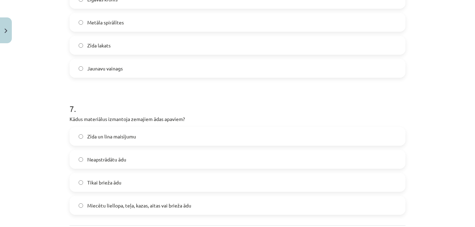
scroll to position [901, 0]
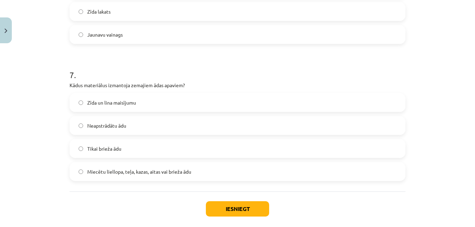
click at [126, 172] on span "Miecētu liellopa, teļa, kazas, aitas vai brieža ādu" at bounding box center [139, 171] width 104 height 7
click at [235, 208] on button "Iesniegt" at bounding box center [237, 208] width 63 height 15
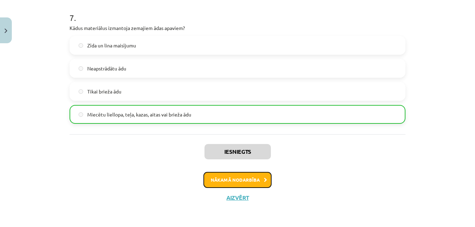
click at [250, 176] on button "Nākamā nodarbība" at bounding box center [238, 180] width 68 height 16
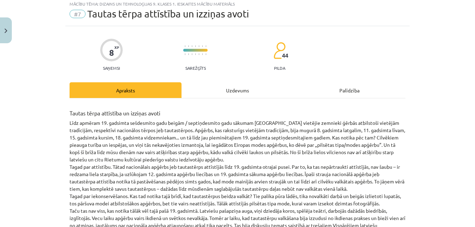
scroll to position [17, 0]
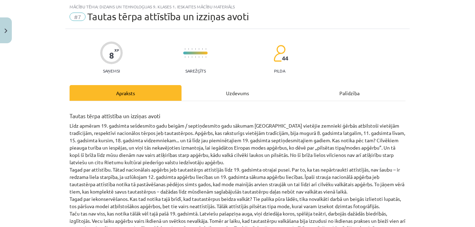
click at [245, 95] on div "Uzdevums" at bounding box center [238, 93] width 112 height 16
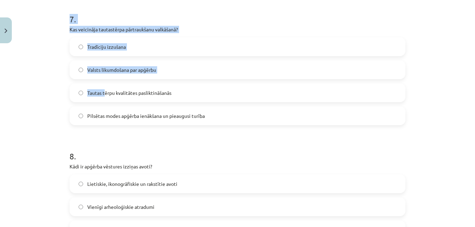
scroll to position [1073, 0]
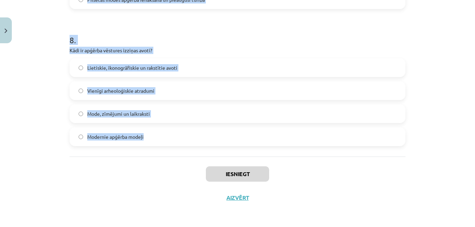
drag, startPoint x: 67, startPoint y: 32, endPoint x: 139, endPoint y: 136, distance: 126.0
copy form "8 . Lorem 30. ipsumdol sitametcons ad elitseddoei temp incididun utlabo etd mag…"
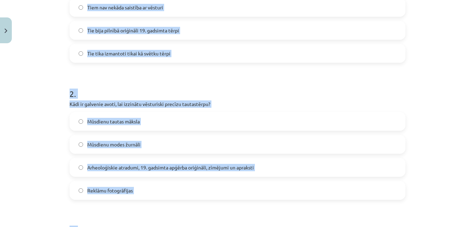
scroll to position [168, 0]
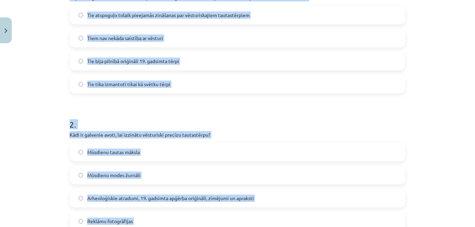
click at [180, 17] on span "Tie atspoguļo tolaik pieejamās zināšanas par vēsturiskajiem tautastērpiem" at bounding box center [168, 14] width 163 height 7
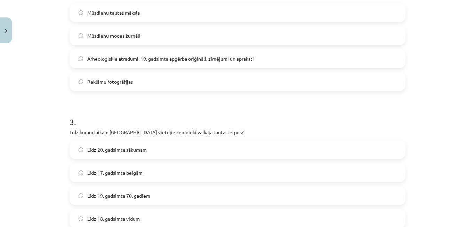
click at [186, 58] on span "Arheoloģiskie atradumi, 19. gadsimta apģērba oriģināli, zīmējumi un apraksti" at bounding box center [170, 58] width 167 height 7
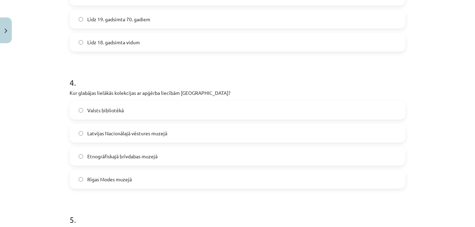
scroll to position [447, 0]
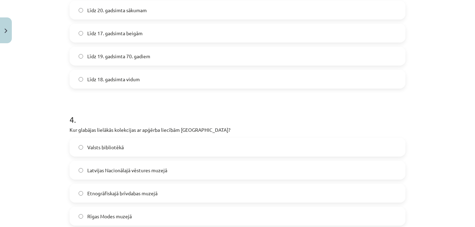
click at [128, 54] on span "Līdz 19. gadsimta 70. gadiem" at bounding box center [118, 56] width 63 height 7
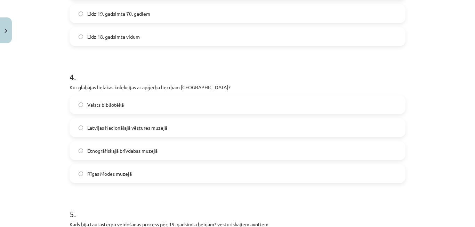
scroll to position [551, 0]
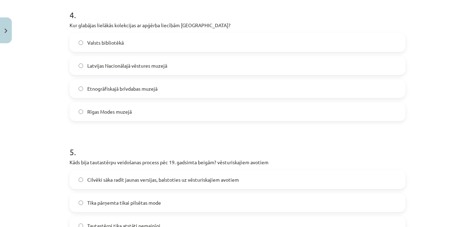
click at [131, 67] on span "Latvijas Nacionālajā vēstures muzejā" at bounding box center [127, 65] width 80 height 7
click at [181, 175] on label "Cilvēki sāka radīt jaunas versijas, balstoties uz vēsturiskajiem avotiem" at bounding box center [237, 179] width 335 height 17
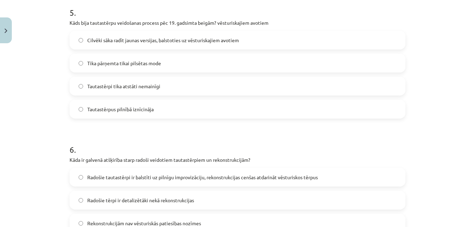
click at [181, 173] on label "Radošie tautastērpi ir balstīti uz pilnīgu improvizāciju, rekonstrukcijas cenša…" at bounding box center [237, 176] width 335 height 17
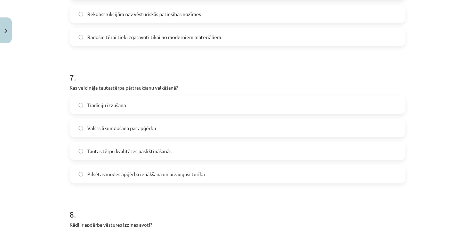
click at [179, 172] on span "Pilsētas modes apģērba ienākšana un pieaugusi turība" at bounding box center [146, 173] width 118 height 7
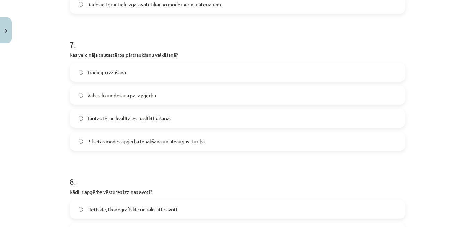
scroll to position [1038, 0]
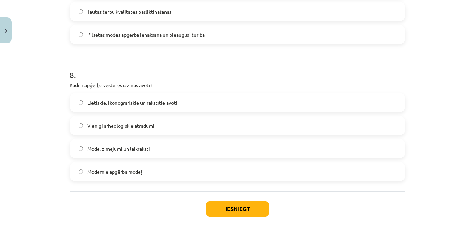
drag, startPoint x: 160, startPoint y: 104, endPoint x: 180, endPoint y: 126, distance: 29.8
click at [160, 104] on span "Lietiskie, ikonogrāfiskie un rakstītie avoti" at bounding box center [132, 102] width 90 height 7
click at [237, 210] on button "Iesniegt" at bounding box center [237, 208] width 63 height 15
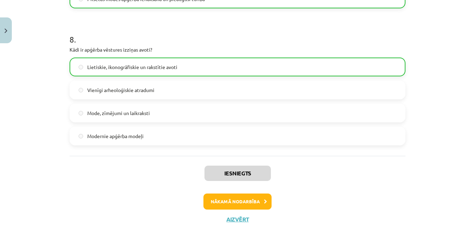
scroll to position [1095, 0]
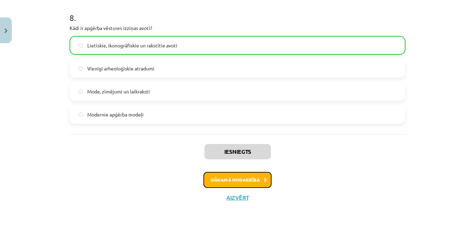
click at [226, 177] on button "Nākamā nodarbība" at bounding box center [238, 180] width 68 height 16
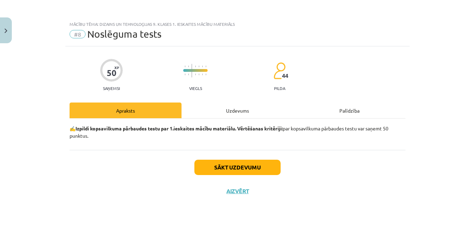
scroll to position [0, 0]
click at [240, 112] on div "Uzdevums" at bounding box center [238, 110] width 112 height 16
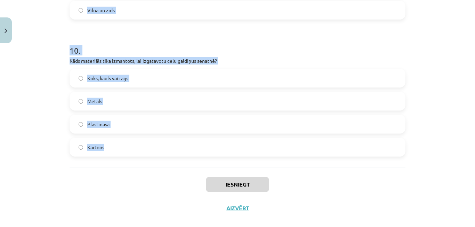
scroll to position [1347, 0]
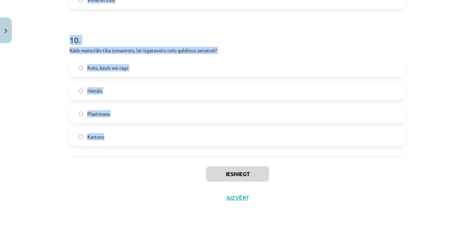
drag, startPoint x: 67, startPoint y: 153, endPoint x: 129, endPoint y: 137, distance: 64.7
copy form "1 . Kādas zeķes valkāja pie pusgarajām biksēm? Zeķes ar atlokāmiem valnīšiem Ra…"
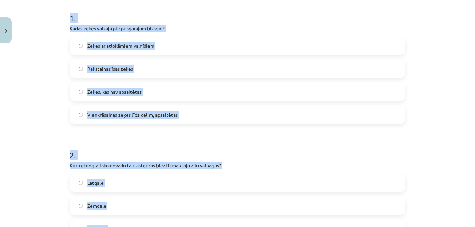
scroll to position [128, 0]
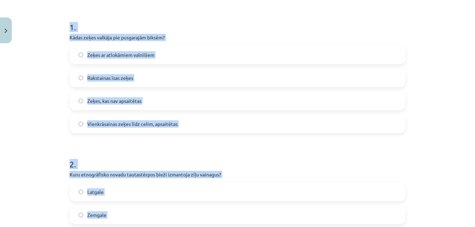
click at [59, 56] on div "Mācību tēma: Dizains un tehnoloģijas 9. klases 1. ieskaites mācību materiāls #8…" at bounding box center [237, 113] width 475 height 227
click at [117, 125] on span "Vienkrāsainas zeķes līdz celim, apsaitētas" at bounding box center [132, 123] width 90 height 7
click at [43, 101] on div "Mācību tēma: Dizains un tehnoloģijas 9. klases 1. ieskaites mācību materiāls #8…" at bounding box center [237, 113] width 475 height 227
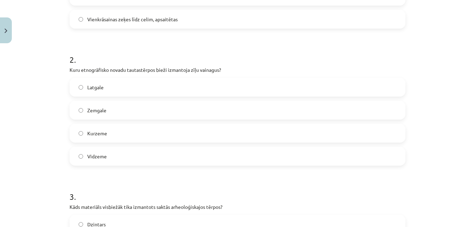
click at [95, 88] on span "Latgale" at bounding box center [95, 87] width 16 height 7
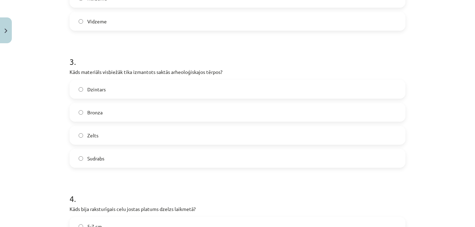
scroll to position [372, 0]
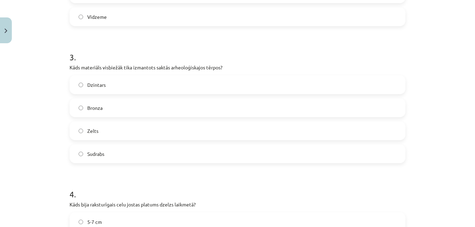
click at [100, 112] on label "Bronza" at bounding box center [237, 107] width 335 height 17
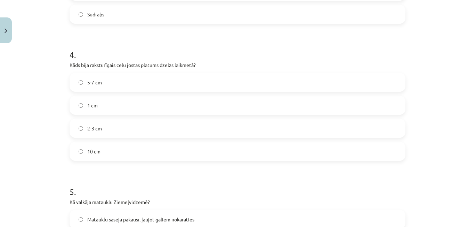
click at [94, 125] on span "2-3 cm" at bounding box center [94, 128] width 15 height 7
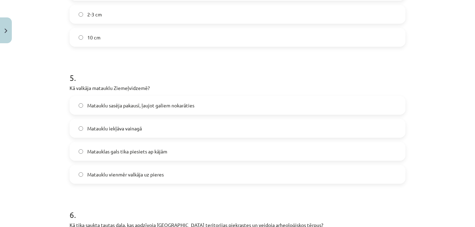
scroll to position [650, 0]
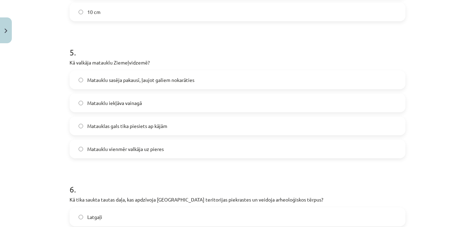
click at [120, 79] on span "Matauklu sasēja pakausī, ļaujot galiem nokarāties" at bounding box center [140, 79] width 107 height 7
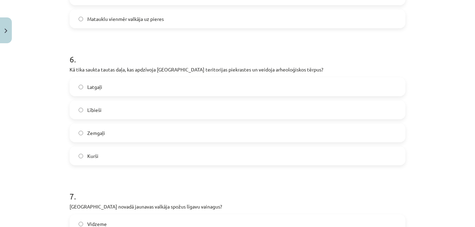
scroll to position [790, 0]
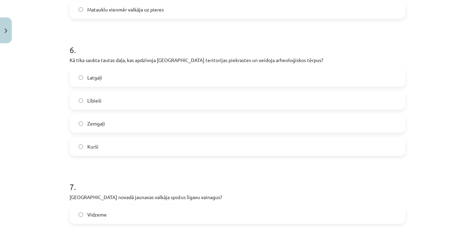
click at [112, 102] on label "Lībieši" at bounding box center [237, 100] width 335 height 17
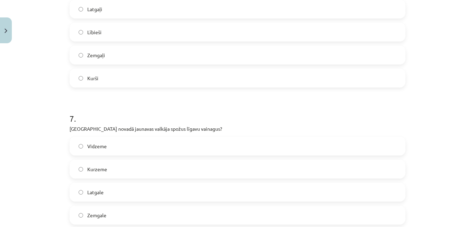
scroll to position [929, 0]
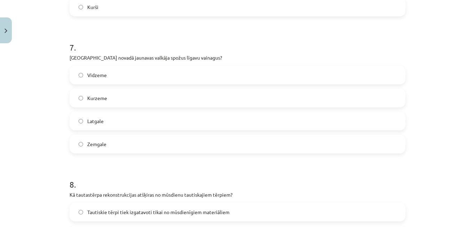
click at [119, 89] on div "Kurzeme" at bounding box center [238, 97] width 336 height 19
click at [121, 92] on label "Kurzeme" at bounding box center [237, 97] width 335 height 17
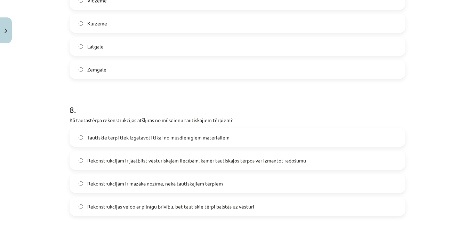
scroll to position [1103, 0]
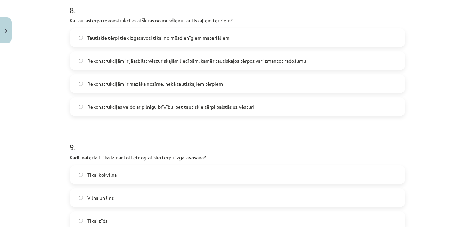
click at [139, 63] on span "Rekonstrukcijām ir jāatbilst vēsturiskajām liecībām, kamēr tautiskajos tērpos v…" at bounding box center [196, 60] width 219 height 7
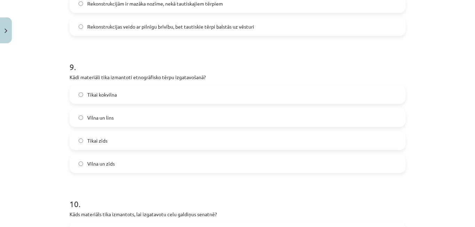
scroll to position [1207, 0]
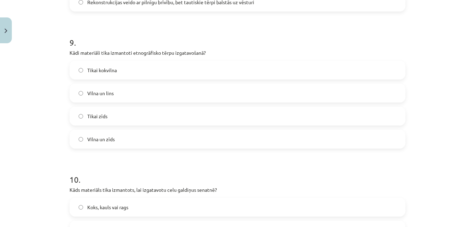
click at [101, 87] on label "Vilna un lins" at bounding box center [237, 92] width 335 height 17
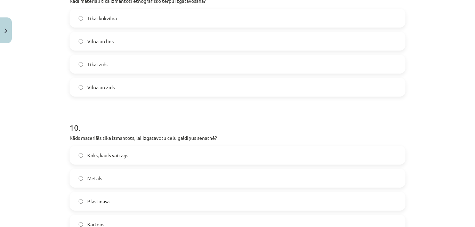
scroll to position [1312, 0]
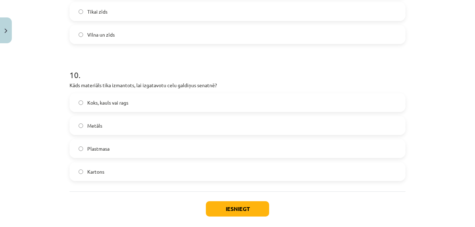
click at [118, 107] on label "Koks, kauls vai rags" at bounding box center [237, 102] width 335 height 17
click at [226, 198] on div "Iesniegt Aizvērt" at bounding box center [238, 215] width 336 height 49
click at [227, 204] on button "Iesniegt" at bounding box center [237, 208] width 63 height 15
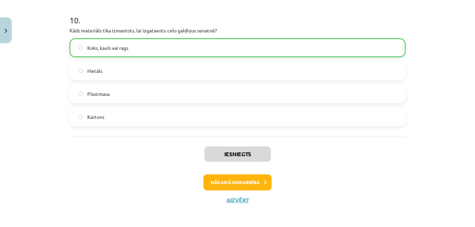
scroll to position [1369, 0]
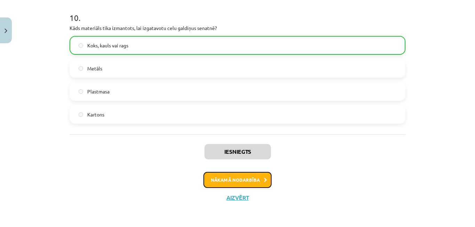
click at [241, 183] on button "Nākamā nodarbība" at bounding box center [238, 180] width 68 height 16
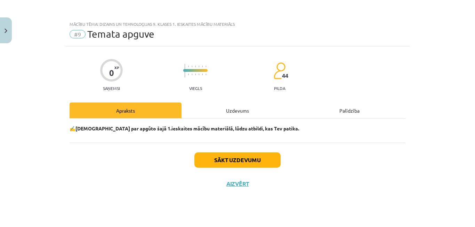
scroll to position [0, 0]
click at [237, 150] on div "Sākt uzdevumu Aizvērt" at bounding box center [238, 166] width 336 height 49
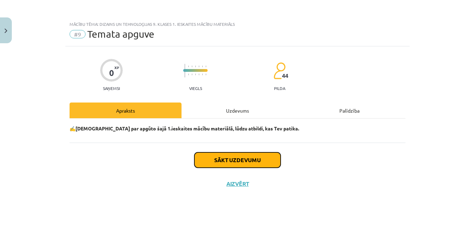
click at [236, 156] on button "Sākt uzdevumu" at bounding box center [238, 159] width 86 height 15
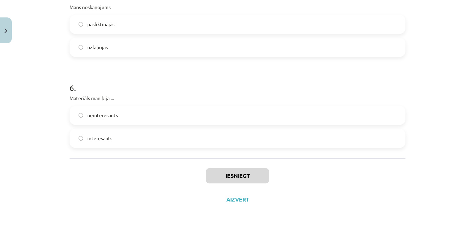
scroll to position [619, 0]
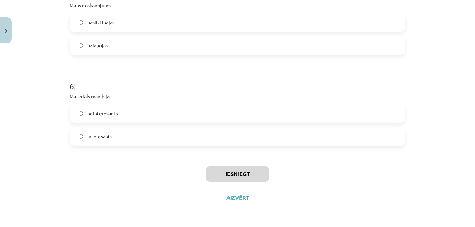
click at [171, 141] on label "interesants" at bounding box center [237, 136] width 335 height 17
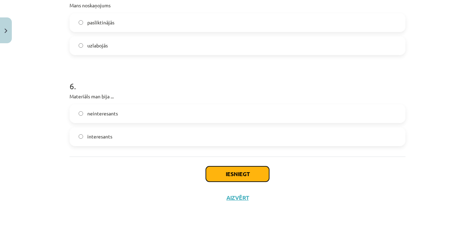
click at [229, 167] on button "Iesniegt" at bounding box center [237, 173] width 63 height 15
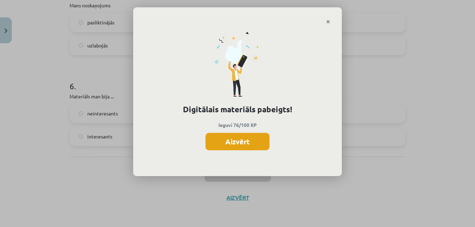
click at [224, 142] on button "Aizvērt" at bounding box center [238, 141] width 64 height 17
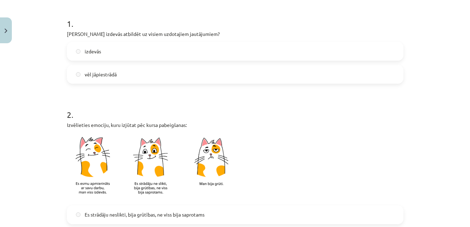
scroll to position [0, 0]
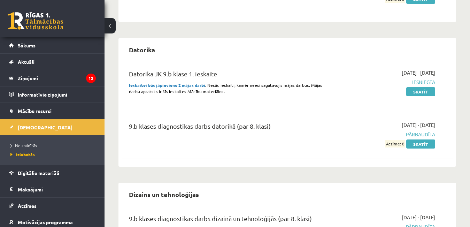
scroll to position [313, 0]
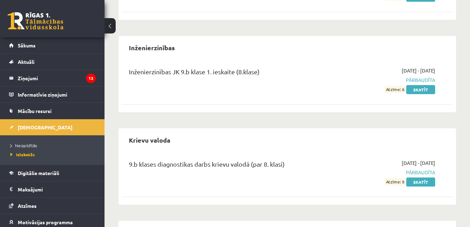
scroll to position [800, 0]
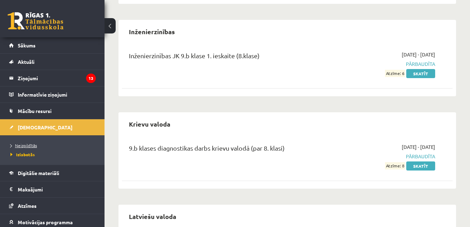
click at [30, 143] on span "Neizpildītās" at bounding box center [23, 145] width 26 height 6
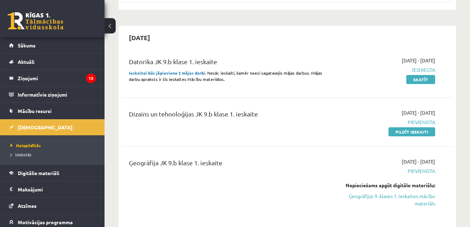
scroll to position [139, 0]
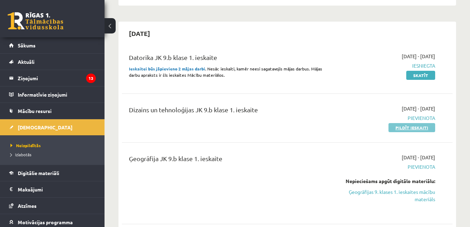
click at [401, 125] on link "Pildīt ieskaiti" at bounding box center [411, 127] width 47 height 9
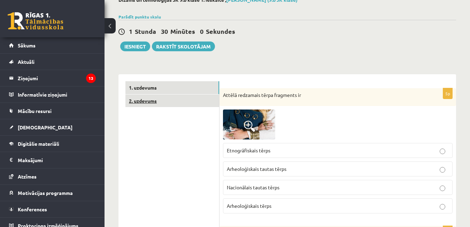
scroll to position [70, 0]
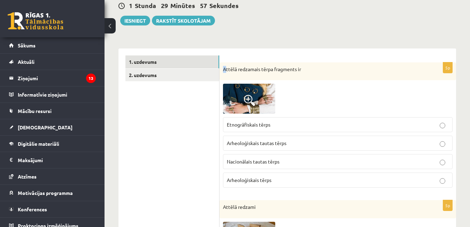
click at [225, 70] on p "Attēlā redzamais tērpa fragments ir" at bounding box center [320, 69] width 195 height 7
click at [308, 69] on p "Attēlā redzamais tērpa fragments ir" at bounding box center [320, 69] width 195 height 7
click at [243, 93] on img at bounding box center [249, 99] width 52 height 30
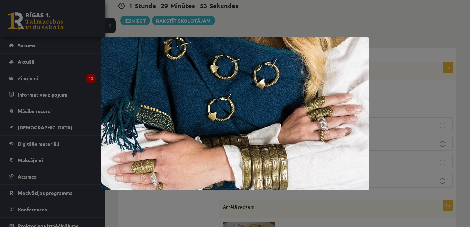
click at [177, 196] on div at bounding box center [235, 113] width 470 height 227
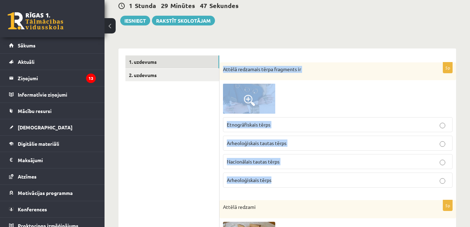
drag, startPoint x: 223, startPoint y: 69, endPoint x: 274, endPoint y: 182, distance: 124.0
click at [274, 182] on div "5p Attēlā redzamais tērpa fragments ir Etnogrāfiskais tērps Arheoloģiskais taut…" at bounding box center [337, 127] width 236 height 131
copy div "Attēlā redzamais tērpa fragments ir Etnogrāfiskais tērps Arheoloģiskais tautas …"
click at [310, 104] on div at bounding box center [337, 99] width 229 height 30
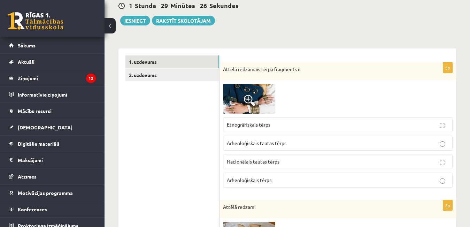
click at [274, 175] on label "Arheoloģiskais tērps" at bounding box center [337, 179] width 229 height 15
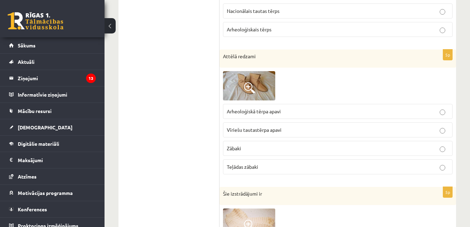
scroll to position [244, 0]
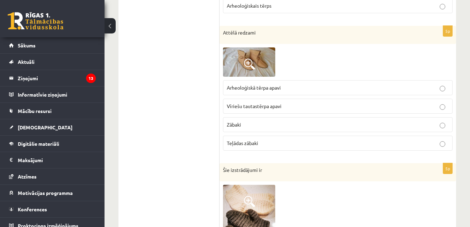
click at [250, 67] on span at bounding box center [249, 63] width 11 height 11
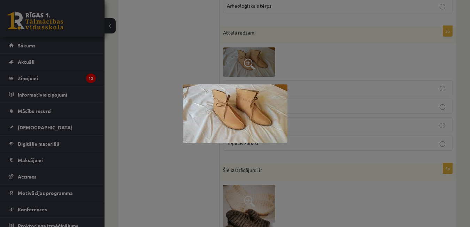
click at [134, 133] on div at bounding box center [235, 113] width 470 height 227
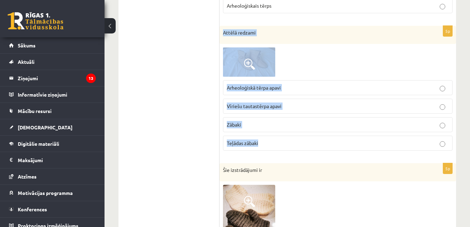
drag, startPoint x: 222, startPoint y: 32, endPoint x: 278, endPoint y: 152, distance: 132.5
click at [278, 152] on div "5p Attēlā redzami Arheoloģiskā tērpa apavi Vīriešu tautastērpa apavi [GEOGRAPHI…" at bounding box center [337, 91] width 236 height 130
copy div "Attēlā redzami Arheoloģiskā tērpa apavi Vīriešu tautastērpa apavi Zābaki Teļāda…"
click at [253, 87] on span "Arheoloģiskā tērpa apavi" at bounding box center [254, 87] width 54 height 6
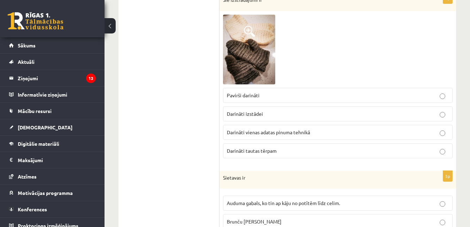
scroll to position [418, 0]
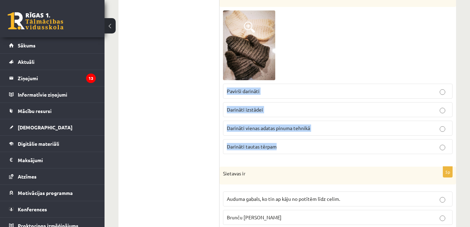
drag, startPoint x: 221, startPoint y: 91, endPoint x: 309, endPoint y: 149, distance: 104.7
click at [309, 149] on div "5p Šie izstrādājumi ir Pavirši darināti Darināti izstādei Darināti vienas adata…" at bounding box center [337, 74] width 236 height 171
copy fieldset "Pavirši darināti Darināti izstādei Darināti vienas adatas pinuma tehnikā Darinā…"
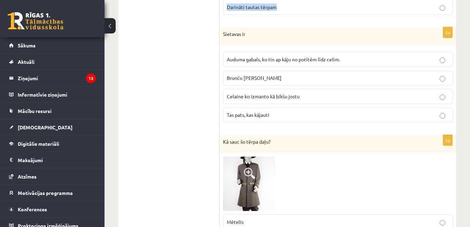
scroll to position [487, 0]
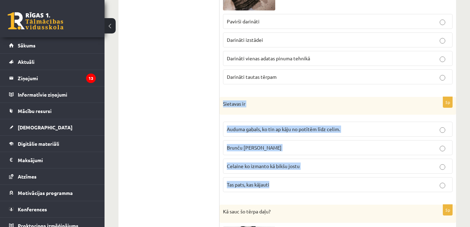
drag, startPoint x: 222, startPoint y: 105, endPoint x: 277, endPoint y: 186, distance: 97.8
click at [277, 186] on div "5p [GEOGRAPHIC_DATA] ir Auduma gabals, ko tin ap kāju no potītēm līdz celim. [G…" at bounding box center [337, 147] width 236 height 101
copy div "Sietavas ir Auduma gabals, ko tin ap kāju no potītēm līdz celim. Brunču josta […"
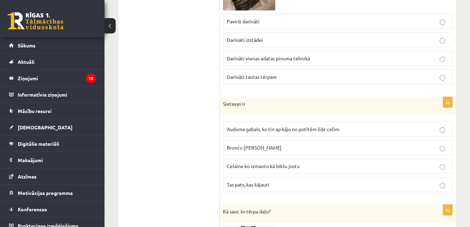
click at [262, 63] on label "Darināti vienas adatas pinuma tehnikā" at bounding box center [337, 58] width 229 height 15
click at [253, 75] on span "Darināti tautas tērpam" at bounding box center [252, 76] width 50 height 6
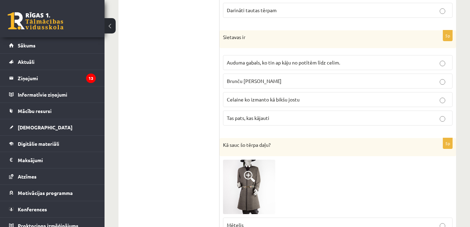
scroll to position [557, 0]
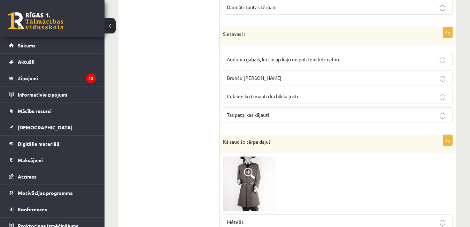
click at [257, 63] on p "Auduma gabals, ko tin ap kāju no potītēm līdz celim." at bounding box center [338, 59] width 222 height 7
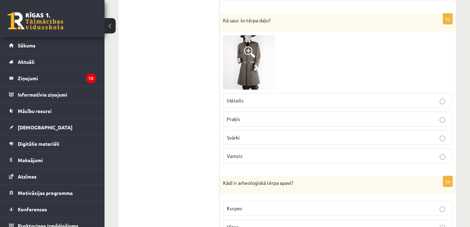
scroll to position [661, 0]
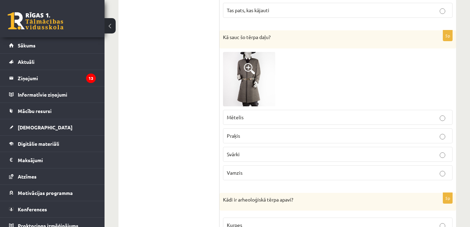
click at [253, 112] on label "Mētelis" at bounding box center [337, 117] width 229 height 15
click at [244, 78] on img at bounding box center [249, 79] width 52 height 54
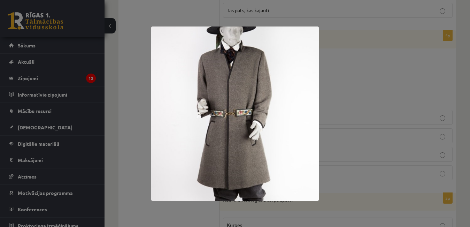
click at [415, 81] on div at bounding box center [235, 113] width 470 height 227
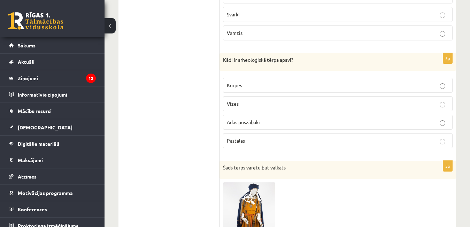
scroll to position [835, 0]
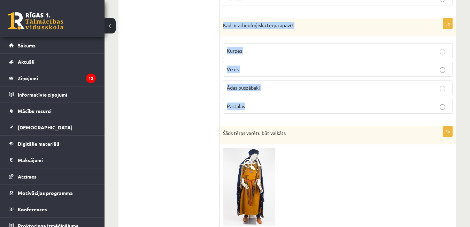
drag, startPoint x: 222, startPoint y: 25, endPoint x: 216, endPoint y: 89, distance: 64.0
click at [266, 101] on div "5p Kādi ir arheoloģiskā tērpa apavi? [GEOGRAPHIC_DATA] [GEOGRAPHIC_DATA] [GEOGR…" at bounding box center [337, 68] width 236 height 101
copy div "Kādi ir arheoloģiskā tērpa apavi? Kurpes Vīzes Ādas puszābaki Pastalas"
click at [247, 85] on p "Ādas puszābaki" at bounding box center [338, 87] width 222 height 7
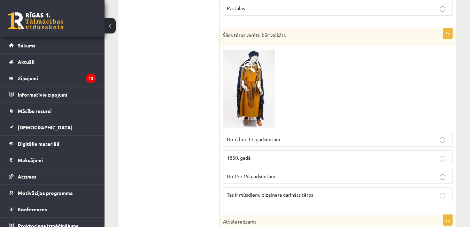
scroll to position [940, 0]
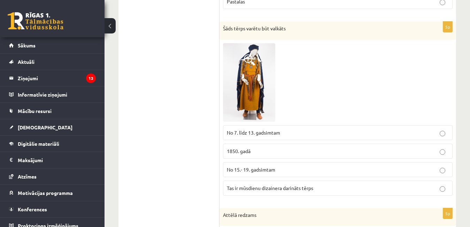
click at [251, 57] on span at bounding box center [249, 59] width 11 height 11
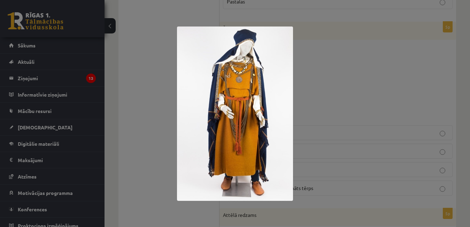
click at [336, 102] on div at bounding box center [235, 113] width 470 height 227
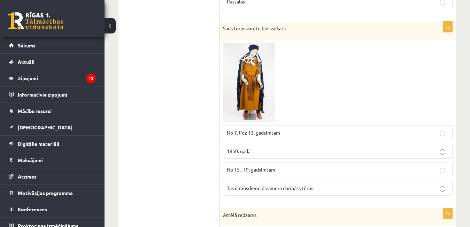
click at [259, 97] on img at bounding box center [249, 82] width 52 height 78
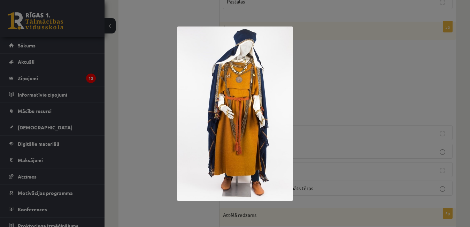
click at [342, 102] on div at bounding box center [235, 113] width 470 height 227
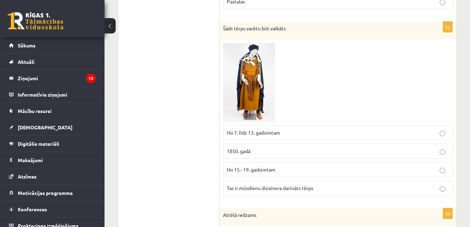
click at [276, 169] on p "No 15.- 19. gadsimtam" at bounding box center [338, 169] width 222 height 7
click at [240, 73] on img at bounding box center [249, 82] width 52 height 78
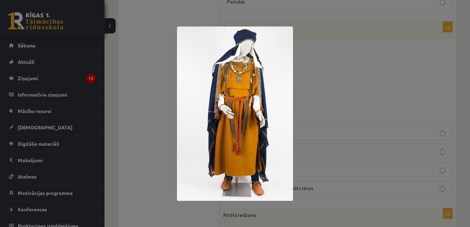
click at [323, 84] on div at bounding box center [235, 113] width 470 height 227
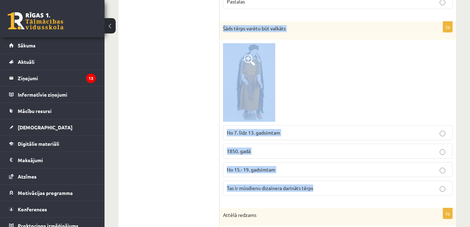
drag, startPoint x: 221, startPoint y: 28, endPoint x: 316, endPoint y: 188, distance: 185.7
click at [316, 188] on div "5p Šāds tērps varētu būt valkāts No 7. līdz 13. gadsimtam 1850. gadā No 15.- 19…" at bounding box center [337, 111] width 236 height 179
copy div "Šāds tērps varētu būt valkāts No 7. līdz 13. gadsimtam 1850. gadā No 15.- 19. g…"
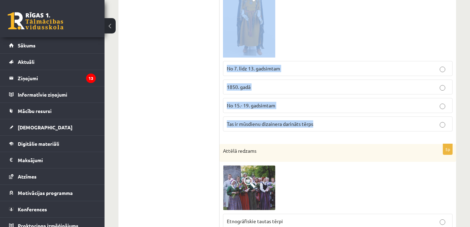
scroll to position [975, 0]
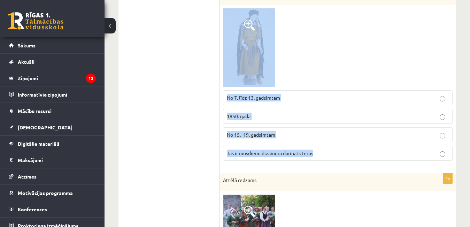
click at [247, 95] on span "No 7. līdz 13. gadsimtam" at bounding box center [253, 97] width 53 height 6
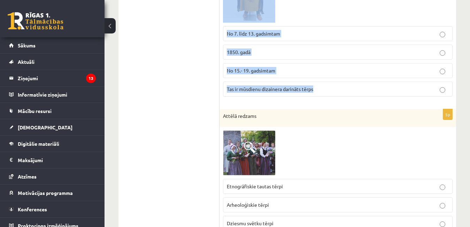
scroll to position [1069, 0]
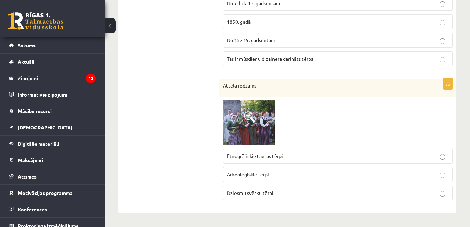
click at [237, 114] on img at bounding box center [249, 122] width 52 height 45
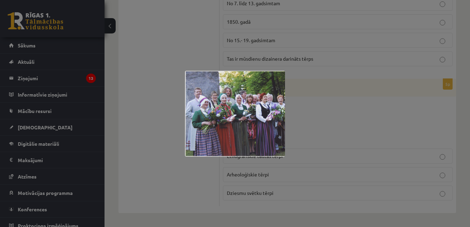
click at [164, 95] on div at bounding box center [235, 113] width 470 height 227
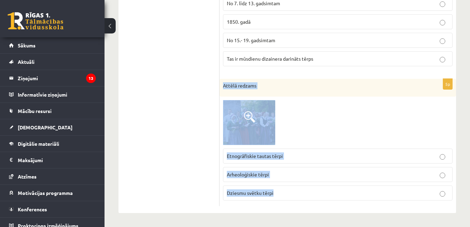
drag, startPoint x: 221, startPoint y: 87, endPoint x: 277, endPoint y: 202, distance: 128.4
click at [277, 203] on div "5p Attēlā redzams Etnogrāfiskie tautas tērpi Arheoloģiskie tērpi Dziesmu svētku…" at bounding box center [337, 142] width 236 height 127
copy div "Attēlā redzams Etnogrāfiskie tautas tērpi Arheoloģiskie tērpi Dziesmu svētku tē…"
click at [292, 158] on p "Etnogrāfiskie tautas tērpi" at bounding box center [338, 155] width 222 height 7
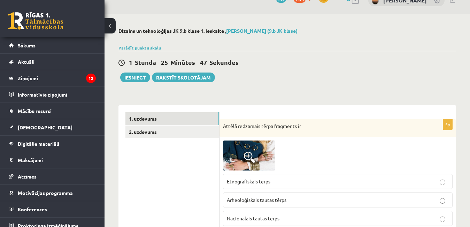
scroll to position [0, 0]
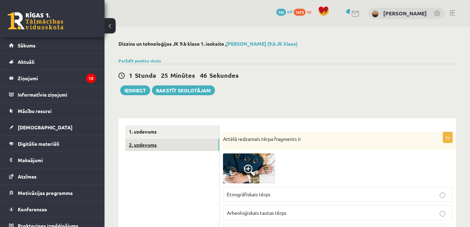
click at [167, 142] on link "2. uzdevums" at bounding box center [172, 144] width 94 height 13
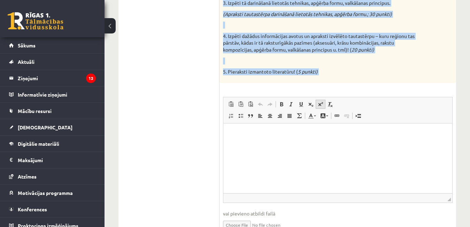
scroll to position [209, 0]
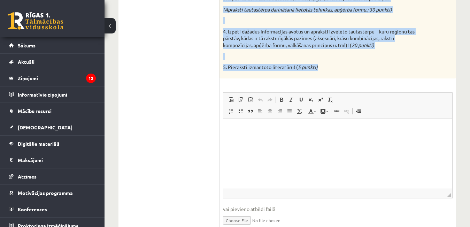
drag, startPoint x: 223, startPoint y: 34, endPoint x: 320, endPoint y: 70, distance: 103.4
click at [320, 70] on div "1. Izvēlies ierosmes avotu – arheoloģisko vai etnogrāfisko latviešu tautastērpu…" at bounding box center [337, 0] width 236 height 155
copy div "1. Izvēlies ierosmes avotu – arheoloģisko vai etnogrāfisko latviešu tautastērpu…"
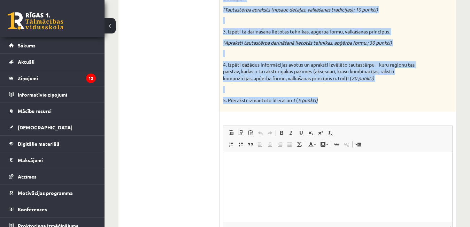
scroll to position [136, 0]
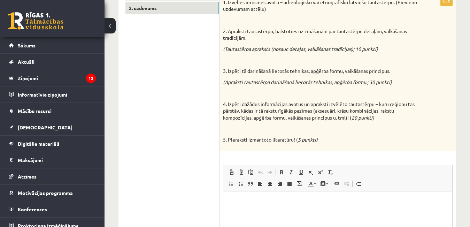
click at [202, 108] on ul "1. uzdevums 2. uzdevums" at bounding box center [172, 149] width 94 height 321
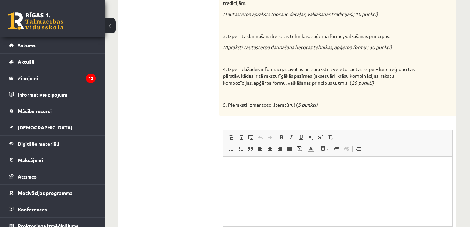
click at [271, 164] on p "Bagātinātā teksta redaktors, wiswyg-editor-user-answer-47433880473680" at bounding box center [337, 166] width 215 height 7
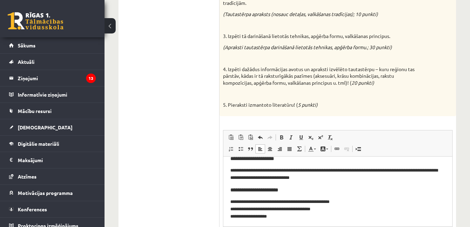
scroll to position [89, 0]
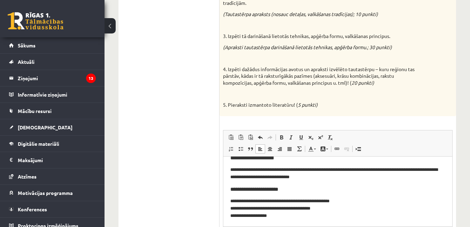
click at [270, 214] on p "**********" at bounding box center [334, 208] width 209 height 22
click at [260, 217] on p "**********" at bounding box center [334, 208] width 209 height 22
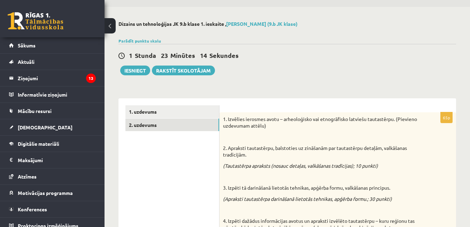
scroll to position [0, 0]
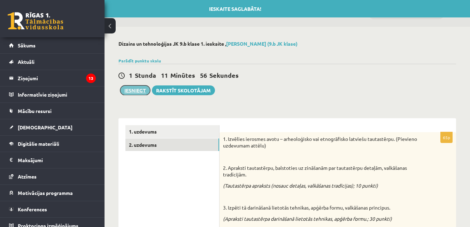
click at [142, 90] on button "Iesniegt" at bounding box center [135, 90] width 30 height 10
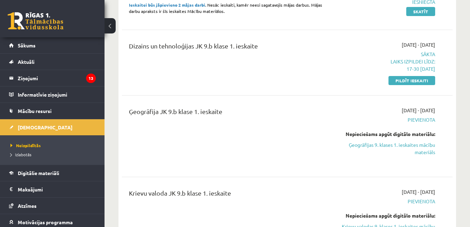
scroll to position [174, 0]
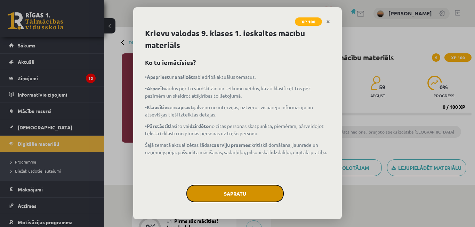
click at [239, 191] on button "Sapratu" at bounding box center [235, 192] width 97 height 17
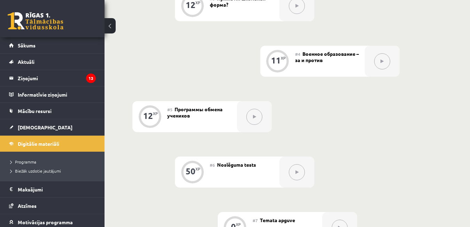
scroll to position [331, 0]
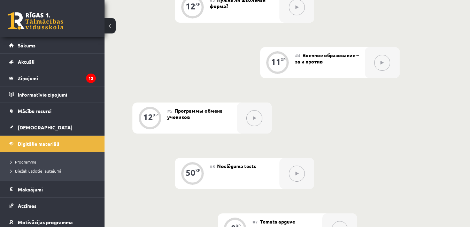
click at [296, 172] on icon at bounding box center [296, 173] width 3 height 4
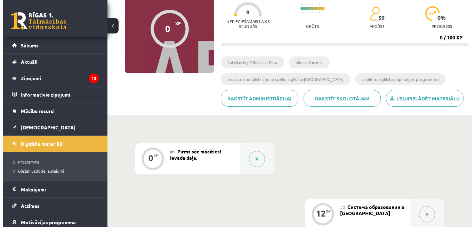
scroll to position [53, 0]
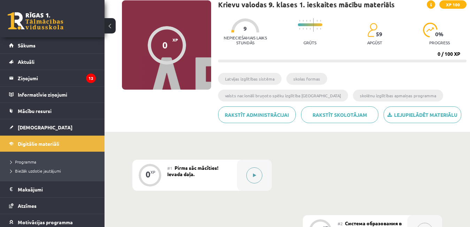
click at [254, 172] on button at bounding box center [254, 175] width 16 height 16
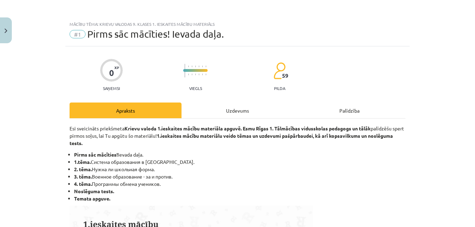
click at [223, 110] on div "Uzdevums" at bounding box center [238, 110] width 112 height 16
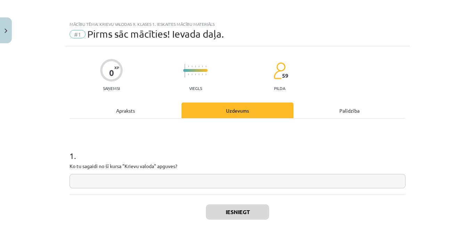
scroll to position [17, 0]
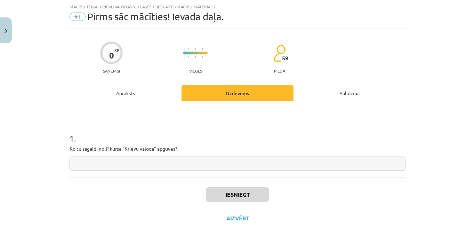
click at [137, 160] on input "text" at bounding box center [238, 163] width 336 height 14
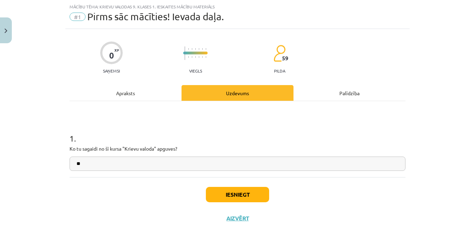
type input "**"
click at [222, 188] on button "Iesniegt" at bounding box center [237, 194] width 63 height 15
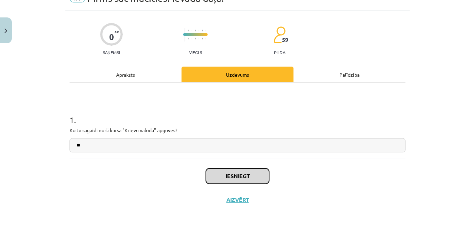
scroll to position [38, 0]
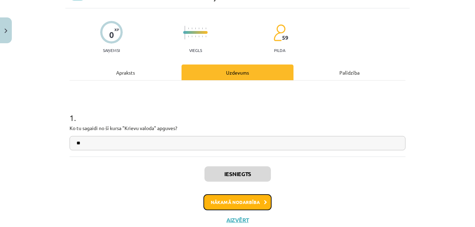
click at [220, 200] on button "Nākamā nodarbība" at bounding box center [238, 202] width 68 height 16
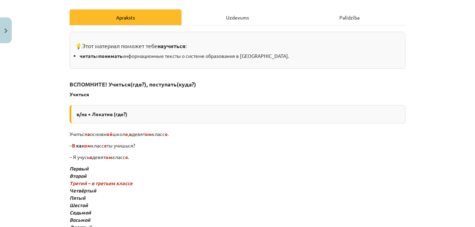
scroll to position [52, 0]
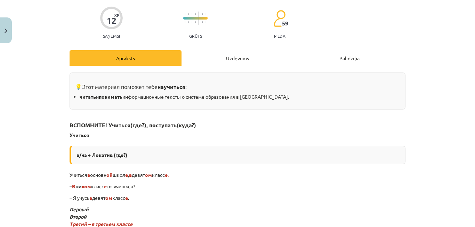
click at [245, 59] on div "Uzdevums" at bounding box center [238, 58] width 112 height 16
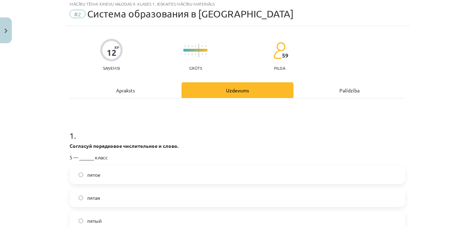
scroll to position [17, 0]
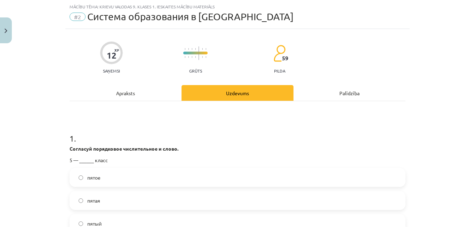
click at [131, 94] on div "Apraksts" at bounding box center [126, 93] width 112 height 16
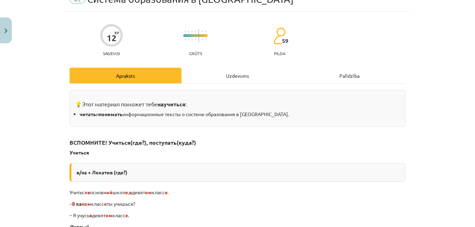
scroll to position [87, 0]
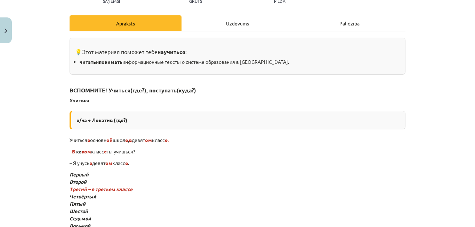
click at [201, 58] on li "читать и понимать информационные тексты о системе образования в Латвии." at bounding box center [240, 61] width 321 height 7
click at [205, 25] on div "Uzdevums" at bounding box center [238, 23] width 112 height 16
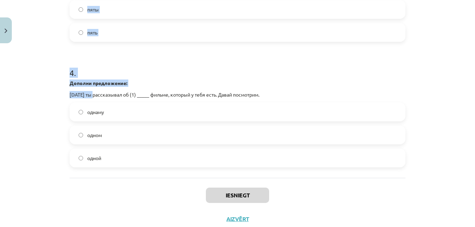
scroll to position [491, 0]
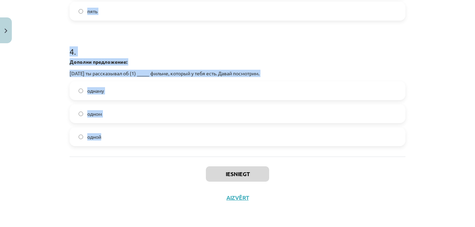
drag, startPoint x: 66, startPoint y: 67, endPoint x: 133, endPoint y: 147, distance: 103.5
copy form "1 . Согласуй порядковое числительное и слово. 5 — ______ класс пятое пятая пяты…"
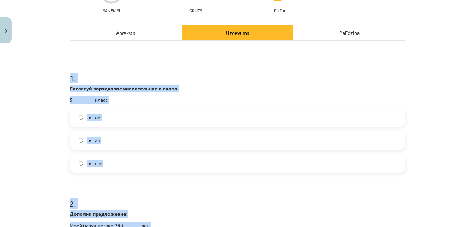
scroll to position [109, 0]
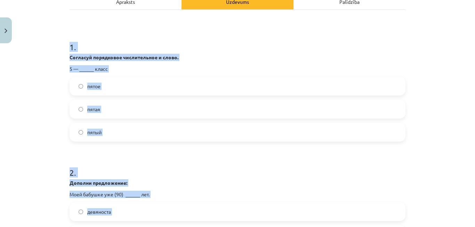
click at [117, 139] on label "пятый" at bounding box center [237, 131] width 335 height 17
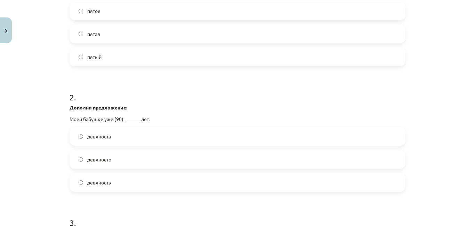
scroll to position [213, 0]
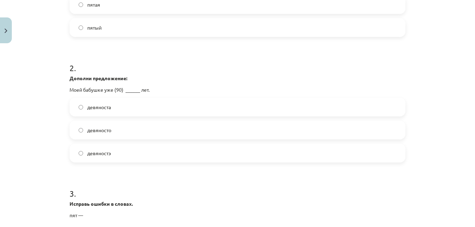
click at [122, 130] on label "девяносто" at bounding box center [237, 129] width 335 height 17
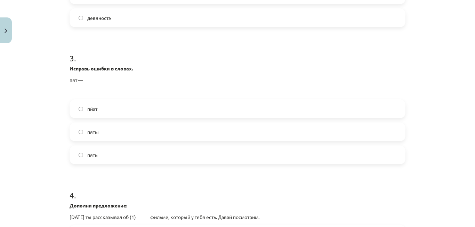
scroll to position [352, 0]
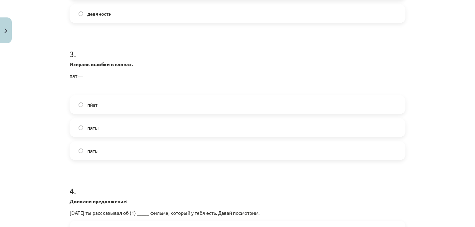
drag, startPoint x: 122, startPoint y: 155, endPoint x: 207, endPoint y: 66, distance: 122.8
click at [122, 155] on label "пять" at bounding box center [237, 150] width 335 height 17
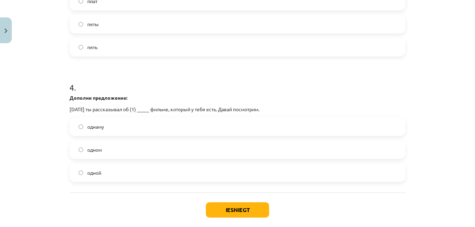
scroll to position [491, 0]
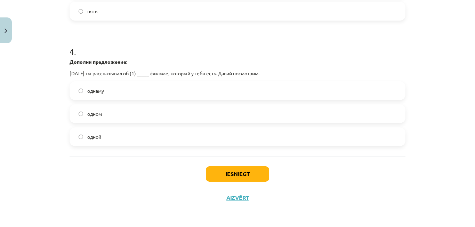
click at [127, 118] on label "одном" at bounding box center [237, 113] width 335 height 17
click at [253, 175] on button "Iesniegt" at bounding box center [237, 173] width 63 height 15
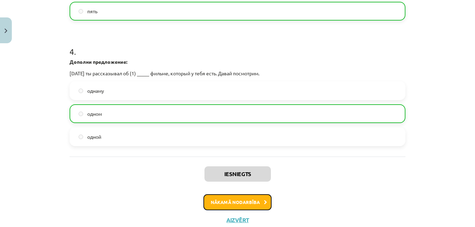
click at [225, 200] on button "Nākamā nodarbība" at bounding box center [238, 202] width 68 height 16
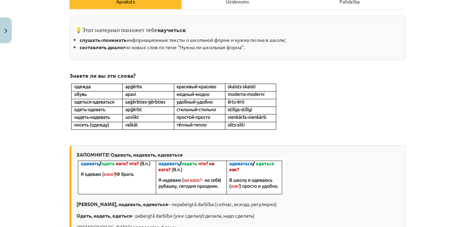
scroll to position [17, 0]
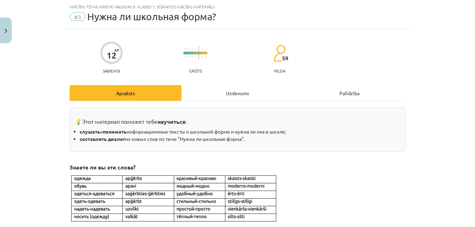
click at [228, 94] on div "Uzdevums" at bounding box center [238, 93] width 112 height 16
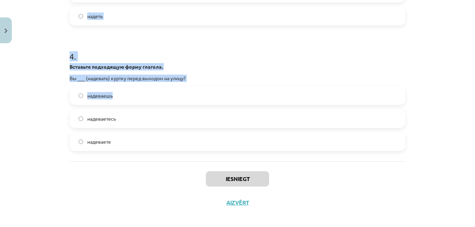
scroll to position [472, 0]
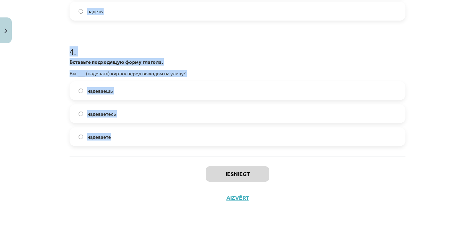
drag, startPoint x: 66, startPoint y: 33, endPoint x: 125, endPoint y: 115, distance: 101.0
copy form "1 . Вставьте подходящую форму глагола. Я каждый день ___ (одеваться) быстро, чт…"
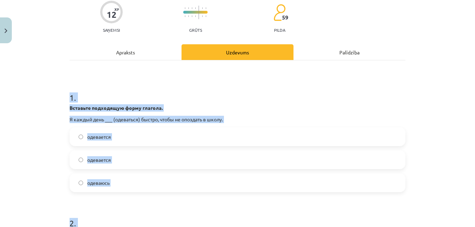
scroll to position [89, 0]
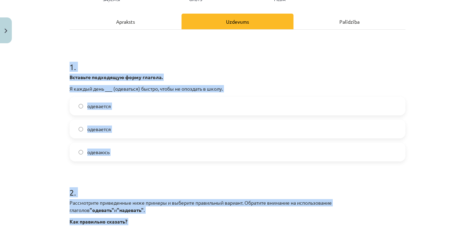
drag, startPoint x: 126, startPoint y: 151, endPoint x: 131, endPoint y: 146, distance: 7.4
click at [127, 151] on label "одеваюсь" at bounding box center [237, 151] width 335 height 17
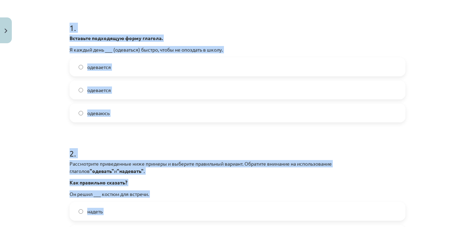
scroll to position [193, 0]
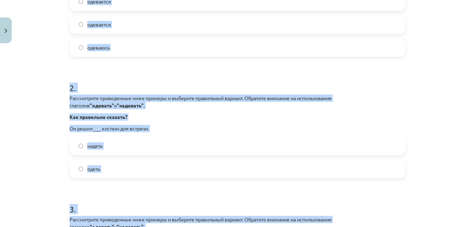
click at [109, 145] on label "надеть" at bounding box center [237, 145] width 335 height 17
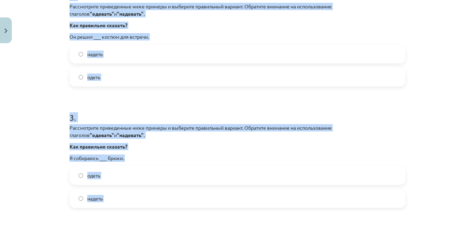
scroll to position [332, 0]
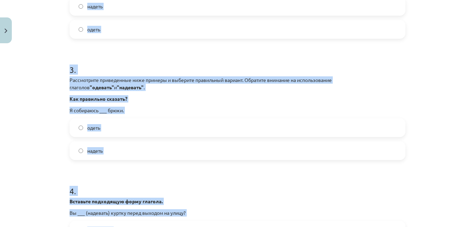
click at [112, 149] on label "надеть" at bounding box center [237, 150] width 335 height 17
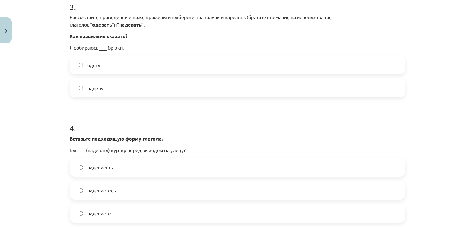
scroll to position [472, 0]
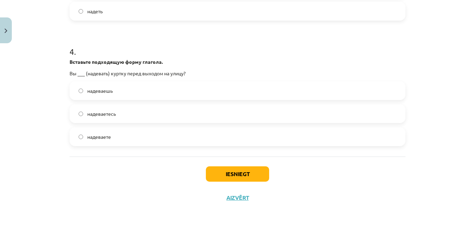
click at [113, 135] on label "надеваете" at bounding box center [237, 136] width 335 height 17
click at [218, 167] on button "Iesniegt" at bounding box center [237, 173] width 63 height 15
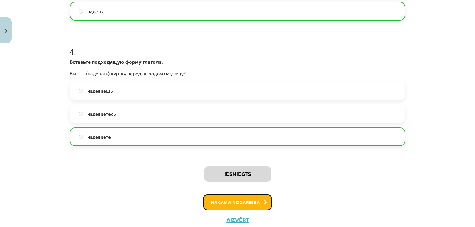
click at [225, 203] on button "Nākamā nodarbība" at bounding box center [238, 202] width 68 height 16
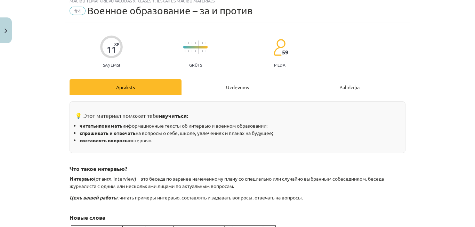
scroll to position [17, 0]
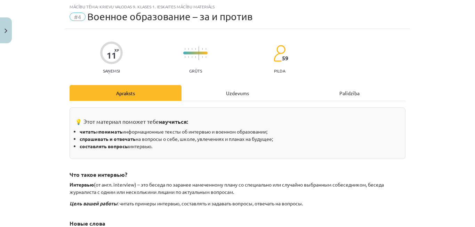
click at [221, 97] on div "Uzdevums" at bounding box center [238, 93] width 112 height 16
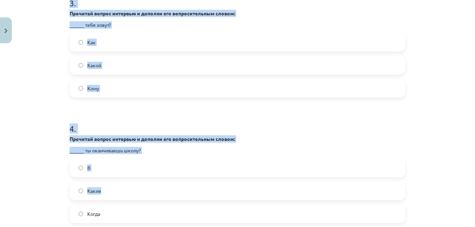
scroll to position [616, 0]
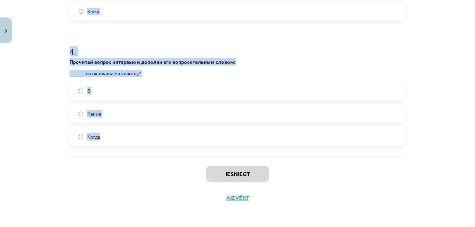
drag, startPoint x: 66, startPoint y: 135, endPoint x: 103, endPoint y: 143, distance: 37.0
copy form "1 . Прочитай вопрос интервью и дополни его вопросительным словом: ______ тебе л…"
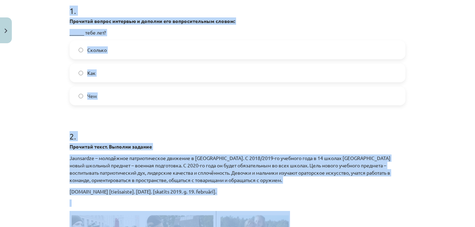
scroll to position [94, 0]
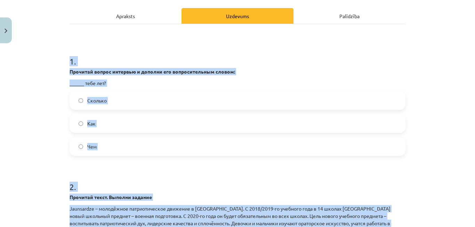
click at [140, 96] on label "Сколько" at bounding box center [237, 100] width 335 height 17
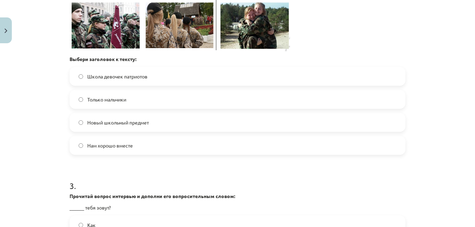
scroll to position [373, 0]
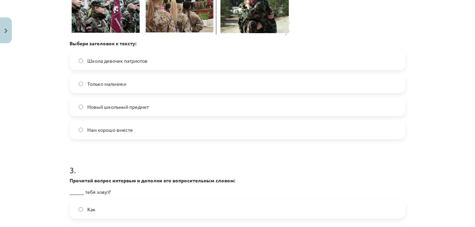
click at [152, 105] on label "Новый школьный предмет" at bounding box center [237, 106] width 335 height 17
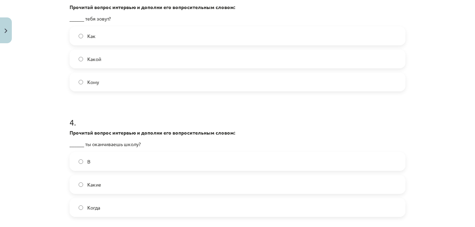
scroll to position [547, 0]
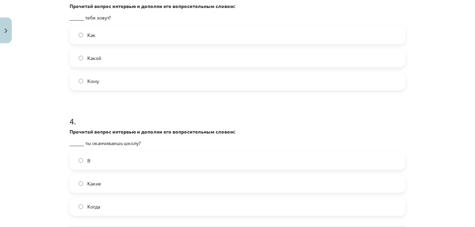
click at [121, 31] on label "Как" at bounding box center [237, 34] width 335 height 17
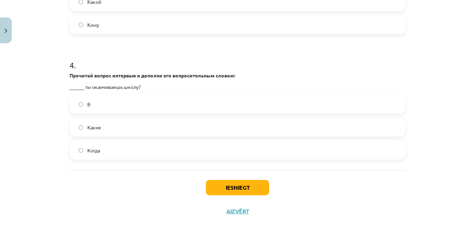
scroll to position [616, 0]
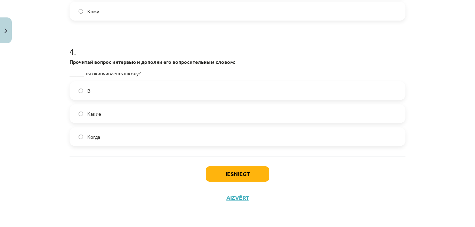
click at [151, 137] on label "Когда" at bounding box center [237, 136] width 335 height 17
click at [230, 173] on button "Iesniegt" at bounding box center [237, 173] width 63 height 15
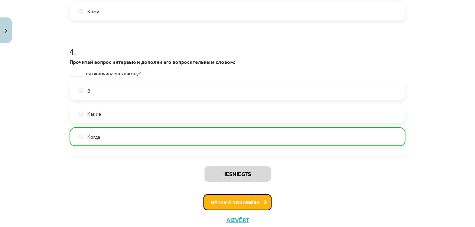
click at [255, 198] on button "Nākamā nodarbība" at bounding box center [238, 202] width 68 height 16
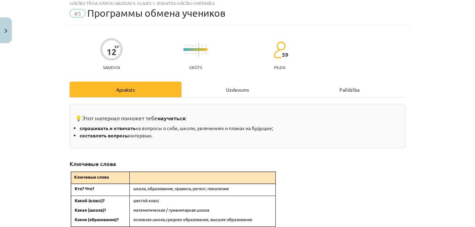
scroll to position [17, 0]
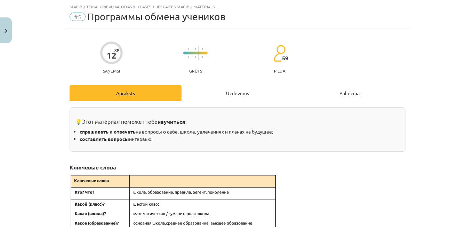
click at [238, 90] on div "Uzdevums" at bounding box center [238, 93] width 112 height 16
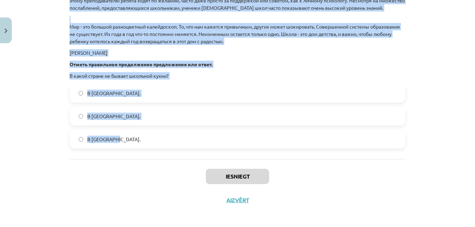
scroll to position [1031, 0]
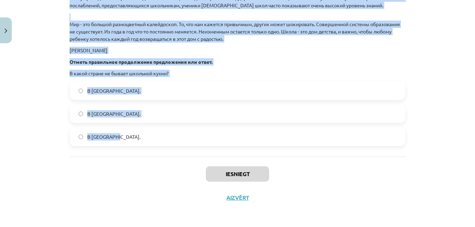
drag, startPoint x: 66, startPoint y: 119, endPoint x: 172, endPoint y: 145, distance: 109.2
copy form "1 . Прочитай текст. Выполни задание . Школа в разных странах . Праздник начала …"
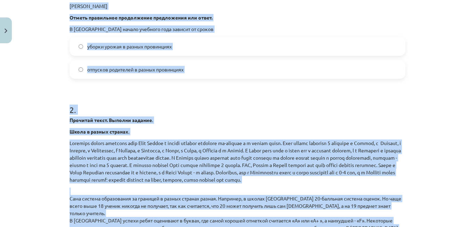
scroll to position [544, 0]
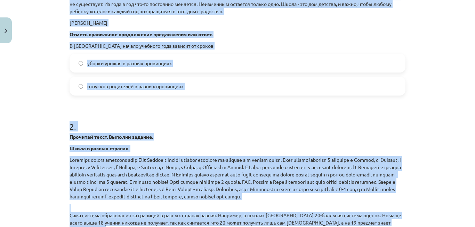
click at [163, 61] on span "уборки урожая в разных провинциях" at bounding box center [129, 63] width 85 height 7
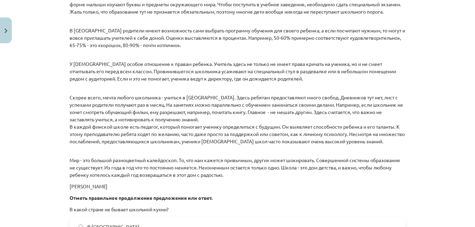
scroll to position [996, 0]
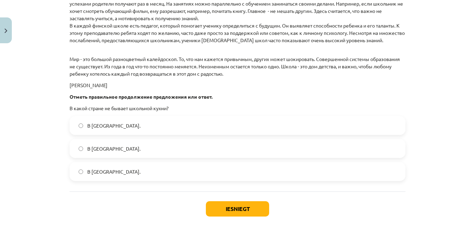
click at [132, 129] on label "В Норвегии." at bounding box center [237, 125] width 335 height 17
click at [244, 204] on button "Iesniegt" at bounding box center [237, 208] width 63 height 15
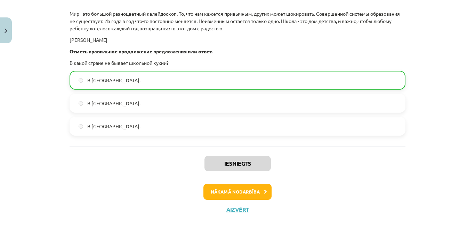
scroll to position [1054, 0]
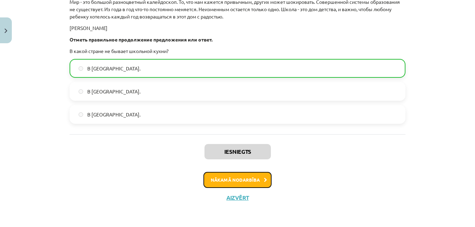
click at [235, 178] on button "Nākamā nodarbība" at bounding box center [238, 180] width 68 height 16
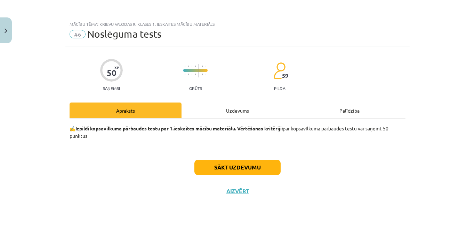
click at [228, 105] on div "Uzdevums" at bounding box center [238, 110] width 112 height 16
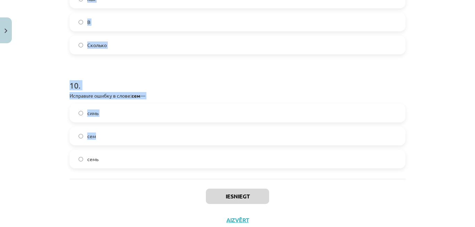
scroll to position [1209, 0]
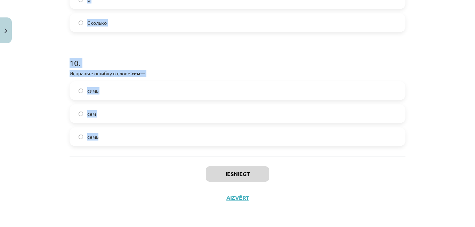
drag, startPoint x: 66, startPoint y: 86, endPoint x: 137, endPoint y: 135, distance: 86.2
copy form "1 . Прочитай вопрос интервью и дополни его вопросительным словом: _________ лет…"
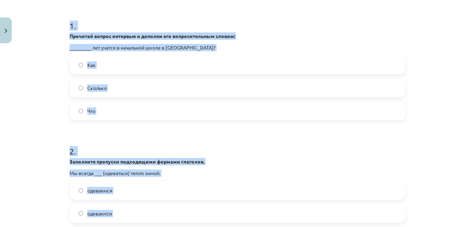
click at [117, 88] on label "Сколько" at bounding box center [237, 87] width 335 height 17
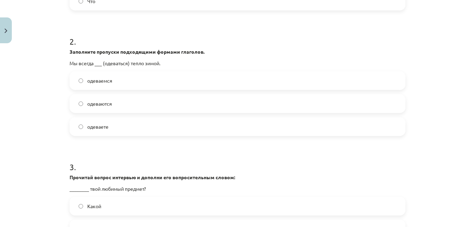
scroll to position [269, 0]
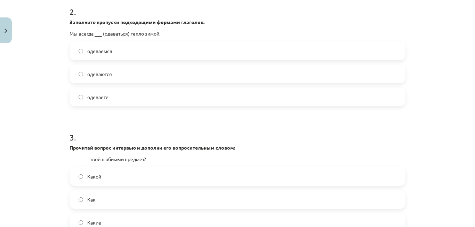
click at [112, 54] on label "одеваемся" at bounding box center [237, 50] width 335 height 17
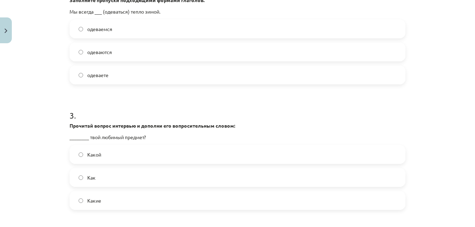
scroll to position [339, 0]
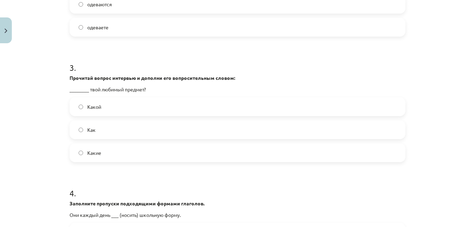
click at [90, 133] on span "Как" at bounding box center [91, 129] width 8 height 7
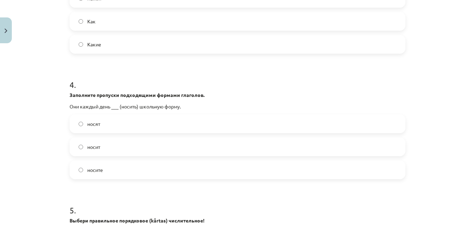
scroll to position [478, 0]
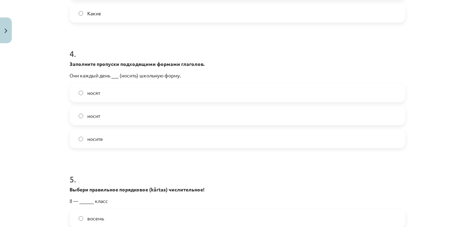
click at [115, 97] on label "носят" at bounding box center [237, 92] width 335 height 17
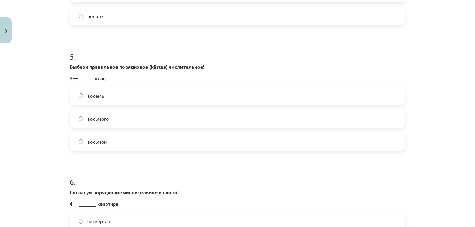
scroll to position [617, 0]
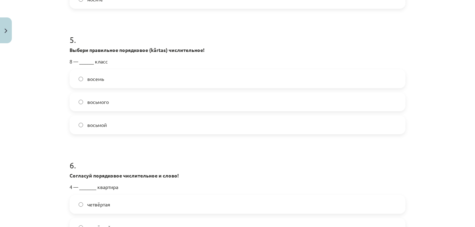
click at [146, 118] on label "восьмой" at bounding box center [237, 124] width 335 height 17
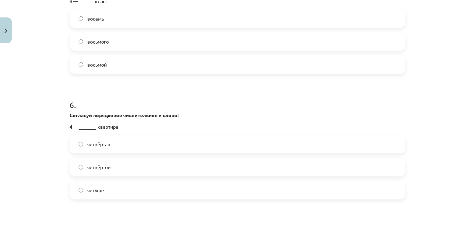
scroll to position [756, 0]
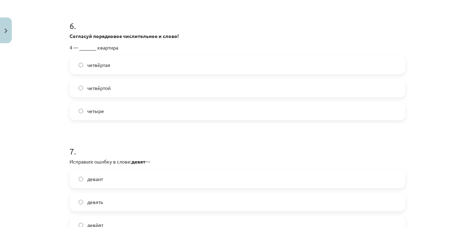
click at [133, 66] on label "четвёртая" at bounding box center [237, 64] width 335 height 17
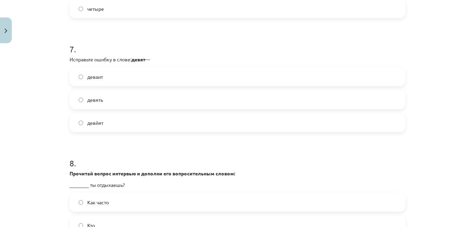
scroll to position [861, 0]
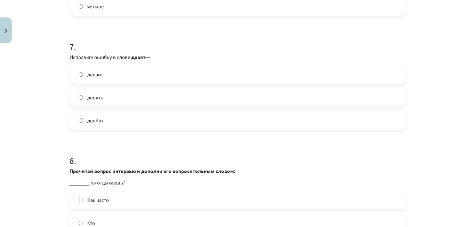
click at [119, 96] on label "девять" at bounding box center [237, 96] width 335 height 17
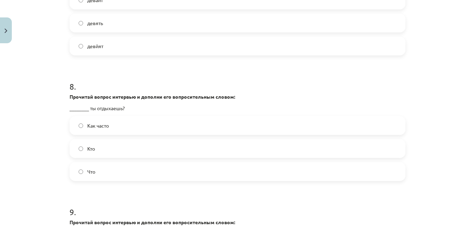
scroll to position [1000, 0]
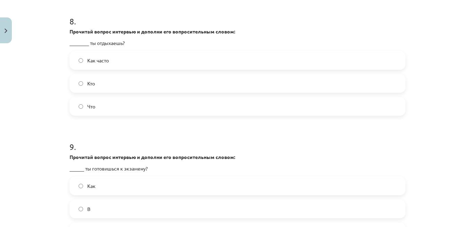
click at [117, 60] on label "Как часто" at bounding box center [237, 60] width 335 height 17
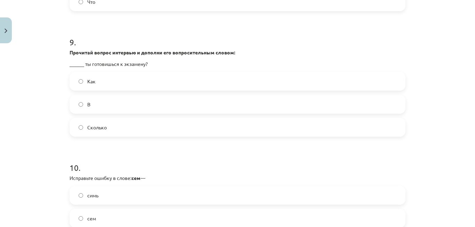
click at [117, 81] on label "Как" at bounding box center [237, 80] width 335 height 17
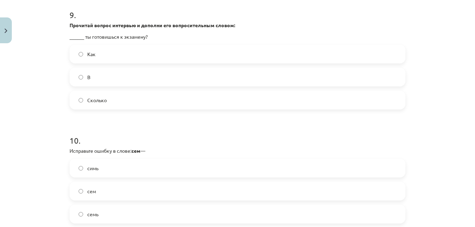
scroll to position [1209, 0]
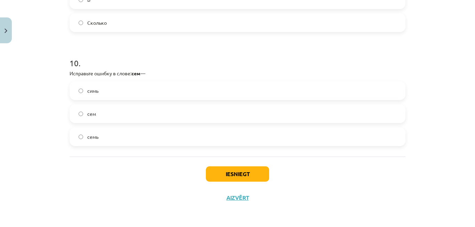
click at [109, 143] on label "семь" at bounding box center [237, 136] width 335 height 17
click at [247, 168] on button "Iesniegt" at bounding box center [237, 173] width 63 height 15
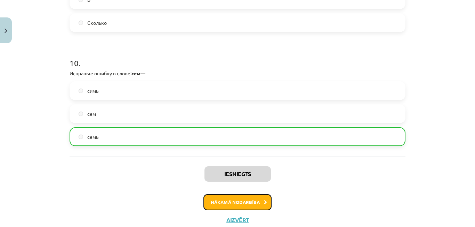
click at [231, 200] on button "Nākamā nodarbība" at bounding box center [238, 202] width 68 height 16
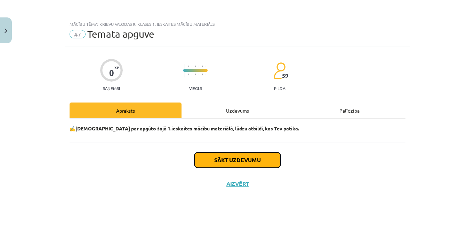
click at [227, 166] on button "Sākt uzdevumu" at bounding box center [238, 159] width 86 height 15
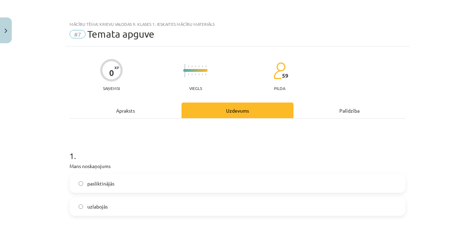
click at [149, 177] on label "pasliktinājās" at bounding box center [237, 182] width 335 height 17
click at [132, 209] on label "uzlabojās" at bounding box center [237, 205] width 335 height 17
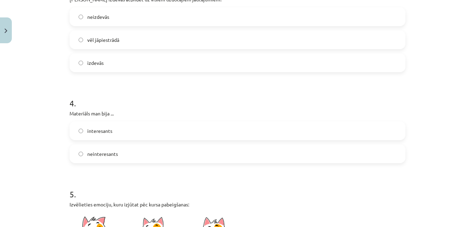
scroll to position [502, 0]
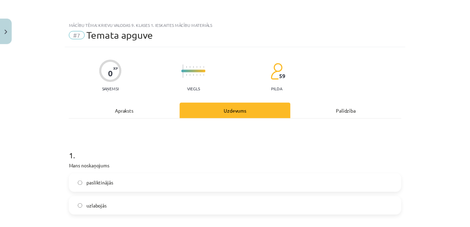
scroll to position [642, 0]
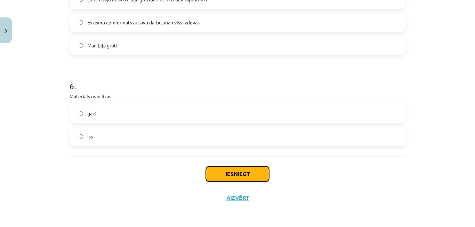
click at [221, 169] on button "Iesniegt" at bounding box center [237, 173] width 63 height 15
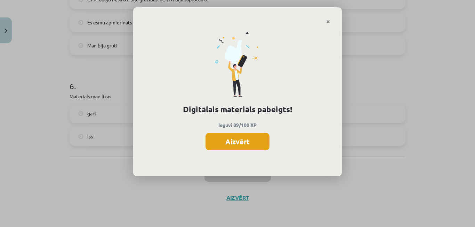
click at [221, 134] on button "Aizvērt" at bounding box center [238, 141] width 64 height 17
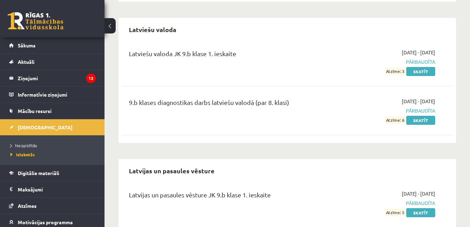
scroll to position [1079, 0]
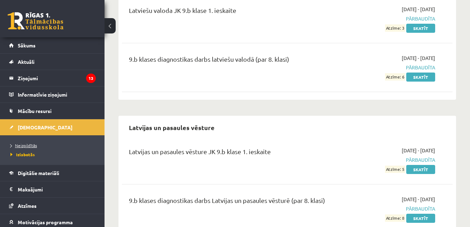
click at [24, 145] on span "Neizpildītās" at bounding box center [23, 145] width 26 height 6
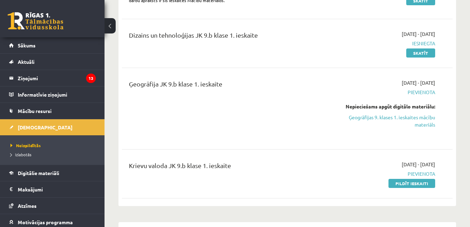
scroll to position [244, 0]
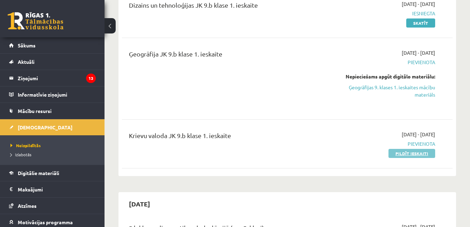
click at [390, 151] on link "Pildīt ieskaiti" at bounding box center [411, 153] width 47 height 9
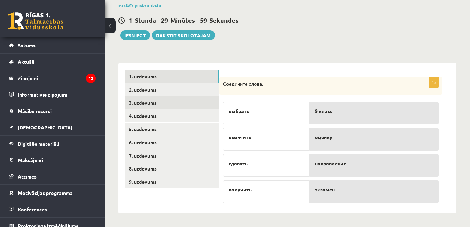
scroll to position [56, 0]
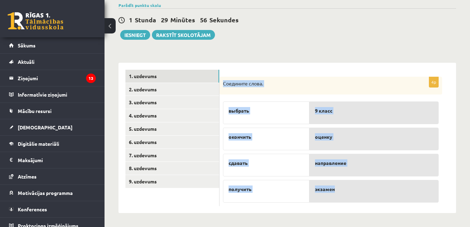
drag, startPoint x: 223, startPoint y: 84, endPoint x: 300, endPoint y: 127, distance: 87.9
click at [354, 189] on div "4p Соедините слова. выбрать окончить сдавать получить 9 класс оценку направлени…" at bounding box center [330, 141] width 222 height 129
copy div "Соедините слова. выбрать окончить сдавать получить 9 класс оценку направление э…"
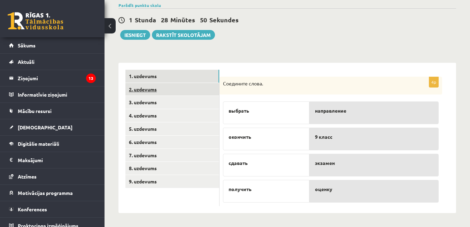
click at [137, 90] on link "2. uzdevums" at bounding box center [172, 89] width 94 height 13
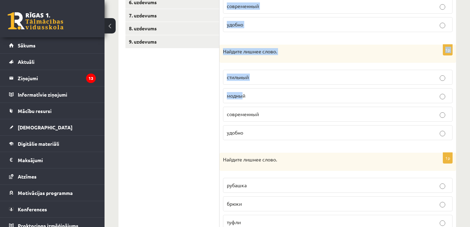
scroll to position [243, 0]
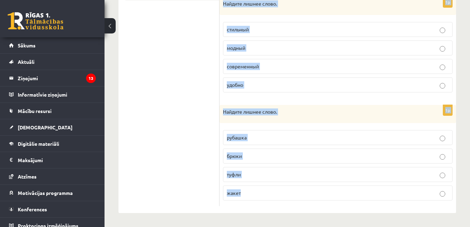
drag, startPoint x: 225, startPoint y: 82, endPoint x: 256, endPoint y: 172, distance: 95.4
click at [253, 185] on form "1p Найдите лишнее слово. стильно модно современный удобно 1p Найдите лишнее сло…" at bounding box center [337, 43] width 222 height 323
copy form "айдите лишнее слово. стильно модно современный удобно 1p Найдите лишнее слово. …"
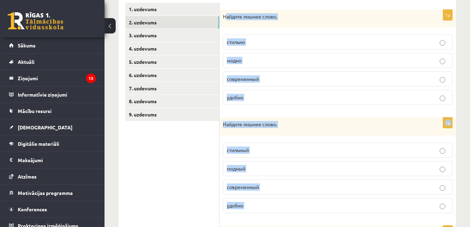
scroll to position [69, 0]
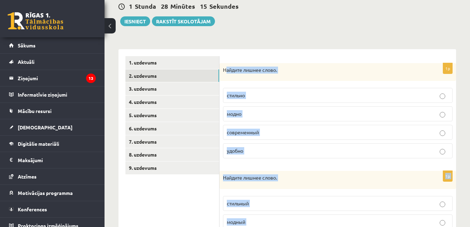
click at [255, 132] on span "современный" at bounding box center [243, 132] width 32 height 6
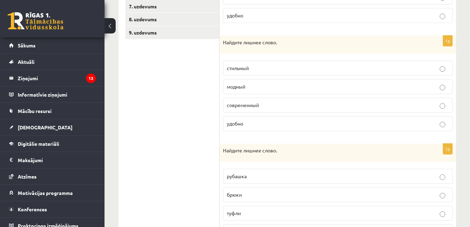
scroll to position [208, 0]
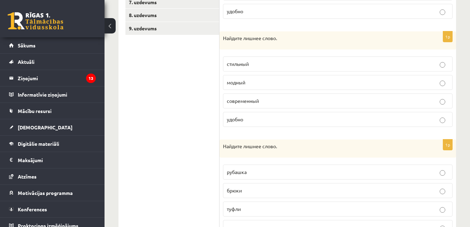
drag, startPoint x: 245, startPoint y: 117, endPoint x: 244, endPoint y: 111, distance: 5.9
click at [245, 118] on p "удобно" at bounding box center [338, 119] width 222 height 7
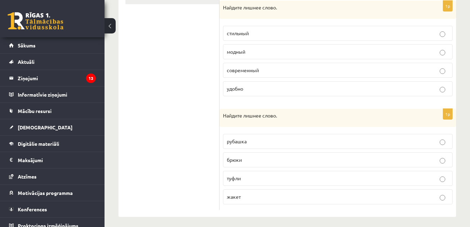
scroll to position [243, 0]
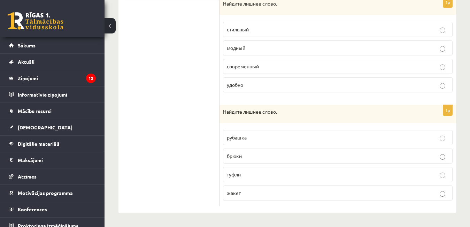
click at [242, 173] on p "туфли" at bounding box center [338, 174] width 222 height 7
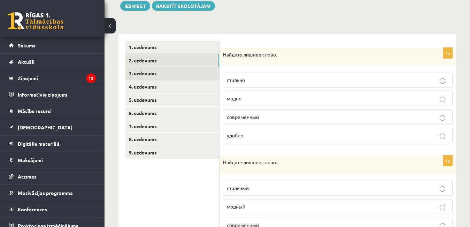
scroll to position [34, 0]
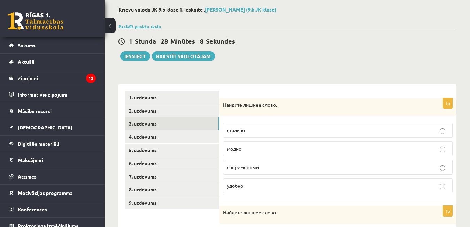
click at [176, 122] on link "3. uzdevums" at bounding box center [172, 123] width 94 height 13
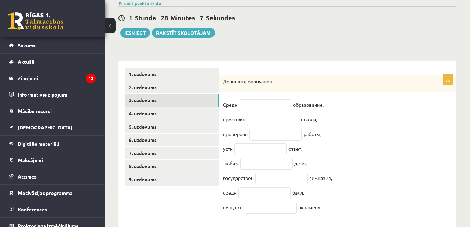
scroll to position [77, 0]
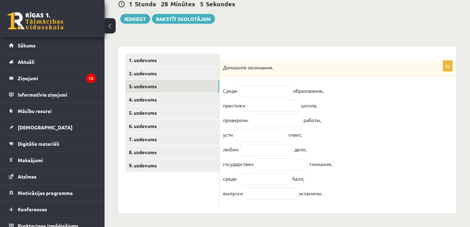
drag, startPoint x: 219, startPoint y: 62, endPoint x: 328, endPoint y: 208, distance: 182.3
click at [328, 209] on div "8p Допишите окончания. Средн образование, престижн школа, проверочн работы, уст…" at bounding box center [337, 130] width 236 height 166
copy div "Допишите окончания. Средн образование, престижн школа, проверочн работы, устн о…"
click at [245, 85] on input "text" at bounding box center [265, 91] width 52 height 12
type input "**"
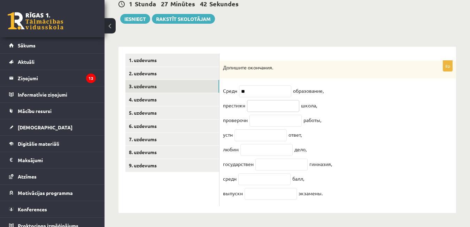
click at [264, 100] on input "text" at bounding box center [273, 106] width 52 height 12
click at [252, 102] on input "******" at bounding box center [273, 106] width 52 height 12
click at [259, 102] on input "*****" at bounding box center [273, 106] width 52 height 12
type input "*****"
click at [266, 115] on input "text" at bounding box center [275, 121] width 52 height 12
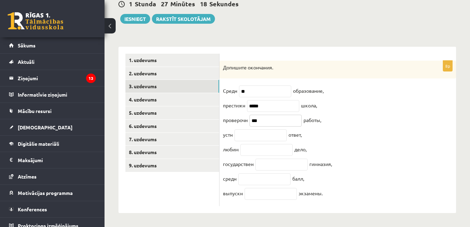
drag, startPoint x: 263, startPoint y: 118, endPoint x: 254, endPoint y: 120, distance: 9.4
click at [254, 120] on input "***" at bounding box center [275, 121] width 52 height 12
type input "***"
click at [252, 129] on input "text" at bounding box center [260, 135] width 52 height 12
click at [259, 149] on input "text" at bounding box center [266, 150] width 52 height 12
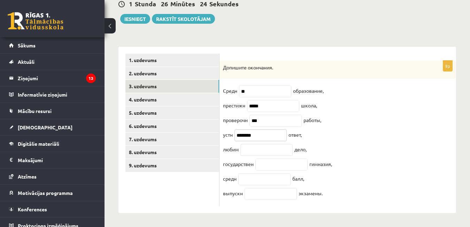
click at [242, 134] on input "********" at bounding box center [260, 135] width 52 height 12
click at [261, 145] on input "text" at bounding box center [266, 150] width 52 height 12
click at [244, 135] on input "*******" at bounding box center [260, 135] width 52 height 12
click at [254, 145] on input "text" at bounding box center [266, 150] width 52 height 12
click at [244, 134] on input "*******" at bounding box center [260, 135] width 52 height 12
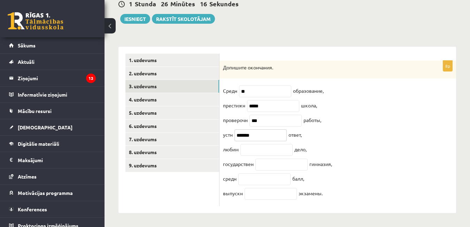
click at [245, 134] on input "*******" at bounding box center [260, 135] width 52 height 12
type input "*********"
click at [252, 144] on input "text" at bounding box center [266, 150] width 52 height 12
type input "**"
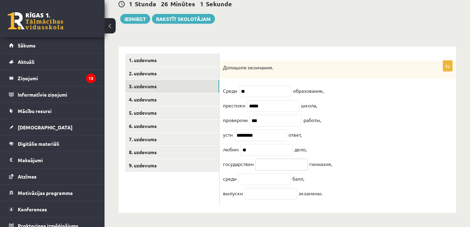
click at [279, 162] on input "text" at bounding box center [281, 164] width 52 height 12
type input "*"
type input "******"
click at [269, 179] on input "text" at bounding box center [264, 179] width 52 height 12
type input "********"
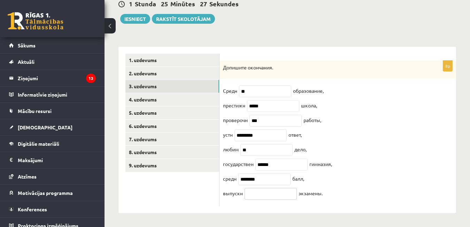
click at [258, 196] on input "text" at bounding box center [270, 194] width 52 height 12
drag, startPoint x: 261, startPoint y: 117, endPoint x: 251, endPoint y: 120, distance: 11.1
click at [251, 120] on input "***" at bounding box center [275, 121] width 52 height 12
click at [263, 195] on input "text" at bounding box center [270, 194] width 52 height 12
paste input "***"
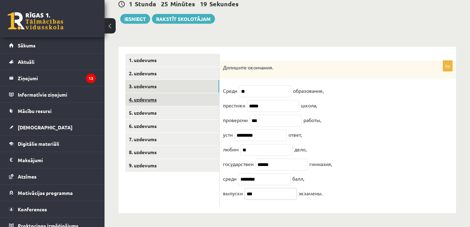
type input "***"
click at [145, 96] on link "4. uzdevums" at bounding box center [172, 99] width 94 height 13
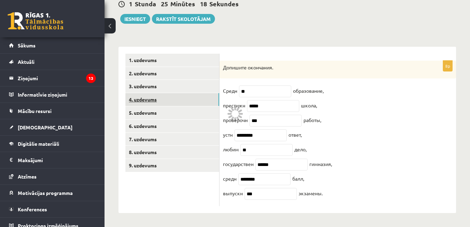
scroll to position [63, 0]
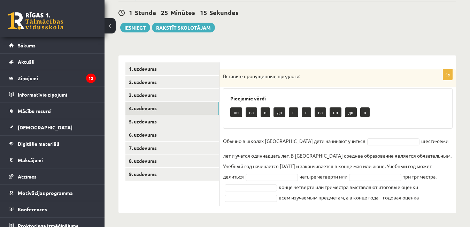
drag, startPoint x: 223, startPoint y: 75, endPoint x: 416, endPoint y: 197, distance: 228.5
click at [424, 199] on div "5p Вставьте пропущенные предлоги: Pieejamie vārdi по на в до c c на по до в Обы…" at bounding box center [337, 137] width 236 height 136
copy div "Вставьте пропущенные предлоги: Pieejamie vārdi по на в до c c на по до в Обычно…"
click at [370, 127] on div "Pieejamie vārdi по на в до c c на по до в" at bounding box center [337, 108] width 229 height 40
drag, startPoint x: 293, startPoint y: 110, endPoint x: 301, endPoint y: 117, distance: 10.6
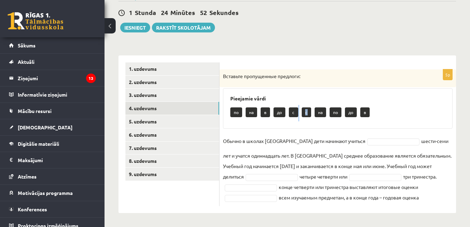
click at [306, 122] on div "Pieejamie vārdi по на в до c c на по до в" at bounding box center [337, 108] width 229 height 40
drag, startPoint x: 293, startPoint y: 112, endPoint x: 342, endPoint y: 126, distance: 51.2
click at [306, 117] on div "по на в до c c на по до в" at bounding box center [337, 113] width 215 height 16
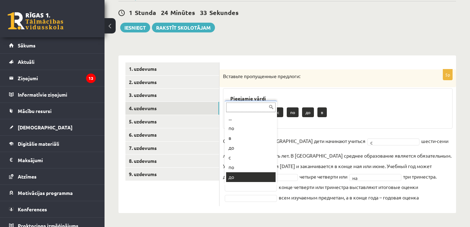
scroll to position [8, 0]
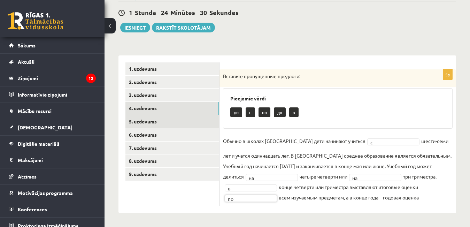
click at [155, 116] on link "5. uzdevums" at bounding box center [172, 121] width 94 height 13
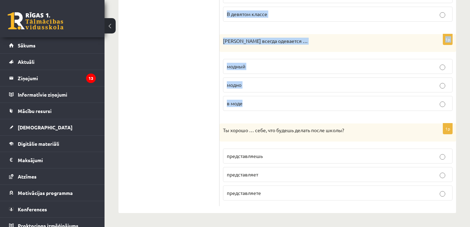
scroll to position [813, 0]
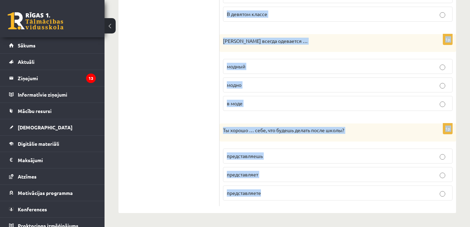
drag, startPoint x: 223, startPoint y: 76, endPoint x: 295, endPoint y: 189, distance: 133.5
click at [292, 129] on p "Ты хорошо … себе, что будешь делать после школы?" at bounding box center [320, 130] width 195 height 7
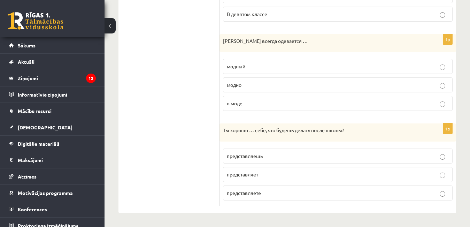
click at [292, 129] on p "Ты хорошо … себе, что будешь делать после школы?" at bounding box center [320, 130] width 195 height 7
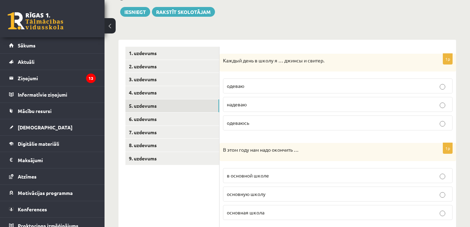
scroll to position [47, 0]
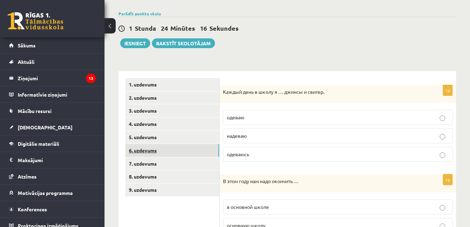
click at [140, 151] on link "6. uzdevums" at bounding box center [172, 150] width 94 height 13
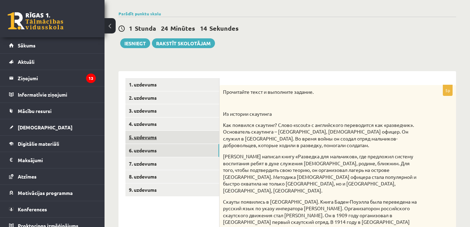
click at [147, 133] on link "5. uzdevums" at bounding box center [172, 137] width 94 height 13
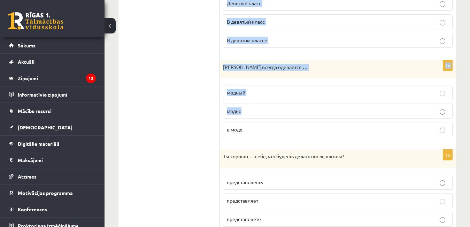
scroll to position [813, 0]
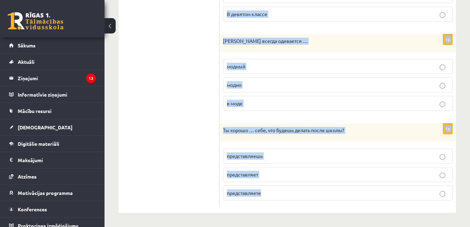
drag, startPoint x: 223, startPoint y: 90, endPoint x: 276, endPoint y: 192, distance: 115.4
copy form "Каждый день в школу я … джинсы и свитер. одеваю надеваю одеваюсь 1p В этом году…"
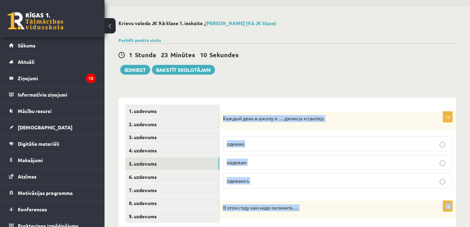
scroll to position [0, 0]
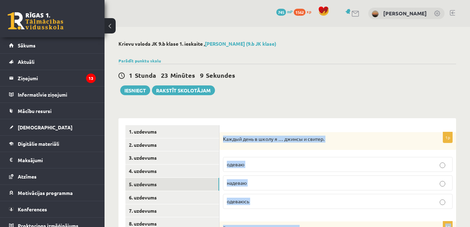
click at [292, 186] on p "надеваю" at bounding box center [338, 182] width 222 height 7
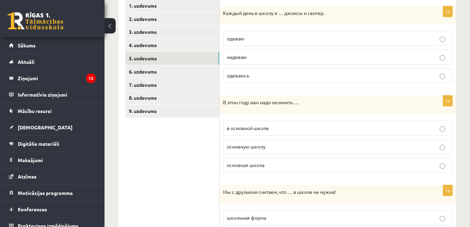
scroll to position [174, 0]
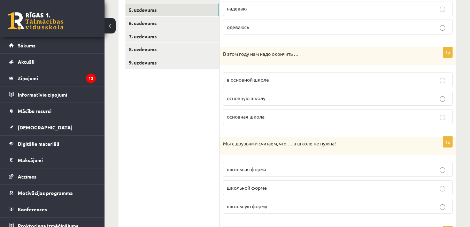
click at [242, 117] on span "основная школа" at bounding box center [246, 116] width 38 height 6
click at [264, 94] on label "основную школу" at bounding box center [337, 97] width 229 height 15
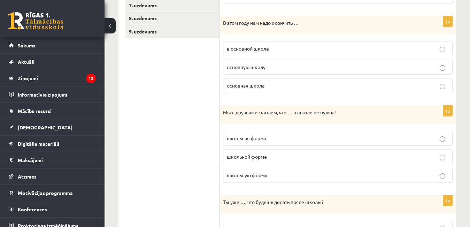
scroll to position [209, 0]
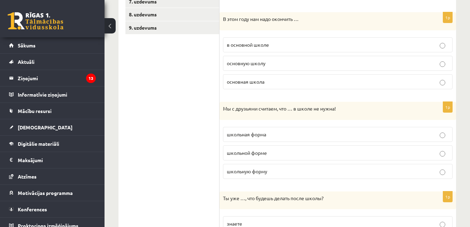
click at [265, 135] on span "школьная форма" at bounding box center [246, 134] width 39 height 6
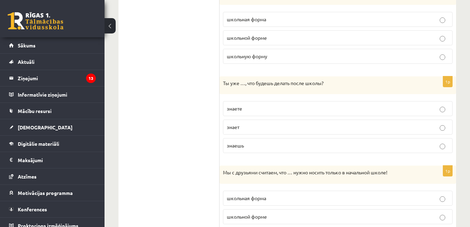
scroll to position [348, 0]
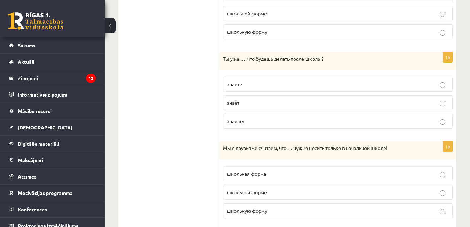
click at [245, 115] on label "знаешь" at bounding box center [337, 120] width 229 height 15
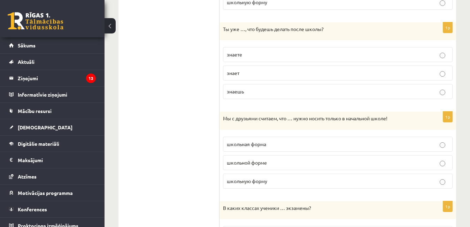
scroll to position [418, 0]
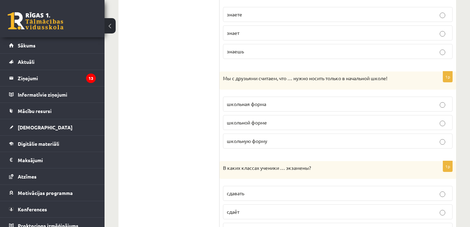
click at [265, 142] on span "школьную форму" at bounding box center [247, 140] width 40 height 6
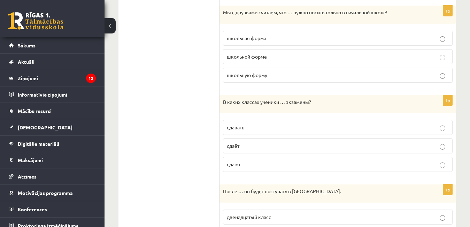
scroll to position [522, 0]
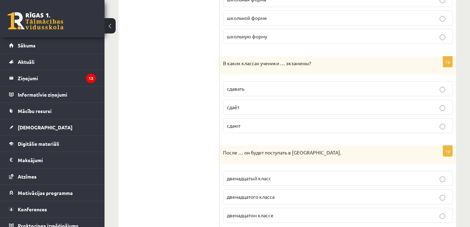
click at [254, 128] on p "сдают" at bounding box center [338, 125] width 222 height 7
click at [237, 123] on span "сдают" at bounding box center [234, 125] width 14 height 6
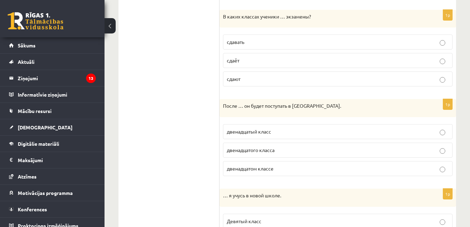
scroll to position [592, 0]
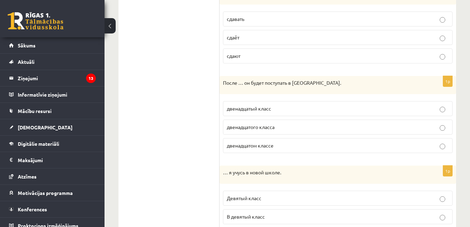
click at [276, 125] on p "двенадцатого класса" at bounding box center [338, 126] width 222 height 7
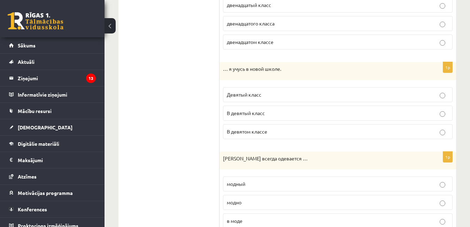
scroll to position [696, 0]
click at [275, 114] on p "В девятый класс" at bounding box center [338, 111] width 222 height 7
click at [281, 129] on p "В девятом классе" at bounding box center [338, 130] width 222 height 7
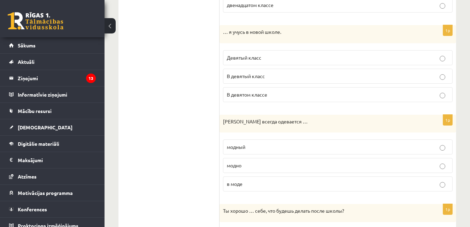
scroll to position [800, 0]
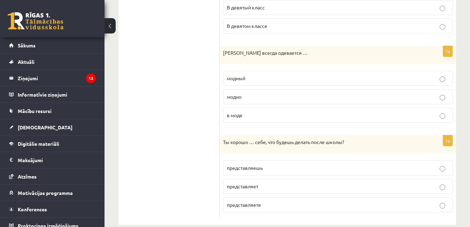
click at [281, 93] on label "модно" at bounding box center [337, 96] width 229 height 15
click at [258, 190] on label "представляет" at bounding box center [337, 186] width 229 height 15
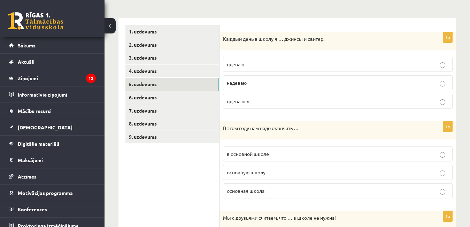
scroll to position [104, 0]
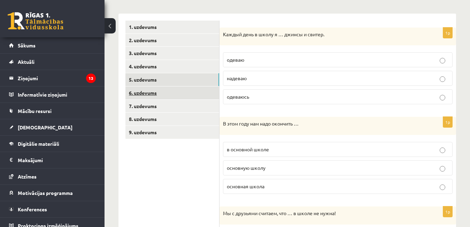
click at [148, 92] on link "6. uzdevums" at bounding box center [172, 92] width 94 height 13
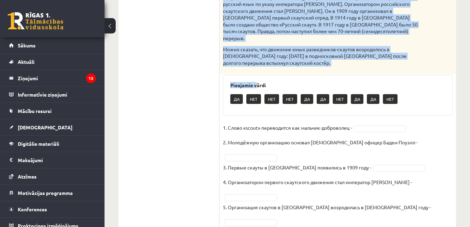
scroll to position [252, 0]
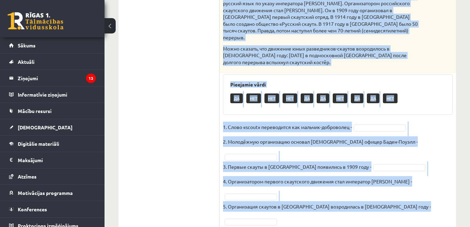
drag, startPoint x: 222, startPoint y: 33, endPoint x: 368, endPoint y: 199, distance: 220.7
click at [368, 200] on div "5p Прочитайте текст и выполните задание. Из истории скаутинга Как появился скау…" at bounding box center [337, 54] width 236 height 349
copy div "Прочитайте текст и выполните задание. Из истории скаутинга Как появился скаутин…"
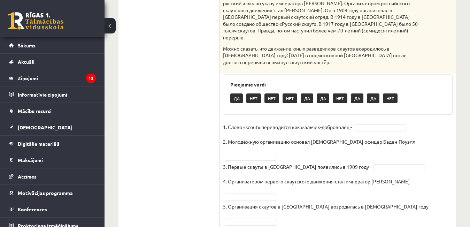
click at [186, 101] on ul "1. uzdevums 2. uzdevums 3. uzdevums 4. uzdevums 5. uzdevums 6. uzdevums 7. uzde…" at bounding box center [172, 51] width 94 height 356
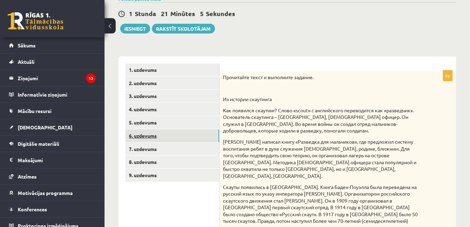
scroll to position [78, 0]
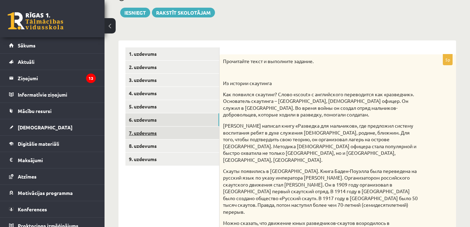
click at [139, 132] on link "7. uzdevums" at bounding box center [172, 132] width 94 height 13
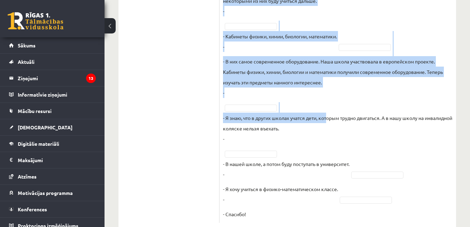
scroll to position [493, 0]
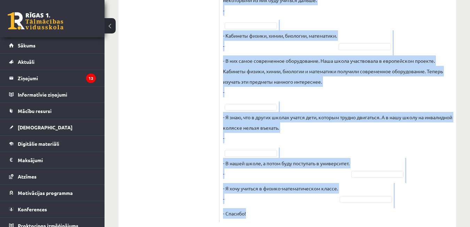
drag, startPoint x: 223, startPoint y: 61, endPoint x: 269, endPoint y: 198, distance: 144.3
copy div "Восстановите интервью. Запишите букву вопроса А Будешь вспоминать своих однокла…"
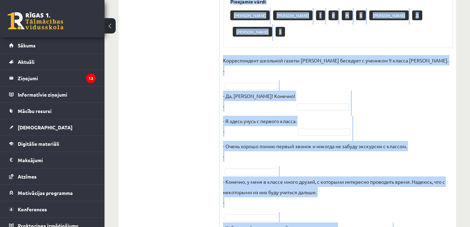
scroll to position [249, 0]
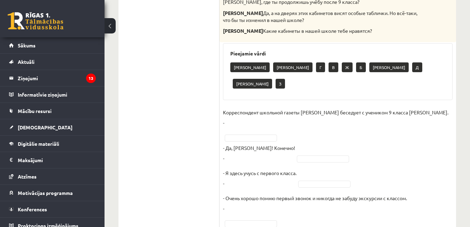
click at [166, 76] on ul "1. uzdevums 2. uzdevums 3. uzdevums 4. uzdevums 5. uzdevums 6. uzdevums 7. uzde…" at bounding box center [172, 171] width 94 height 590
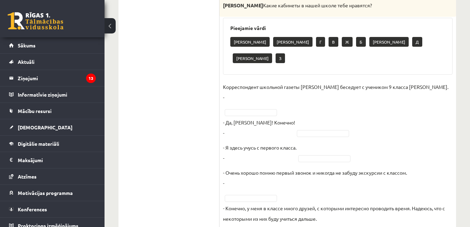
scroll to position [284, 0]
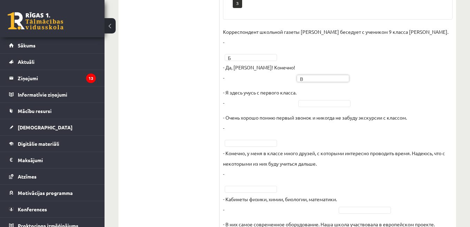
scroll to position [354, 0]
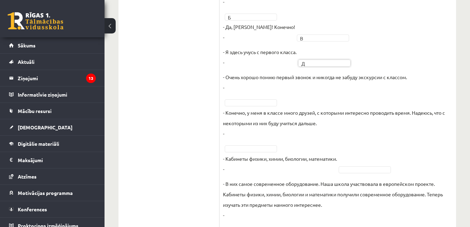
click at [269, 99] on fieldset "Корреспондент школьной газеты Анна Берзиня беседует с учеником 9 класса Андреем…" at bounding box center [337, 163] width 229 height 355
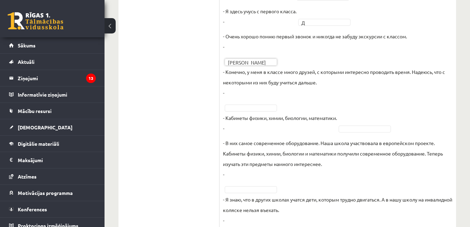
scroll to position [423, 0]
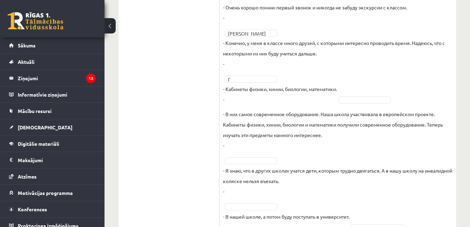
click at [244, 156] on fieldset "Корреспондент школьной газеты Анна Берзиня беседует с учеником 9 класса Андреем…" at bounding box center [337, 93] width 229 height 355
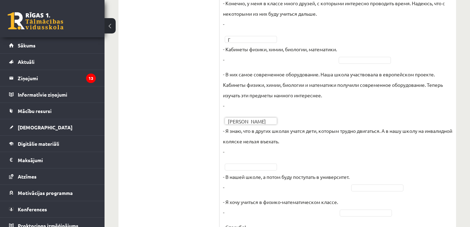
scroll to position [493, 0]
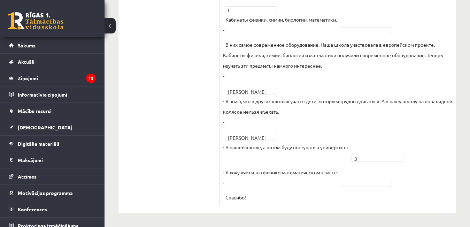
click at [339, 183] on span at bounding box center [366, 182] width 56 height 6
click at [306, 194] on fieldset "Корреспондент школьной газеты Анна Берзиня беседует с учеником 9 класса Андреем…" at bounding box center [337, 24] width 229 height 355
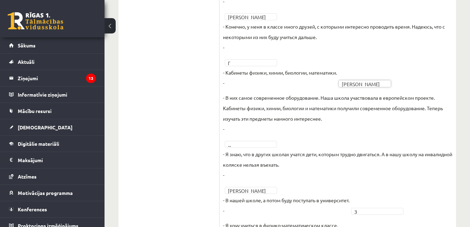
scroll to position [458, 0]
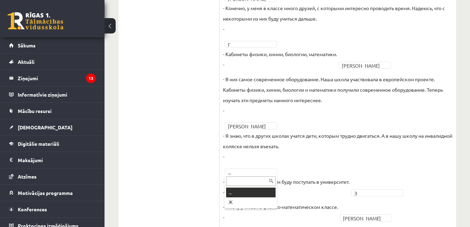
drag, startPoint x: 335, startPoint y: 188, endPoint x: 360, endPoint y: 189, distance: 25.1
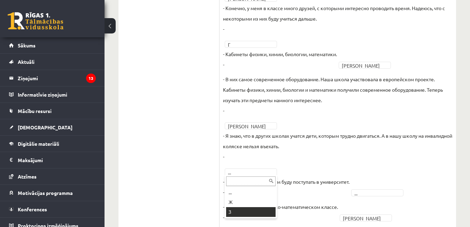
drag, startPoint x: 252, startPoint y: 210, endPoint x: 267, endPoint y: 202, distance: 16.3
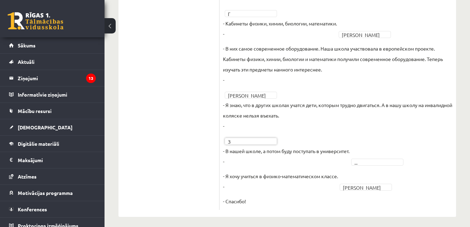
scroll to position [493, 0]
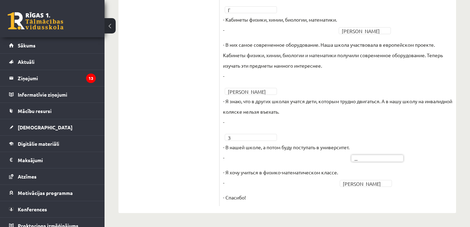
drag, startPoint x: 338, startPoint y: 184, endPoint x: 342, endPoint y: 183, distance: 4.2
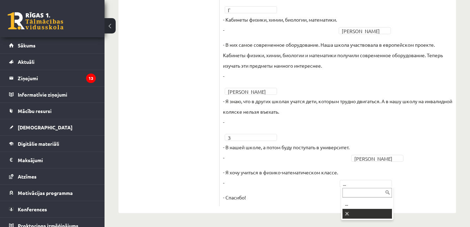
drag, startPoint x: 351, startPoint y: 211, endPoint x: 322, endPoint y: 171, distance: 49.8
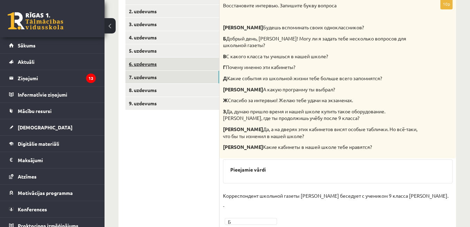
scroll to position [94, 0]
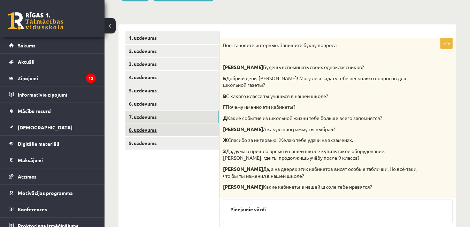
click at [157, 130] on link "8. uzdevums" at bounding box center [172, 129] width 94 height 13
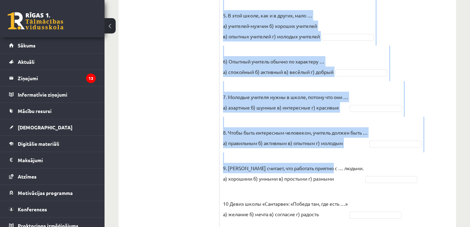
scroll to position [395, 0]
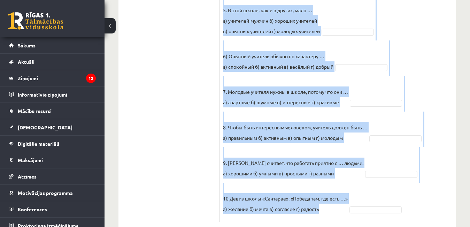
drag, startPoint x: 222, startPoint y: 45, endPoint x: 329, endPoint y: 198, distance: 186.9
copy div "Прослушайте текст и выберите правильный вариант. Pieejamie vārdi б в а б г г б …"
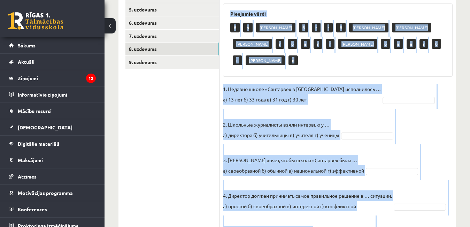
scroll to position [186, 0]
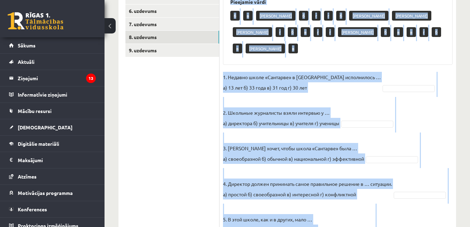
drag, startPoint x: 272, startPoint y: 70, endPoint x: 207, endPoint y: 82, distance: 65.8
click at [207, 82] on ul "1. uzdevums 2. uzdevums 3. uzdevums 4. uzdevums 5. uzdevums 6. uzdevums 7. uzde…" at bounding box center [172, 184] width 94 height 491
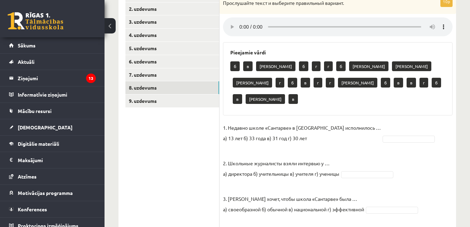
scroll to position [117, 0]
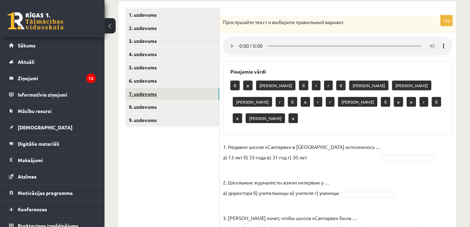
click at [171, 93] on link "7. uzdevums" at bounding box center [172, 93] width 94 height 13
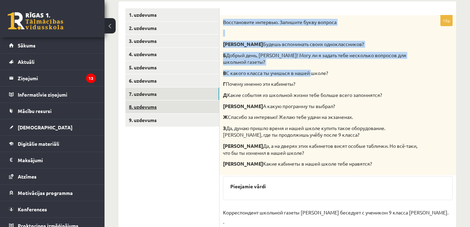
click at [161, 106] on link "8. uzdevums" at bounding box center [172, 106] width 94 height 13
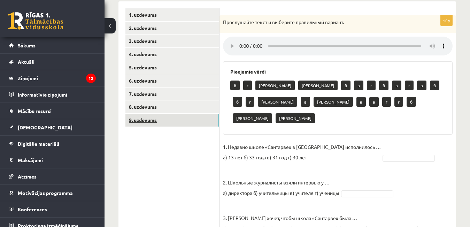
click at [152, 117] on link "9. uzdevums" at bounding box center [172, 119] width 94 height 13
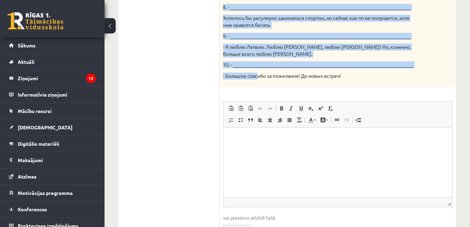
scroll to position [465, 0]
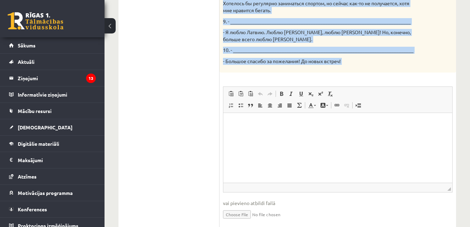
drag, startPoint x: 224, startPoint y: 23, endPoint x: 368, endPoint y: 74, distance: 152.6
copy div "Твой собеседник – известный латвийский музыкант Интарс Бусулис. К данным ответа…"
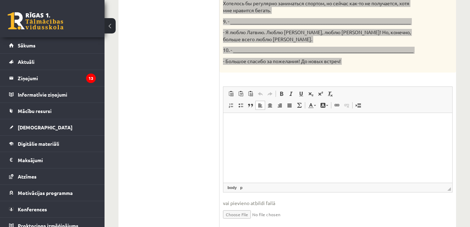
click at [255, 116] on html at bounding box center [337, 122] width 229 height 21
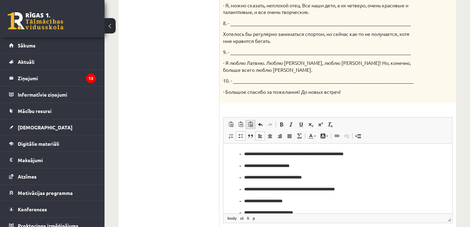
scroll to position [430, 0]
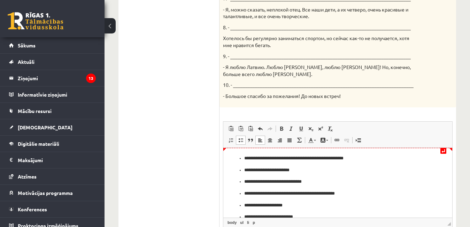
click at [243, 157] on ul "**********" at bounding box center [337, 210] width 215 height 113
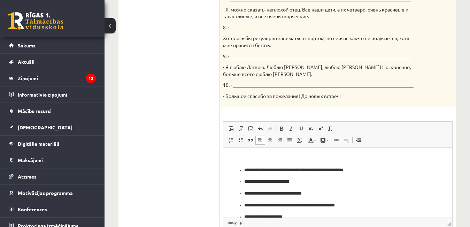
click at [243, 170] on ul "**********" at bounding box center [337, 222] width 215 height 113
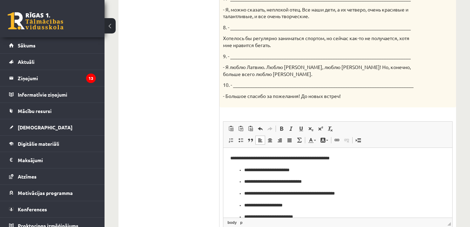
click at [243, 169] on ul "**********" at bounding box center [337, 216] width 215 height 101
click at [244, 180] on p "**********" at bounding box center [334, 180] width 181 height 7
click at [244, 192] on p "**********" at bounding box center [334, 192] width 181 height 7
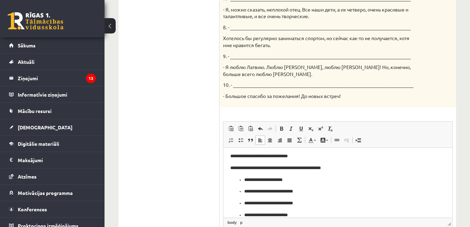
scroll to position [35, 0]
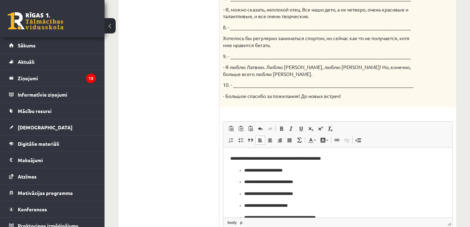
click at [245, 171] on p "**********" at bounding box center [334, 169] width 181 height 7
click at [245, 172] on p "**********" at bounding box center [334, 169] width 181 height 7
click at [244, 182] on ul "**********" at bounding box center [337, 205] width 215 height 54
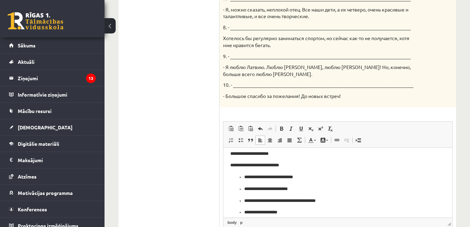
scroll to position [57, 0]
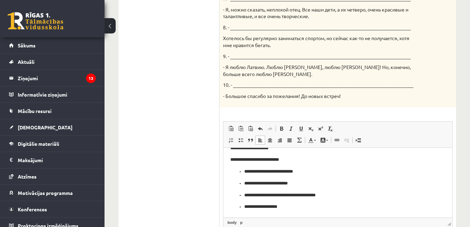
click at [244, 173] on ul "**********" at bounding box center [337, 188] width 215 height 42
click at [243, 184] on ul "**********" at bounding box center [337, 194] width 215 height 31
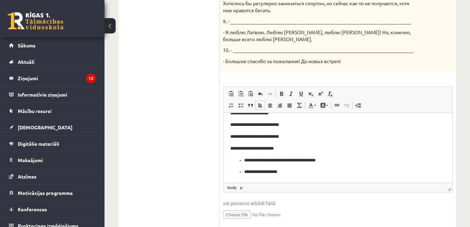
click at [244, 160] on ul "**********" at bounding box center [337, 165] width 215 height 19
click at [243, 170] on ul "**********" at bounding box center [337, 170] width 215 height 7
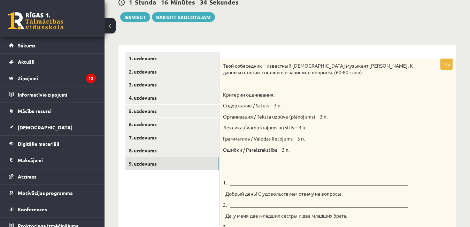
scroll to position [0, 0]
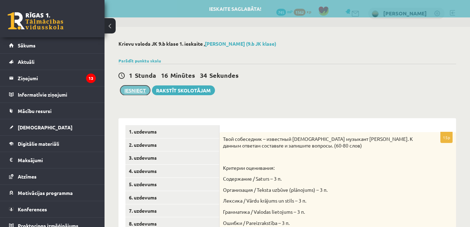
click at [144, 88] on button "Iesniegt" at bounding box center [135, 90] width 30 height 10
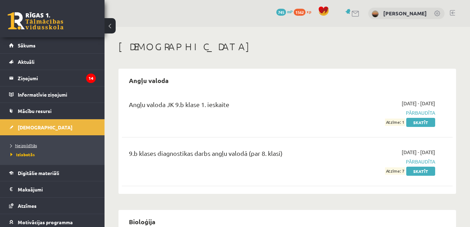
click at [23, 144] on span "Neizpildītās" at bounding box center [23, 145] width 26 height 6
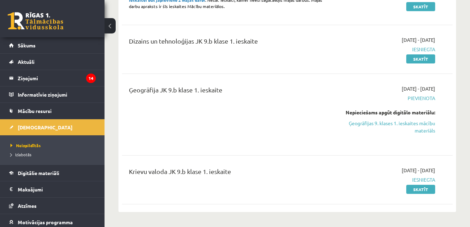
scroll to position [244, 0]
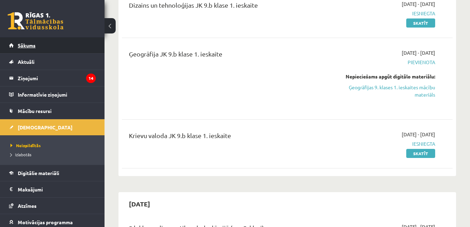
click at [16, 39] on link "Sākums" at bounding box center [52, 45] width 87 height 16
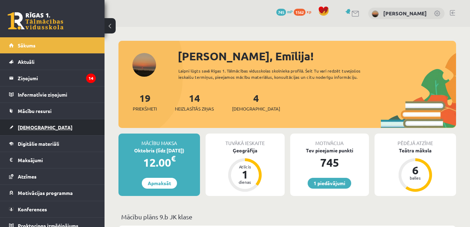
click at [31, 130] on link "[DEMOGRAPHIC_DATA]" at bounding box center [52, 127] width 87 height 16
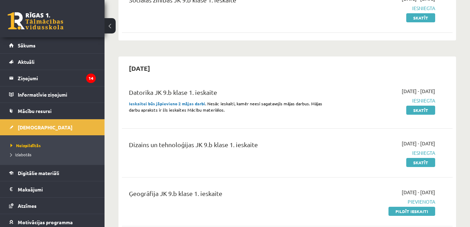
scroll to position [139, 0]
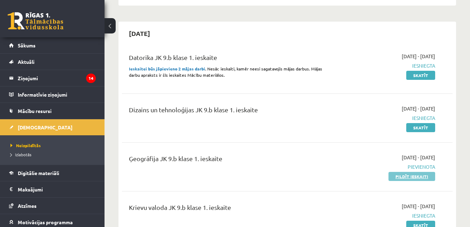
click at [423, 175] on link "Pildīt ieskaiti" at bounding box center [411, 176] width 47 height 9
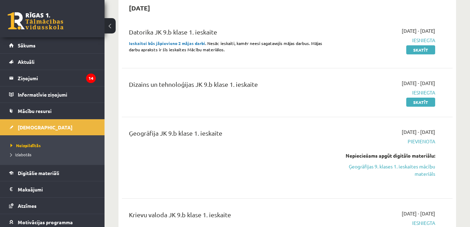
scroll to position [174, 0]
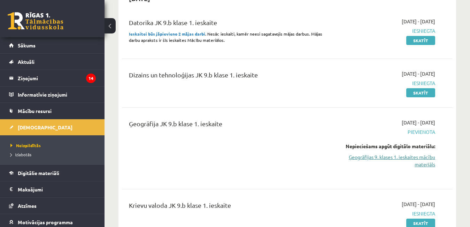
click at [425, 158] on link "Ģeogrāfijas 9. klases 1. ieskaites mācību materiāls" at bounding box center [387, 160] width 95 height 15
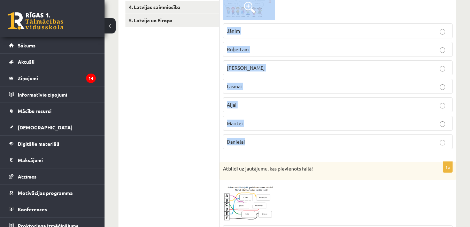
scroll to position [174, 0]
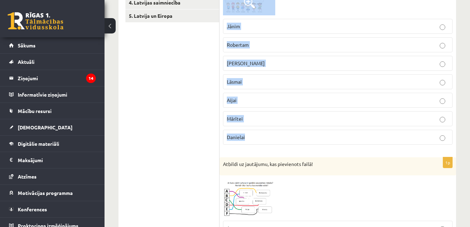
drag, startPoint x: 224, startPoint y: 104, endPoint x: 252, endPoint y: 138, distance: 44.3
click at [254, 139] on div "1p Apskati pievienoto jautājumu un nosaki kuram skolēnam ir taisnība? Nosauc ti…" at bounding box center [337, 54] width 236 height 192
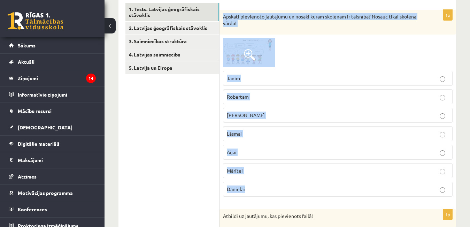
scroll to position [104, 0]
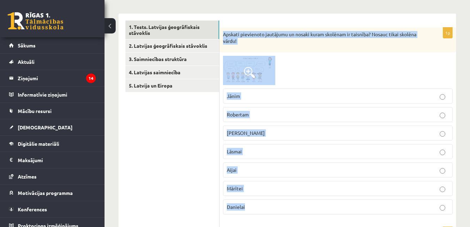
copy div "Apskati pievienoto jautājumu un nosaki kuram skolēnam ir taisnība? Nosauc tikai…"
click at [253, 71] on span at bounding box center [249, 72] width 11 height 11
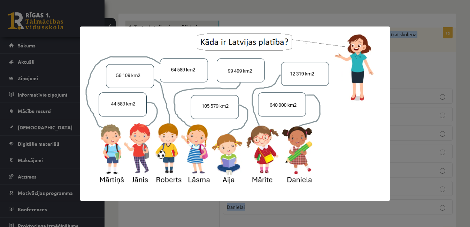
click at [195, 28] on img at bounding box center [234, 113] width 309 height 174
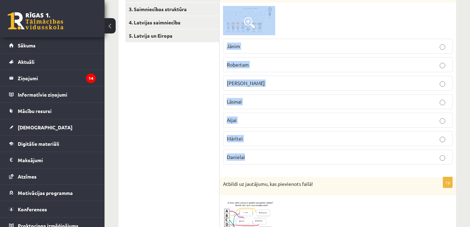
scroll to position [174, 0]
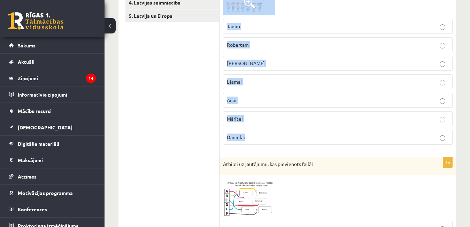
click at [252, 21] on label "Jānim" at bounding box center [337, 26] width 229 height 15
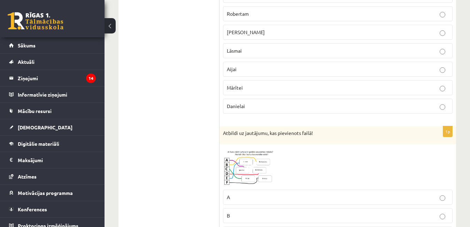
scroll to position [278, 0]
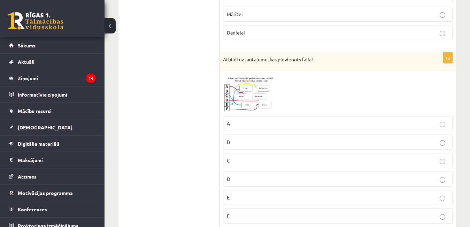
click at [249, 101] on img at bounding box center [249, 93] width 52 height 39
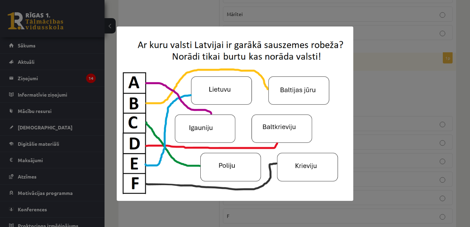
click at [193, 8] on div at bounding box center [235, 113] width 470 height 227
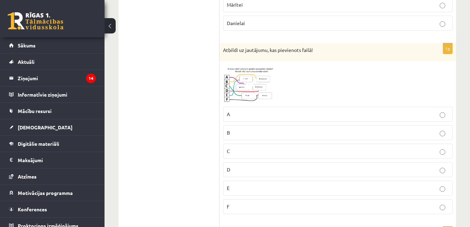
scroll to position [313, 0]
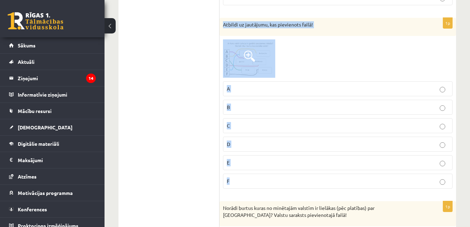
drag, startPoint x: 222, startPoint y: 25, endPoint x: 250, endPoint y: 95, distance: 75.3
click at [247, 178] on div "1p Atbildi uz jautājumu, kas pievienots failā! A B C D E F" at bounding box center [337, 106] width 236 height 176
copy div "Atbildi uz jautājumu, kas pievienots failā! A B C D E F"
drag, startPoint x: 242, startPoint y: 109, endPoint x: 248, endPoint y: 103, distance: 8.6
click at [242, 108] on p "B" at bounding box center [338, 106] width 222 height 7
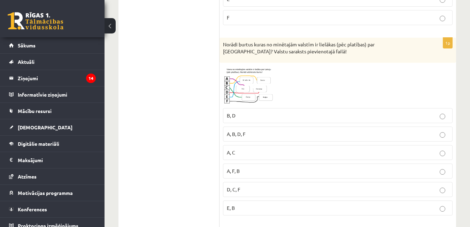
scroll to position [487, 0]
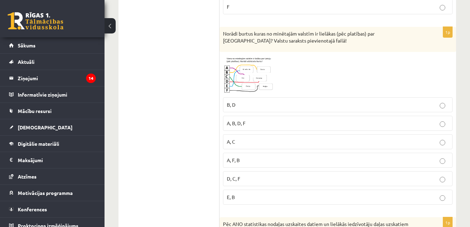
click at [233, 79] on img at bounding box center [249, 74] width 52 height 39
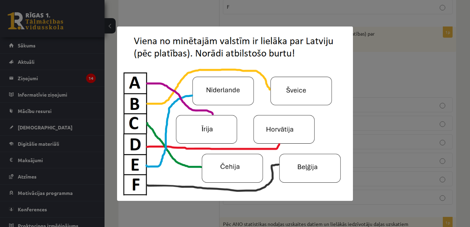
click at [345, 125] on img at bounding box center [235, 113] width 236 height 174
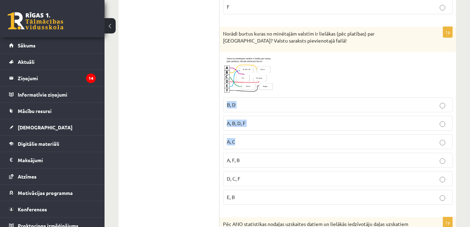
drag, startPoint x: 222, startPoint y: 104, endPoint x: 248, endPoint y: 120, distance: 31.3
click at [250, 125] on div "1p Norādi burtus kuras no minētajām valstīm ir lielākas (pēc platības) par [GEO…" at bounding box center [337, 118] width 236 height 183
drag, startPoint x: 218, startPoint y: 86, endPoint x: 218, endPoint y: 50, distance: 36.2
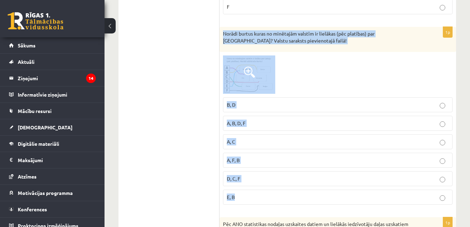
drag, startPoint x: 222, startPoint y: 32, endPoint x: 248, endPoint y: 199, distance: 168.8
click at [248, 199] on div "1p Norādi burtus kuras no minētajām valstīm ir lielākas (pēc platības) par [GEO…" at bounding box center [337, 118] width 236 height 183
copy div "Norādi burtus kuras no minētajām valstīm ir lielākas (pēc platības) par [GEOGRA…"
click at [250, 177] on p "D, C, F" at bounding box center [338, 178] width 222 height 7
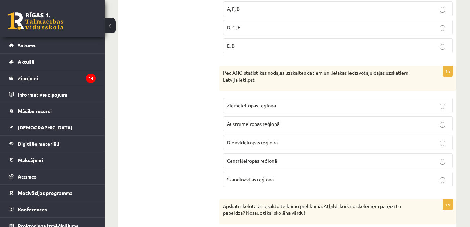
scroll to position [661, 0]
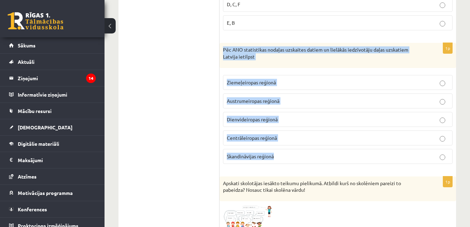
drag, startPoint x: 219, startPoint y: 50, endPoint x: 284, endPoint y: 151, distance: 120.0
click at [282, 164] on div "1p Pēc ANO statistikas nodaļas uzskaites datiem un lielākās iedzīvotāju daļas u…" at bounding box center [337, 106] width 236 height 126
copy div "Pēc ANO statistikas nodaļas uzskaites datiem un lielākās iedzīvotāju daļas uzsk…"
click at [253, 78] on label "Ziemeļeiropas reģionā" at bounding box center [337, 82] width 229 height 15
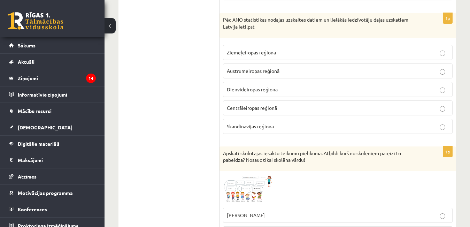
scroll to position [766, 0]
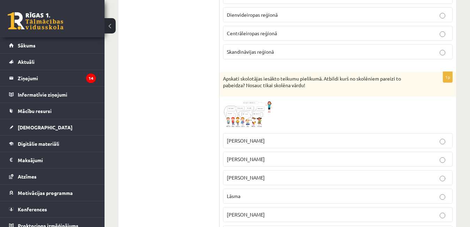
click at [252, 105] on img at bounding box center [249, 115] width 52 height 30
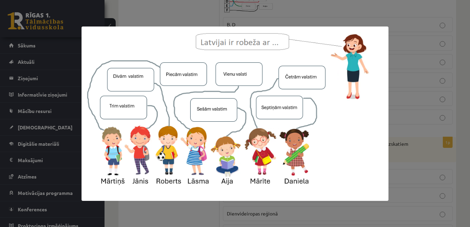
click at [419, 58] on div at bounding box center [235, 113] width 470 height 227
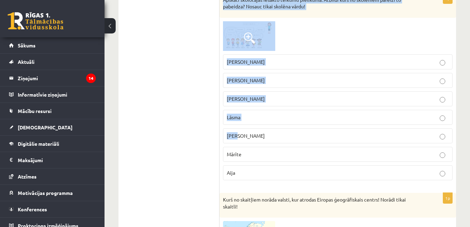
scroll to position [846, 0]
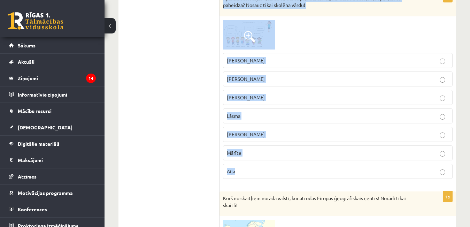
drag, startPoint x: 222, startPoint y: 70, endPoint x: 248, endPoint y: 168, distance: 102.1
click at [248, 168] on div "1p Apskati skolotājas iesākto teikumu pielikumā. Atbildi kurš no skolēniem pare…" at bounding box center [337, 88] width 236 height 192
copy div "Apskati skolotājas iesākto teikumu pielikumā. Atbildi kurš no skolēniem pareizi…"
click at [254, 153] on p "Mārīte" at bounding box center [338, 152] width 222 height 7
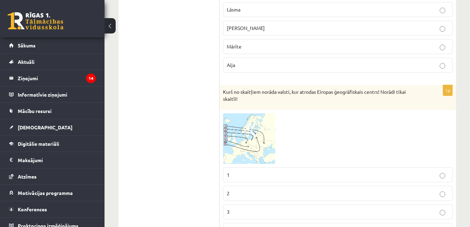
scroll to position [985, 0]
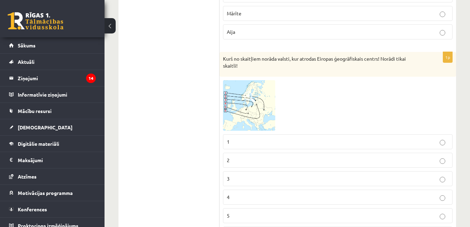
click at [251, 102] on span at bounding box center [249, 96] width 11 height 11
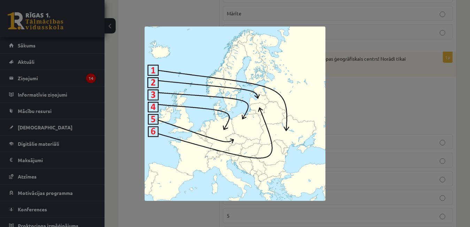
click at [122, 125] on div at bounding box center [235, 113] width 470 height 227
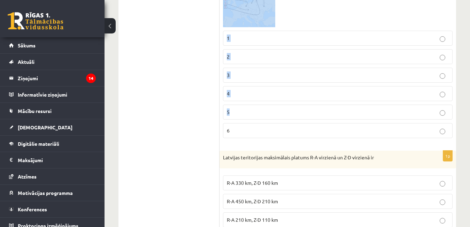
scroll to position [1089, 0]
drag, startPoint x: 223, startPoint y: 59, endPoint x: 262, endPoint y: 138, distance: 87.8
click at [262, 138] on div "1p Kurš no skaitļiem norāda valsti, kur atrodas Eiropas ģeogrāfiskais centrs! N…" at bounding box center [337, 44] width 236 height 195
copy div "Kurš no skaitļiem norāda valsti, kur atrodas Eiropas ģeogrāfiskais centrs! Norā…"
click at [247, 96] on p "4" at bounding box center [338, 92] width 222 height 7
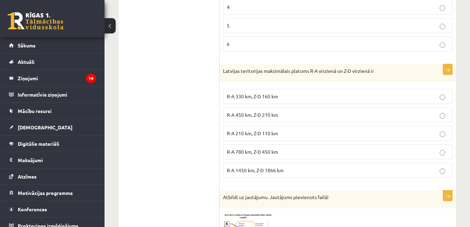
scroll to position [1229, 0]
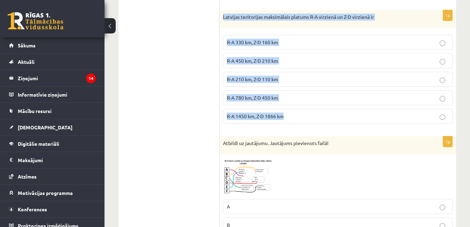
drag, startPoint x: 223, startPoint y: 17, endPoint x: 291, endPoint y: 123, distance: 125.5
click at [291, 123] on div "1p Latvijas teritorijas maksimālais platums R-A virzienā un Z-D virzienā ir R-A…" at bounding box center [337, 69] width 236 height 119
copy div "Latvijas teritorijas maksimālais platums R-A virzienā un Z-D virzienā ir R-A 33…"
click at [265, 57] on label "R-A 450 km, Z-D 210 km" at bounding box center [337, 60] width 229 height 15
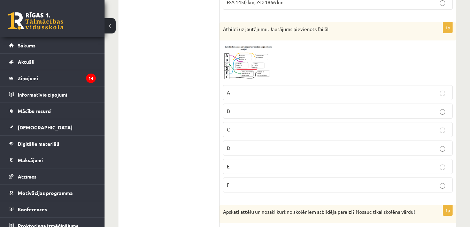
scroll to position [1333, 0]
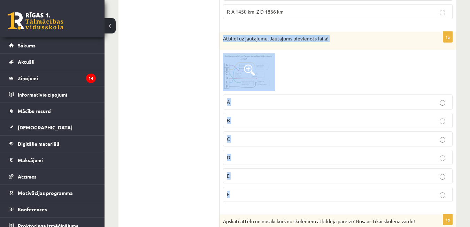
drag, startPoint x: 222, startPoint y: 37, endPoint x: 256, endPoint y: 193, distance: 159.3
click at [256, 193] on div "1p Atbildi uz jautājumu. Jautājums pievienots failā! A B C D E F" at bounding box center [337, 119] width 236 height 175
copy div "Atbildi uz jautājumu. Jautājums pievienots failā! A B C D E F"
click at [244, 172] on label "E" at bounding box center [337, 175] width 229 height 15
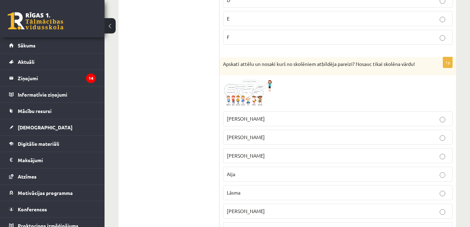
scroll to position [1507, 0]
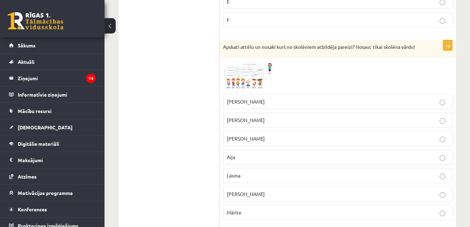
click at [242, 84] on img at bounding box center [249, 76] width 52 height 29
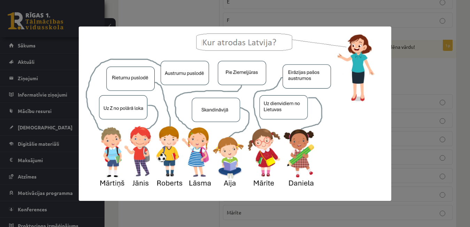
click at [203, 210] on div at bounding box center [235, 113] width 470 height 227
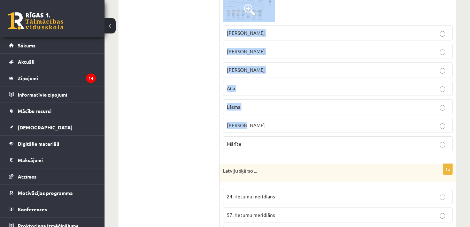
scroll to position [1577, 0]
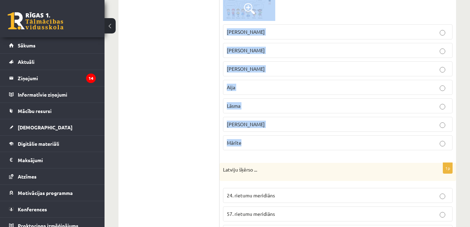
drag, startPoint x: 222, startPoint y: 48, endPoint x: 252, endPoint y: 149, distance: 104.7
click at [252, 149] on div "1p Apskati attēlu un nosaki kurš no skolēniem atbildēja pareizi? Nosauc tikai s…" at bounding box center [337, 62] width 236 height 185
copy div "Apskati attēlu un nosaki kurš no skolēniem atbildēja pareizi? Nosauc tikai skol…"
click at [241, 50] on span "[PERSON_NAME]" at bounding box center [246, 50] width 38 height 6
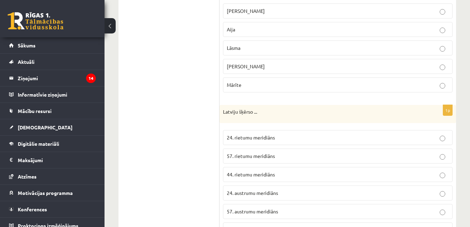
scroll to position [1672, 0]
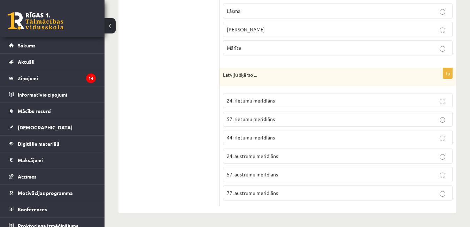
click at [237, 100] on span "24. rietumu meridiāns" at bounding box center [251, 100] width 48 height 6
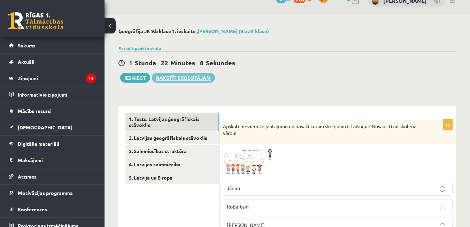
scroll to position [0, 0]
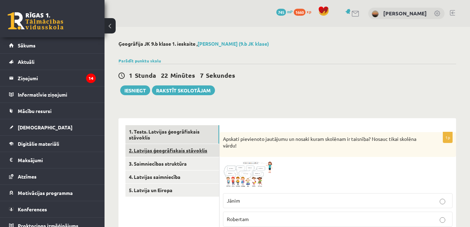
click at [177, 151] on link "2. Latvijas ģeogrāfiskais stāvoklis" at bounding box center [172, 150] width 94 height 13
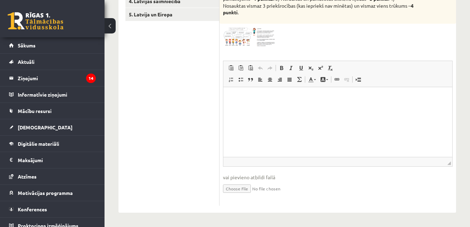
scroll to position [106, 0]
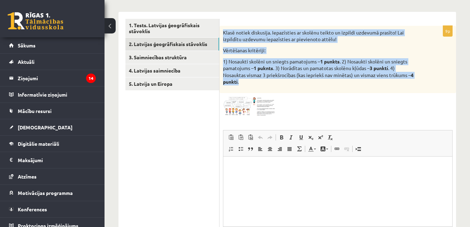
drag, startPoint x: 223, startPoint y: 32, endPoint x: 251, endPoint y: 86, distance: 60.9
click at [251, 86] on div "Klasē notiek diskusija. Iepazīsties ar skolēnu teikto un izpildi uzdevumā prasī…" at bounding box center [337, 59] width 236 height 67
copy div "Klasē notiek diskusija. Iepazīsties ar skolēnu teikto un izpildi uzdevumā prasī…"
click at [253, 108] on span at bounding box center [249, 113] width 11 height 11
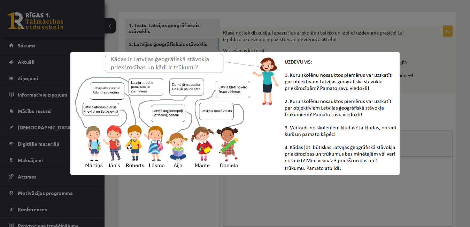
click at [299, 187] on div at bounding box center [235, 113] width 470 height 227
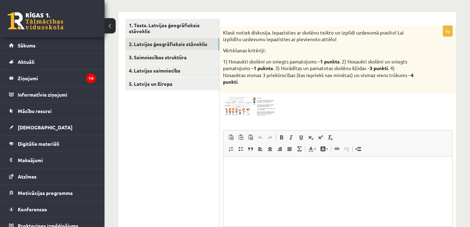
click at [242, 166] on p "Bagātinātā teksta redaktors, wiswyg-editor-user-answer-47433753727200" at bounding box center [337, 166] width 215 height 7
drag, startPoint x: 244, startPoint y: 163, endPoint x: 241, endPoint y: 165, distance: 3.7
click at [255, 170] on span "Ielīmēt" at bounding box center [260, 170] width 19 height 10
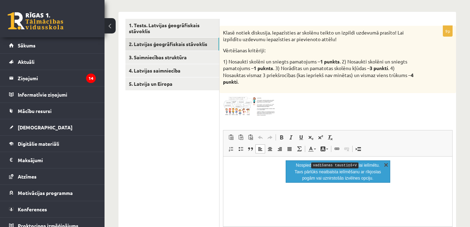
click at [387, 166] on link "X" at bounding box center [385, 164] width 7 height 7
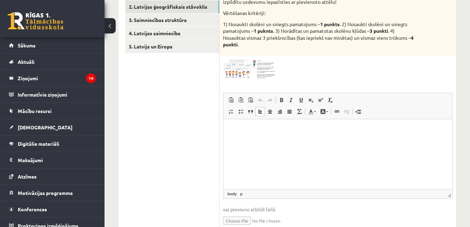
scroll to position [176, 0]
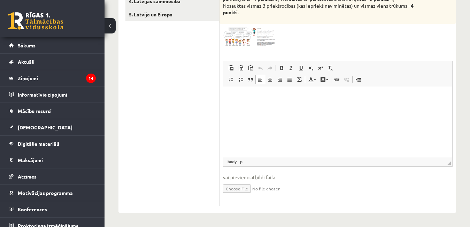
click at [250, 99] on p "Bagātinātā teksta redaktors, wiswyg-editor-user-answer-47433753727200" at bounding box center [337, 97] width 215 height 7
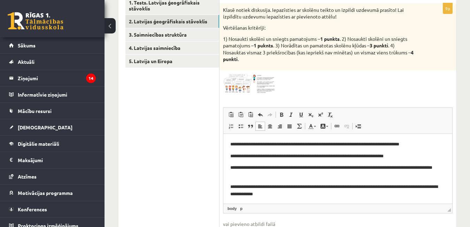
scroll to position [106, 0]
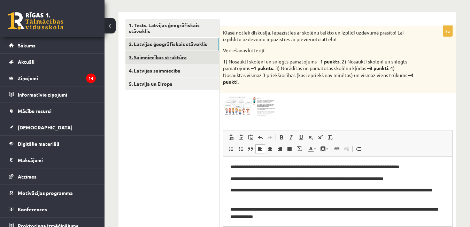
click at [174, 61] on link "3. Saimniecības struktūra" at bounding box center [172, 57] width 94 height 13
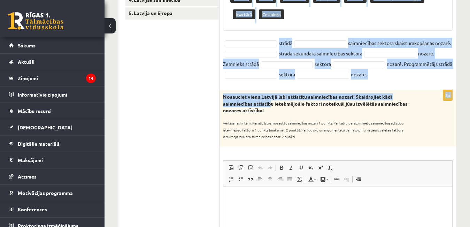
scroll to position [211, 0]
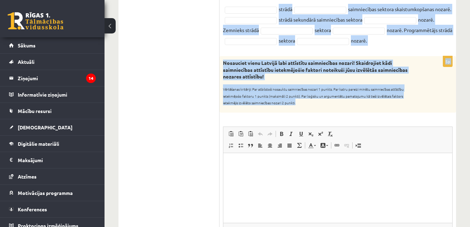
drag, startPoint x: 223, startPoint y: 33, endPoint x: 318, endPoint y: 110, distance: 122.0
click at [318, 110] on form "8p Papildini tekstu ar īztrūkstošajiem vārdiem! Pieejamie vārdi primārā Fizieri…" at bounding box center [337, 160] width 222 height 493
click at [175, 100] on ul "1. Tests. Latvijas ģeogrāfiskais stāvoklis 2. Latvijas ģeogrāfiskais stāvoklis …" at bounding box center [172, 160] width 94 height 493
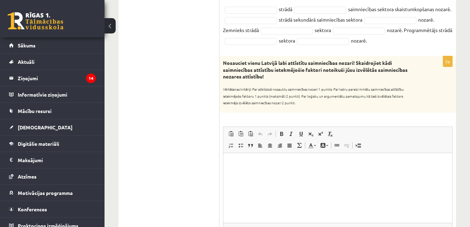
click at [275, 159] on html at bounding box center [337, 162] width 229 height 21
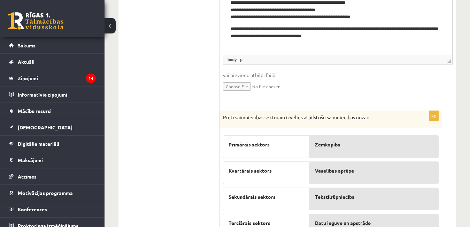
scroll to position [413, 0]
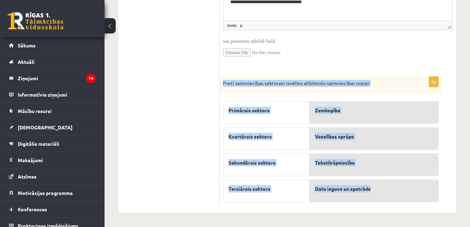
drag, startPoint x: 223, startPoint y: 82, endPoint x: 388, endPoint y: 192, distance: 197.9
click at [388, 192] on div "4p Pretī saimniecības sektoram izvēlies atbilstošu saimniecības nozari Primārai…" at bounding box center [330, 140] width 222 height 129
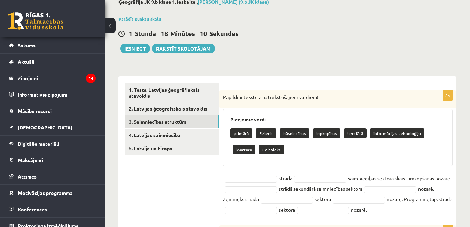
scroll to position [70, 0]
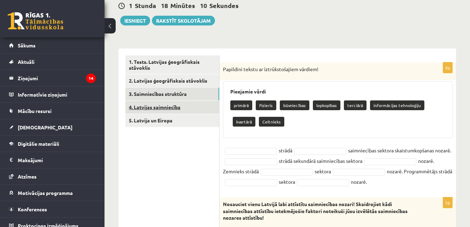
click at [154, 101] on link "4. Latvijas saimniecība" at bounding box center [172, 107] width 94 height 13
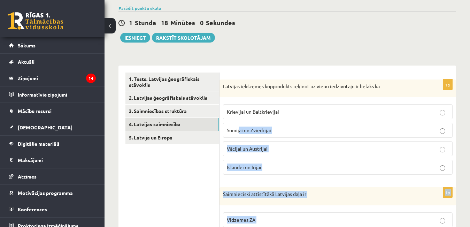
scroll to position [23, 0]
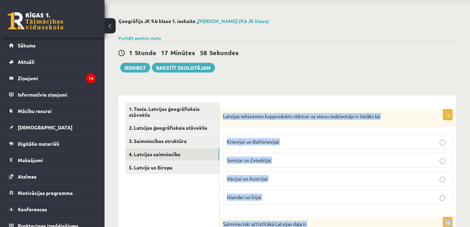
drag, startPoint x: 268, startPoint y: 193, endPoint x: 222, endPoint y: 110, distance: 95.0
click at [282, 145] on p "Krievijai un Baltkrievijai" at bounding box center [338, 141] width 222 height 7
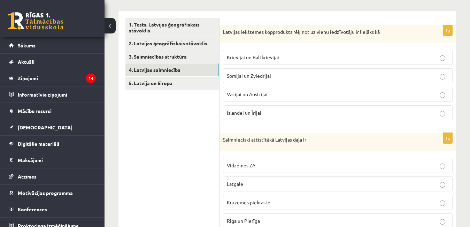
scroll to position [162, 0]
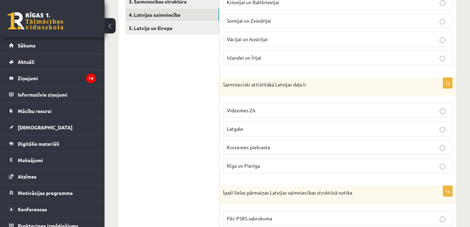
click at [251, 160] on label "Rīga un Pierīga" at bounding box center [337, 165] width 229 height 15
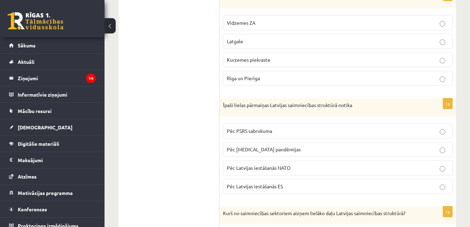
scroll to position [266, 0]
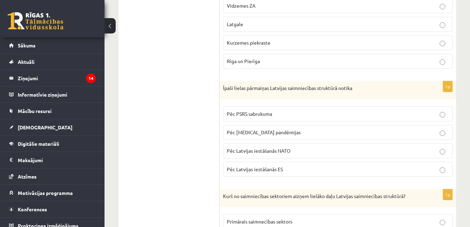
click at [261, 118] on label "Pēc PSRS sabrukuma" at bounding box center [337, 113] width 229 height 15
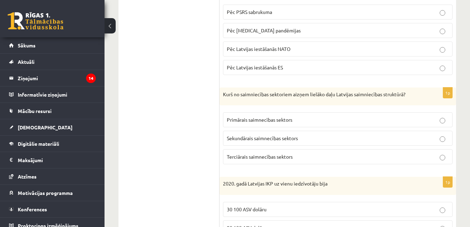
scroll to position [371, 0]
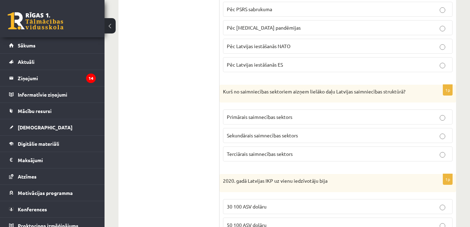
click at [276, 152] on span "Terciārais saimnecības sektors" at bounding box center [260, 153] width 66 height 6
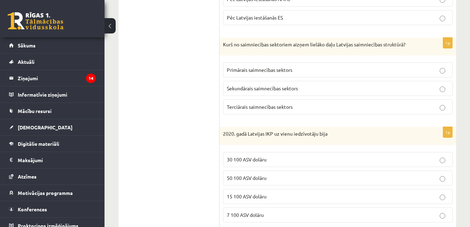
scroll to position [440, 0]
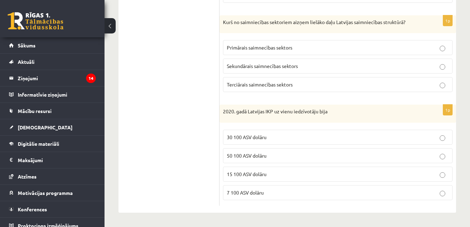
click at [250, 172] on span "15 100 ASV dolāru" at bounding box center [247, 174] width 40 height 6
click at [254, 172] on span "15 100 ASV dolāru" at bounding box center [247, 174] width 40 height 6
click at [254, 187] on label "7 100 ASV dolāru" at bounding box center [337, 192] width 229 height 15
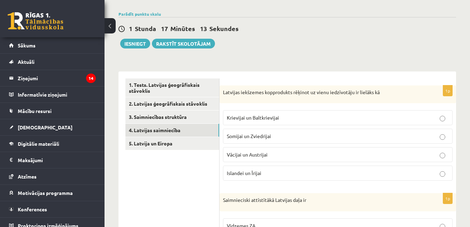
scroll to position [70, 0]
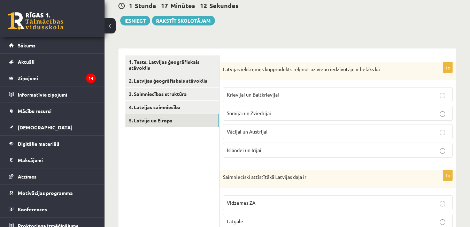
click at [163, 116] on link "5. Latvija un Eiropa" at bounding box center [172, 120] width 94 height 13
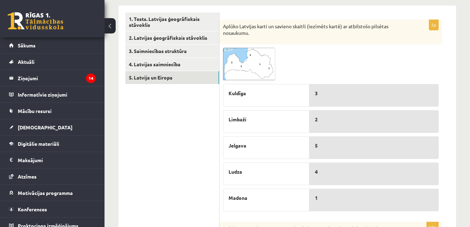
scroll to position [139, 0]
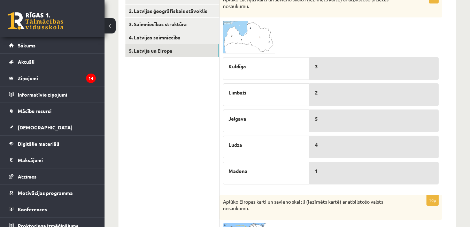
click at [244, 41] on span at bounding box center [249, 37] width 11 height 11
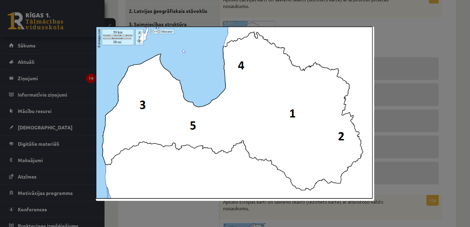
click at [454, 43] on div at bounding box center [235, 113] width 470 height 227
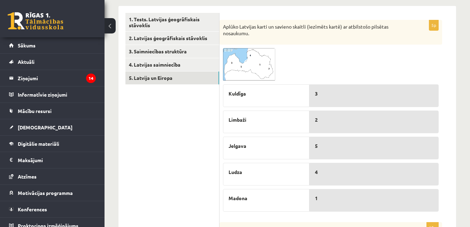
scroll to position [104, 0]
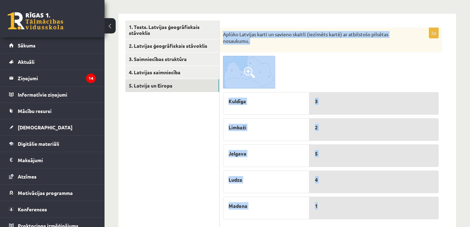
drag, startPoint x: 223, startPoint y: 35, endPoint x: 346, endPoint y: 204, distance: 208.6
click at [346, 204] on div "5p Aplūko Latvijas karti un savieno skaitli (iezīmēts kartē) ar atbilstošo pils…" at bounding box center [330, 124] width 222 height 195
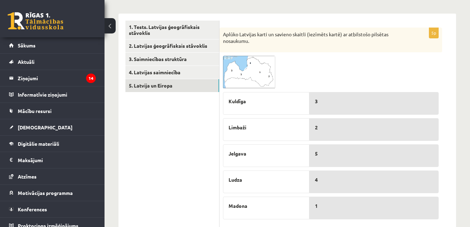
click at [342, 98] on p "3" at bounding box center [374, 100] width 118 height 7
click at [283, 104] on p "Kuldīga" at bounding box center [265, 100] width 75 height 7
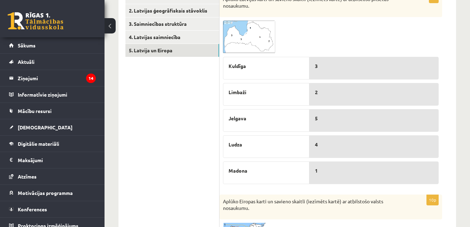
scroll to position [174, 0]
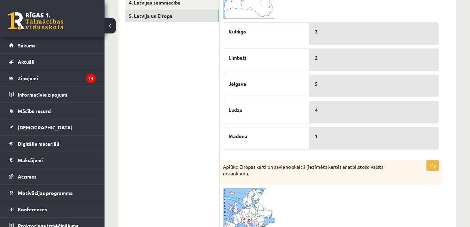
click at [332, 116] on div "4" at bounding box center [373, 112] width 129 height 23
click at [330, 37] on div "3" at bounding box center [373, 33] width 129 height 23
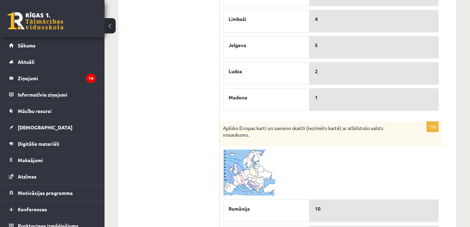
scroll to position [278, 0]
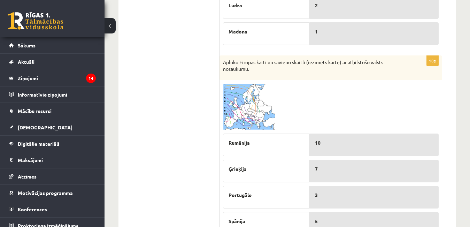
click at [240, 97] on img at bounding box center [249, 107] width 52 height 46
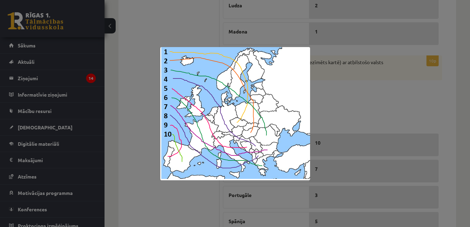
click at [377, 121] on div at bounding box center [235, 113] width 470 height 227
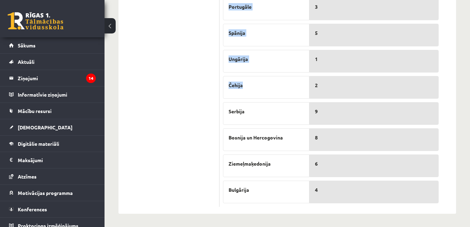
scroll to position [468, 0]
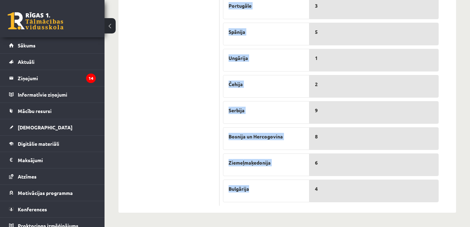
drag, startPoint x: 222, startPoint y: 29, endPoint x: 269, endPoint y: 187, distance: 164.7
click at [269, 187] on div "10p Aplūko Eiropas karti un savieno skaitli (iezīmēts kartē) ar atbilstošo vals…" at bounding box center [330, 35] width 222 height 339
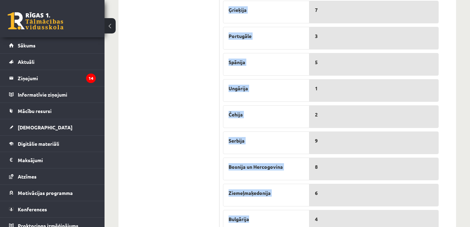
scroll to position [433, 0]
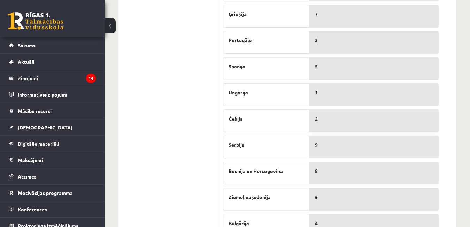
click at [328, 44] on p "3" at bounding box center [374, 40] width 118 height 7
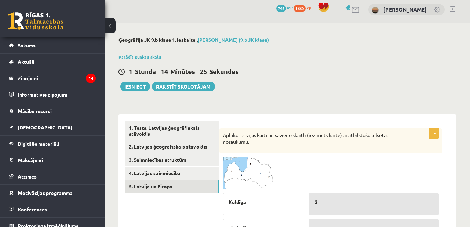
scroll to position [0, 0]
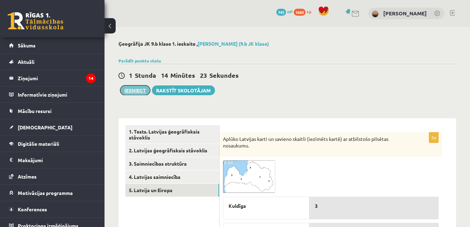
click at [143, 87] on button "Iesniegt" at bounding box center [135, 90] width 30 height 10
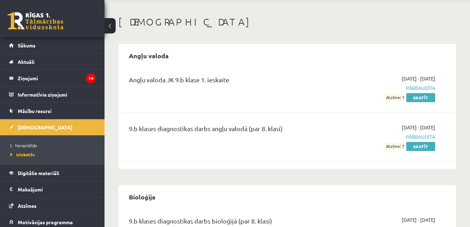
scroll to position [104, 0]
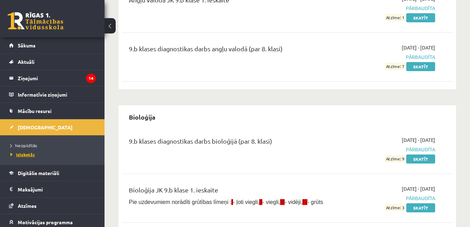
click at [25, 153] on span "Izlabotās" at bounding box center [22, 154] width 24 height 6
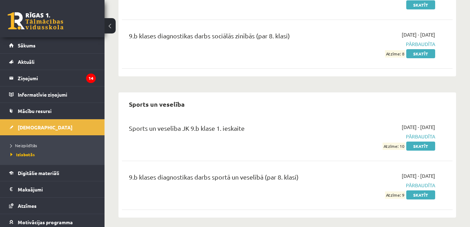
scroll to position [1640, 0]
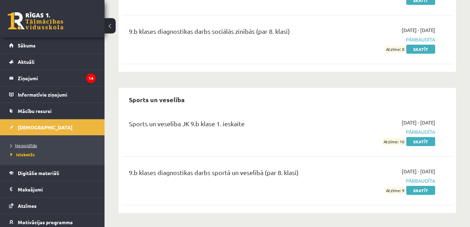
click at [22, 143] on span "Neizpildītās" at bounding box center [23, 145] width 26 height 6
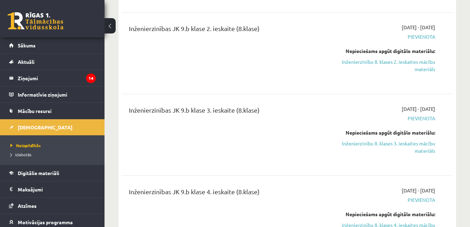
scroll to position [557, 0]
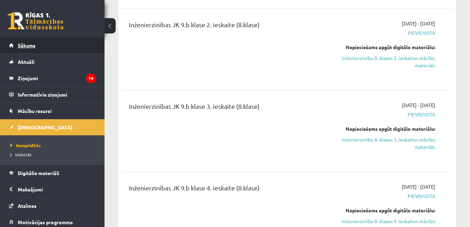
click at [27, 42] on span "Sākums" at bounding box center [27, 45] width 18 height 6
